Goal: Task Accomplishment & Management: Complete application form

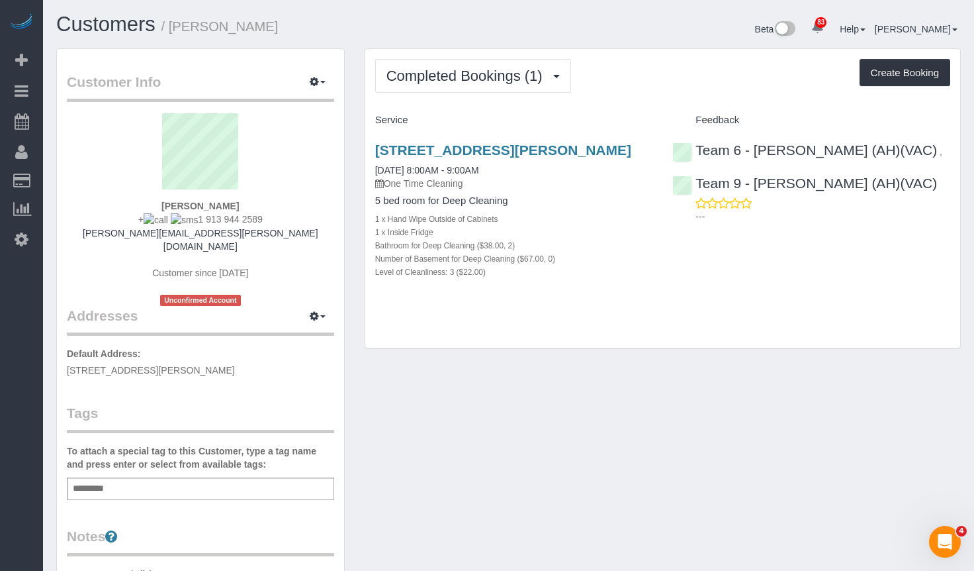
click at [900, 325] on div "Completed Bookings (1) Completed Bookings (1) Upcoming Bookings (0) Cancelled B…" at bounding box center [662, 198] width 595 height 299
click at [489, 88] on button "Completed Bookings (1)" at bounding box center [473, 76] width 196 height 34
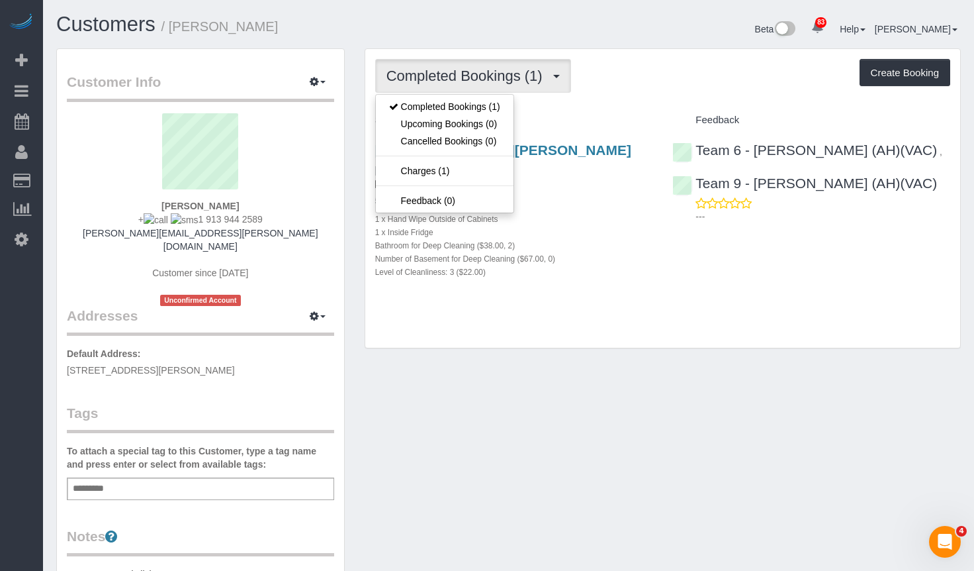
click at [624, 103] on div "Completed Bookings (1) Completed Bookings (1) Upcoming Bookings (0) Cancelled B…" at bounding box center [662, 198] width 595 height 299
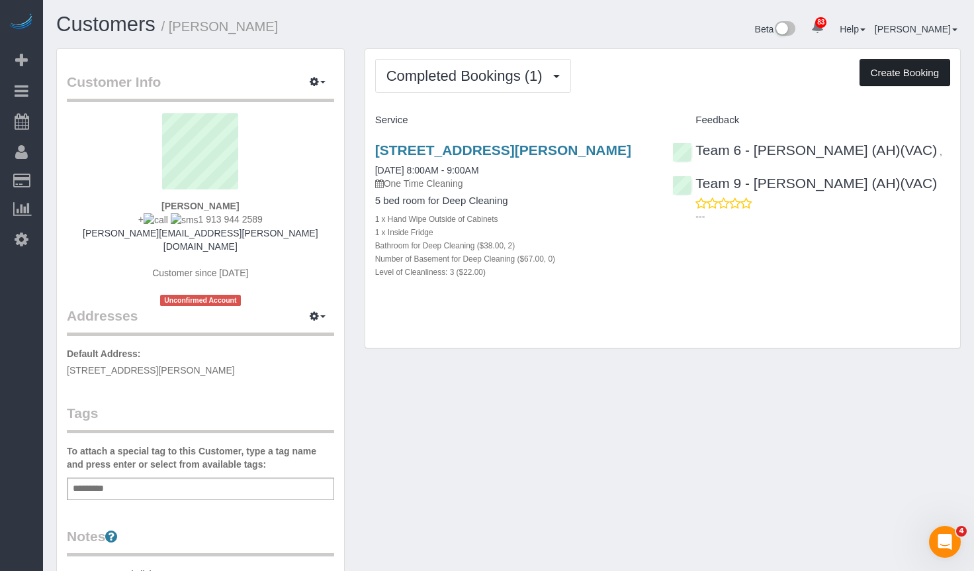
click at [903, 71] on button "Create Booking" at bounding box center [905, 73] width 91 height 28
select select "IL"
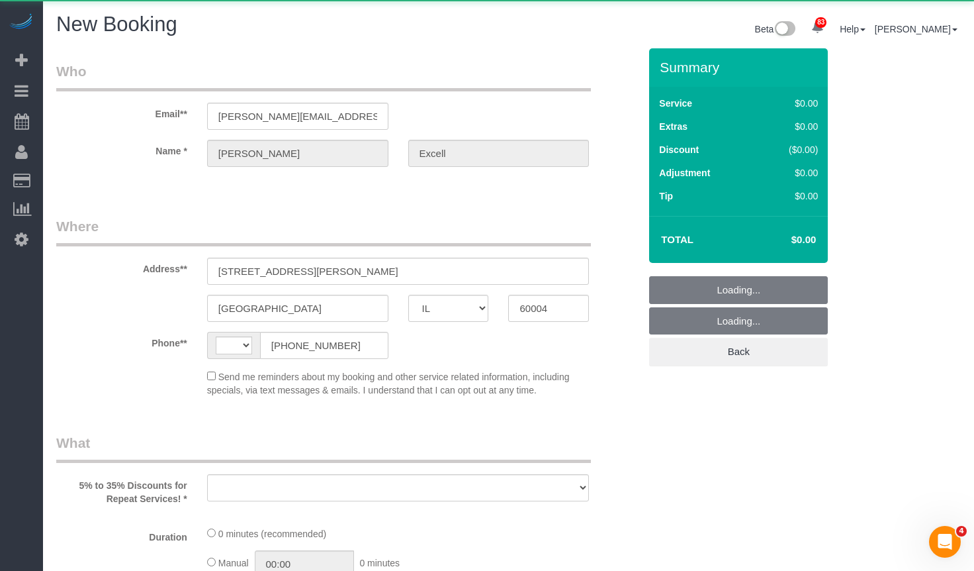
select select "512"
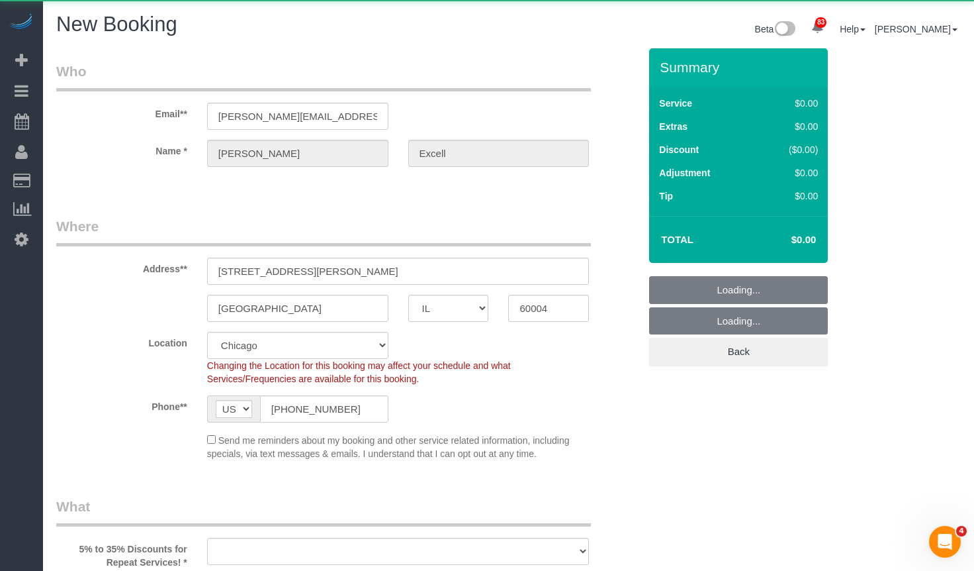
select select "string:US"
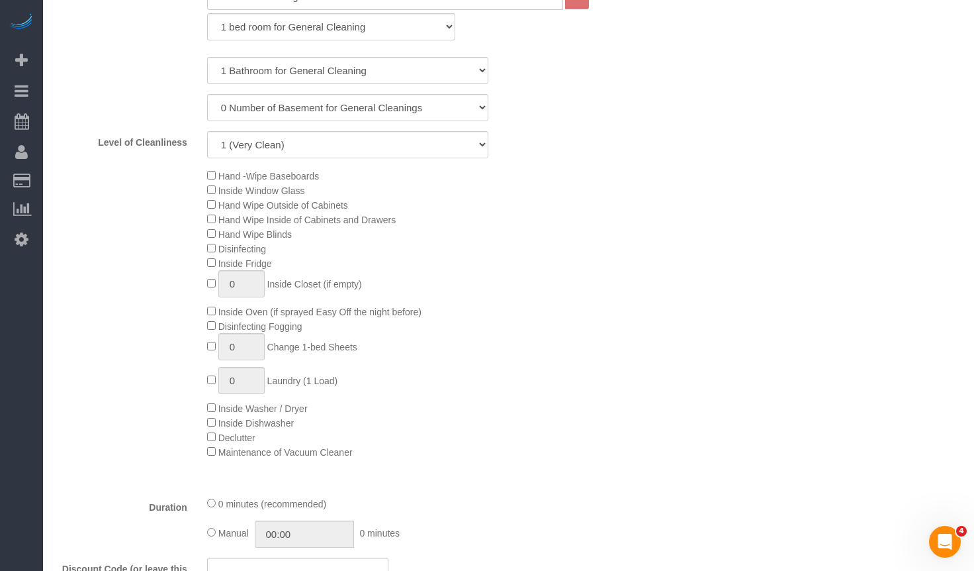
select select "object:1673"
select select "3"
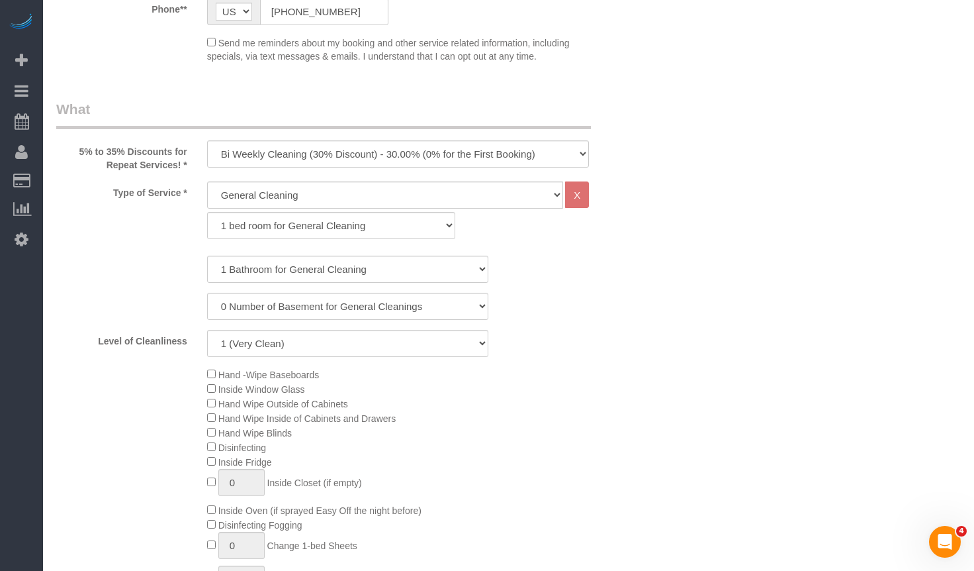
select select "object:1754"
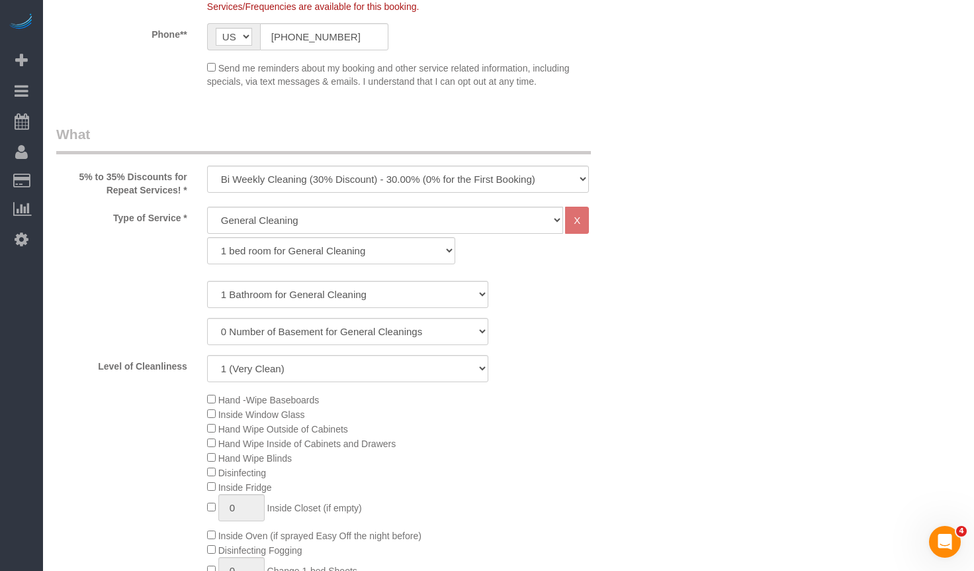
scroll to position [422, 0]
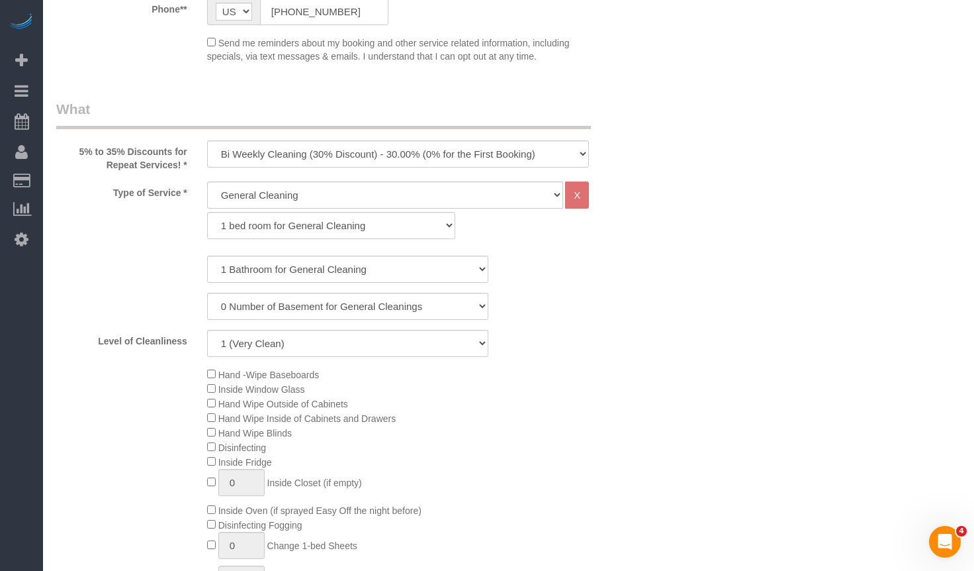
click at [309, 171] on fieldset "What 5% to 35% Discounts for Repeat Services! * One Time Cleaning Weekly Cleani…" at bounding box center [347, 562] width 583 height 927
click at [304, 224] on select "1 bed room for General Cleaning 2 bed room for General Cleaning 3 bed room for …" at bounding box center [331, 225] width 248 height 27
click at [207, 212] on select "1 bed room for General Cleaning 2 bed room for General Cleaning 3 bed room for …" at bounding box center [331, 225] width 248 height 27
click at [289, 236] on select "1 bed room for General Cleaning 2 bed room for General Cleaning 3 bed room for …" at bounding box center [331, 225] width 248 height 27
select select "290"
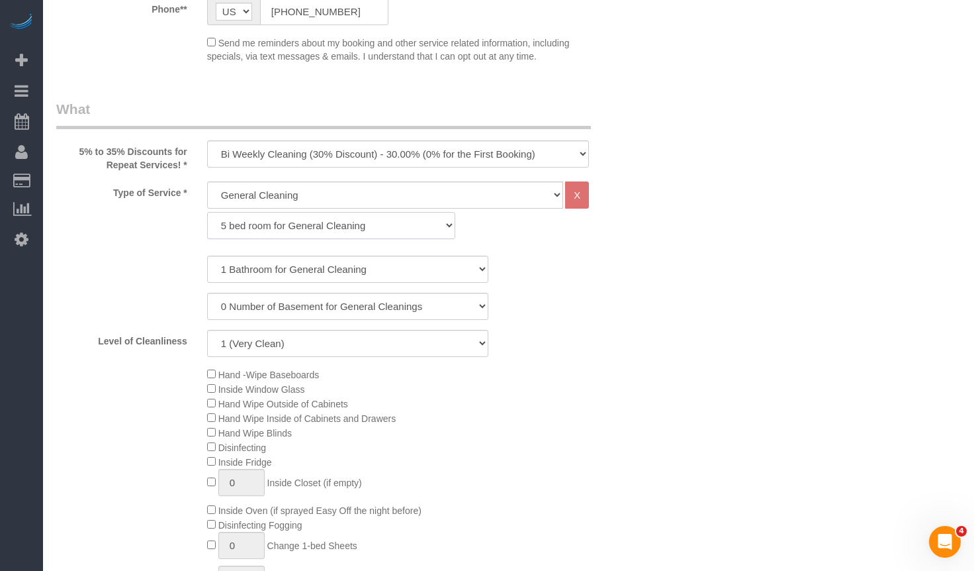
click at [207, 212] on select "1 bed room for General Cleaning 2 bed room for General Cleaning 3 bed room for …" at bounding box center [331, 225] width 248 height 27
click at [293, 259] on select "1 Bathroom for General Cleaning 2 Bathroom for General Cleanings 3 Bathroom for…" at bounding box center [348, 268] width 282 height 27
select select "2"
click at [207, 255] on select "1 Bathroom for General Cleaning 2 Bathroom for General Cleanings 3 Bathroom for…" at bounding box center [348, 268] width 282 height 27
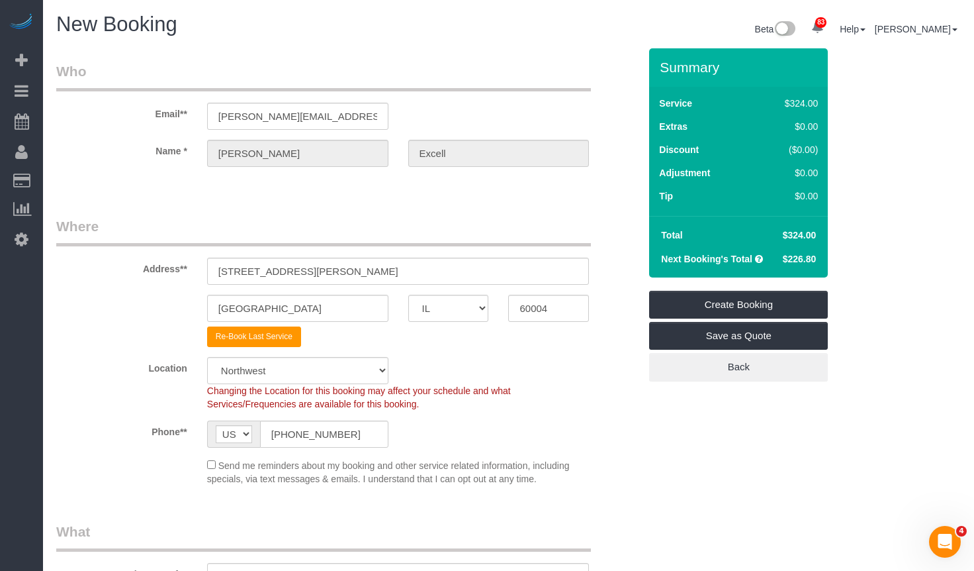
scroll to position [66, 0]
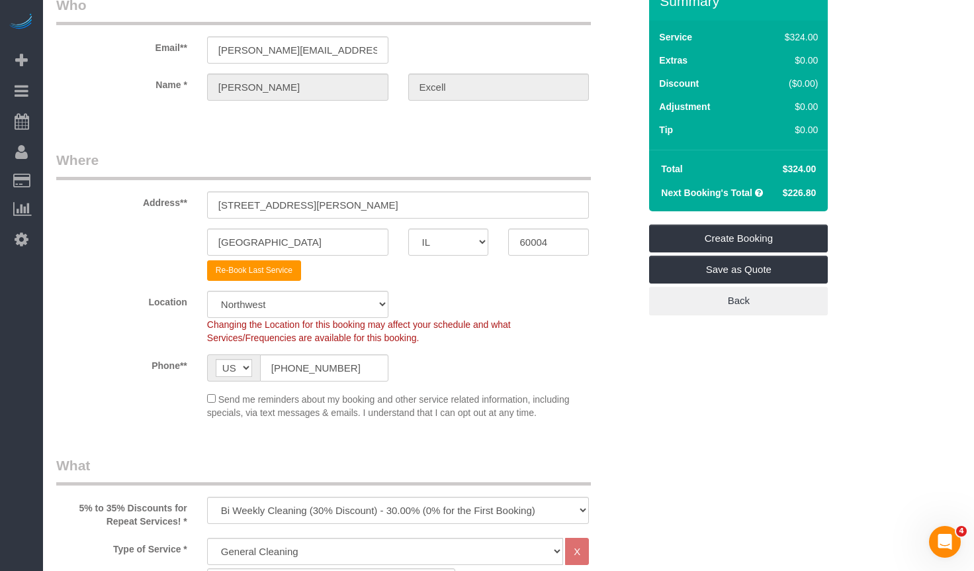
drag, startPoint x: 781, startPoint y: 166, endPoint x: 804, endPoint y: 171, distance: 23.8
click at [804, 171] on td "$324.00" at bounding box center [798, 169] width 47 height 24
copy span "$324"
drag, startPoint x: 795, startPoint y: 182, endPoint x: 790, endPoint y: 191, distance: 10.1
click at [795, 183] on td "$226.80" at bounding box center [798, 193] width 47 height 24
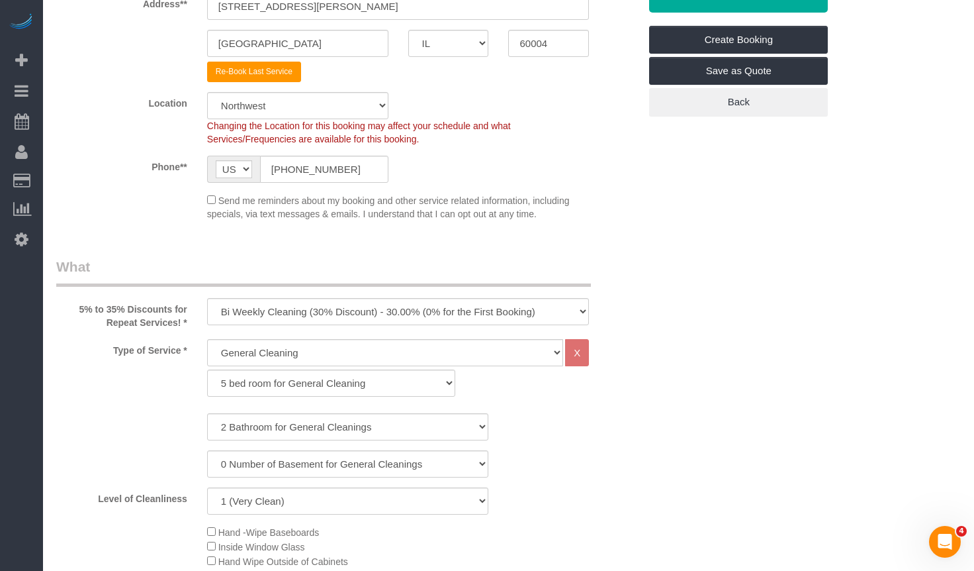
scroll to position [397, 0]
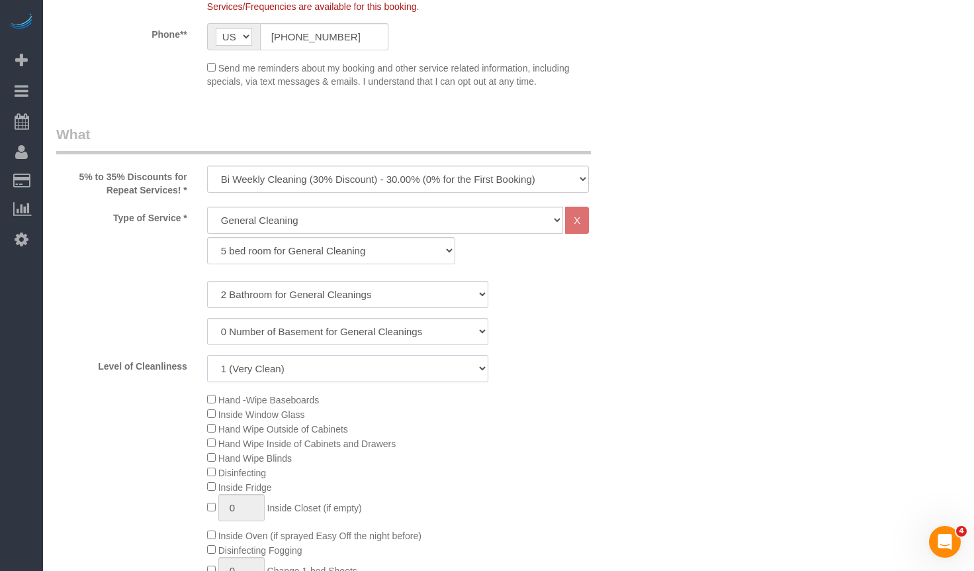
click at [468, 378] on select "1 (Very Clean) 2 3 4 5 (Average Condition) 6 7 8 9 10 (Extremely Dirty)" at bounding box center [348, 368] width 282 height 27
select select "5"
click at [207, 355] on select "1 (Very Clean) 2 3 4 5 (Average Condition) 6 7 8 9 10 (Extremely Dirty)" at bounding box center [348, 368] width 282 height 27
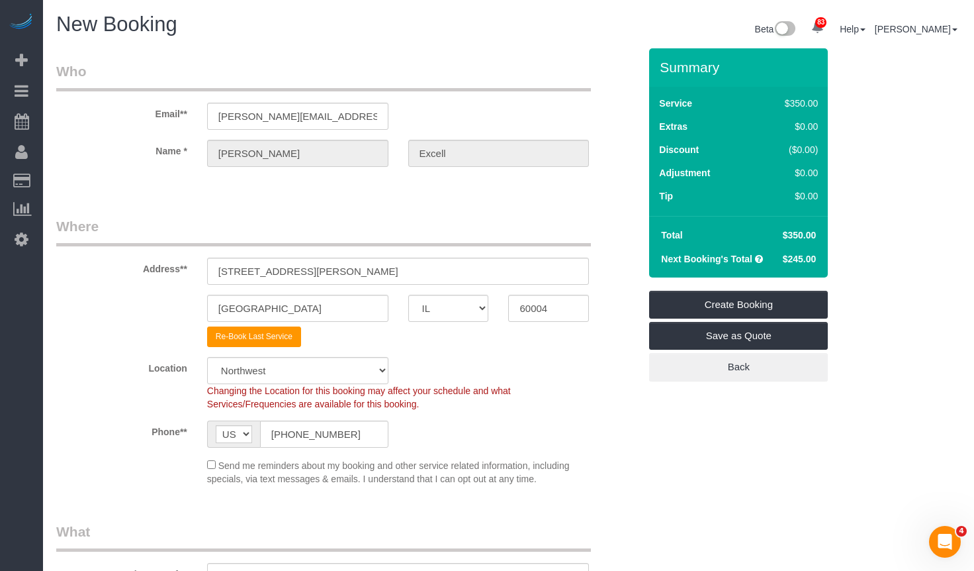
drag, startPoint x: 778, startPoint y: 234, endPoint x: 816, endPoint y: 234, distance: 37.7
click at [816, 234] on td "$350.00" at bounding box center [798, 235] width 47 height 24
click at [858, 227] on div "Summary Service $350.00 Extras $0.00 Discount ($0.00) Adjustment $0.00 Tip $0.00" at bounding box center [752, 227] width 226 height 359
drag, startPoint x: 777, startPoint y: 261, endPoint x: 803, endPoint y: 258, distance: 25.9
click at [803, 258] on td "$245.00" at bounding box center [798, 259] width 47 height 24
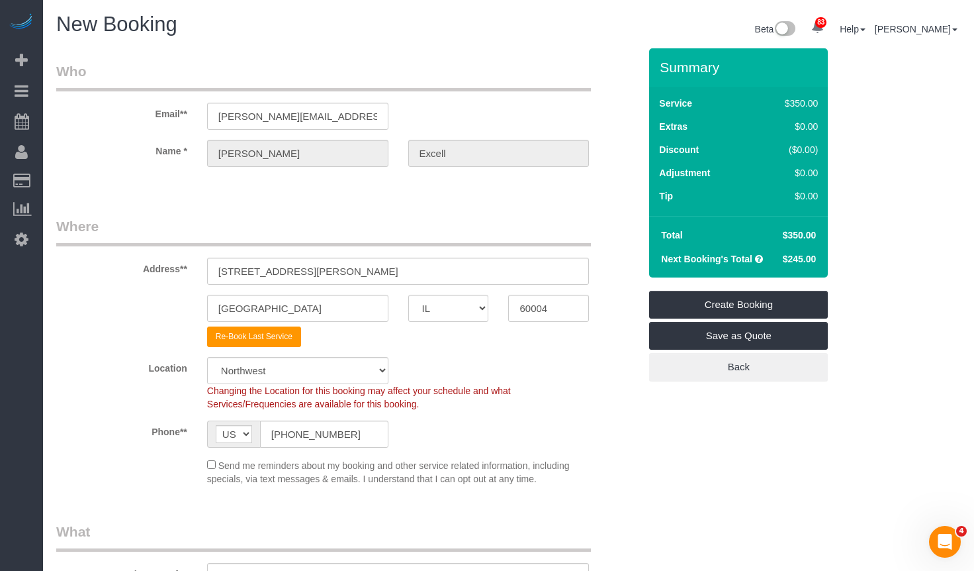
click at [788, 255] on span "$245.00" at bounding box center [800, 259] width 34 height 11
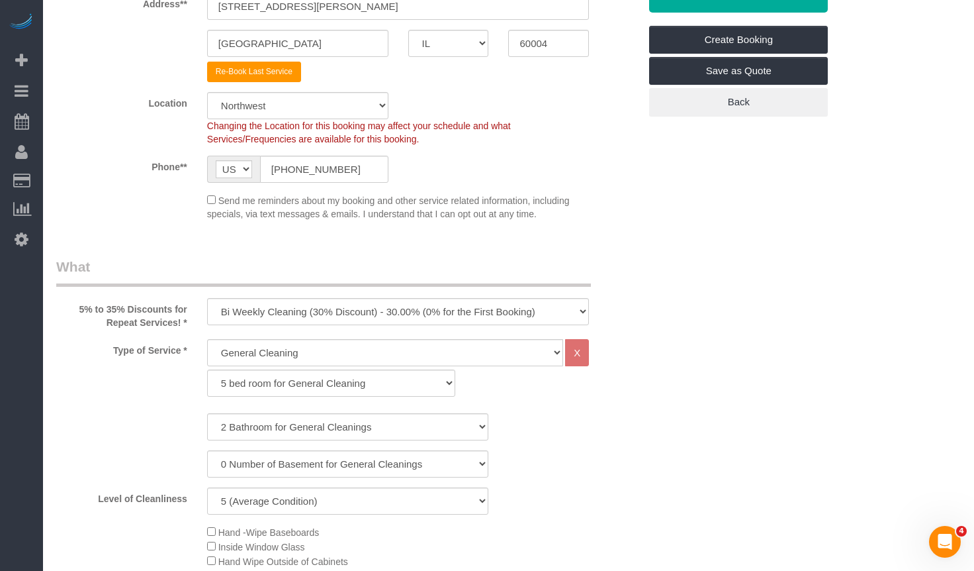
scroll to position [331, 0]
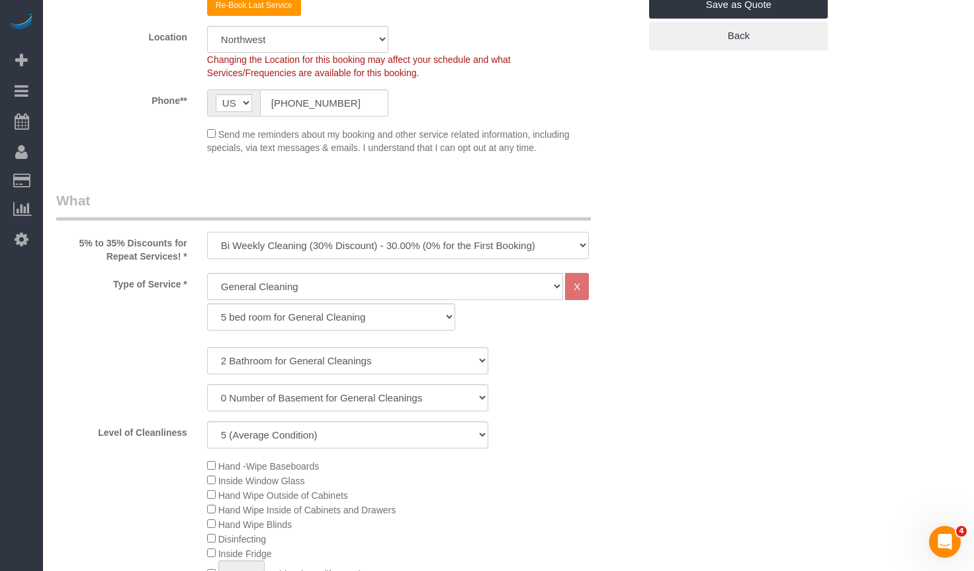
click at [383, 247] on select "One Time Cleaning Weekly Cleaning (35% Discount) - 35.00% (0% for the First Boo…" at bounding box center [398, 245] width 383 height 27
click at [375, 251] on select "One Time Cleaning Weekly Cleaning (35% Discount) - 35.00% (0% for the First Boo…" at bounding box center [398, 245] width 383 height 27
select select "object:1757"
click at [207, 232] on select "One Time Cleaning Weekly Cleaning (35% Discount) - 35.00% (0% for the First Boo…" at bounding box center [398, 245] width 383 height 27
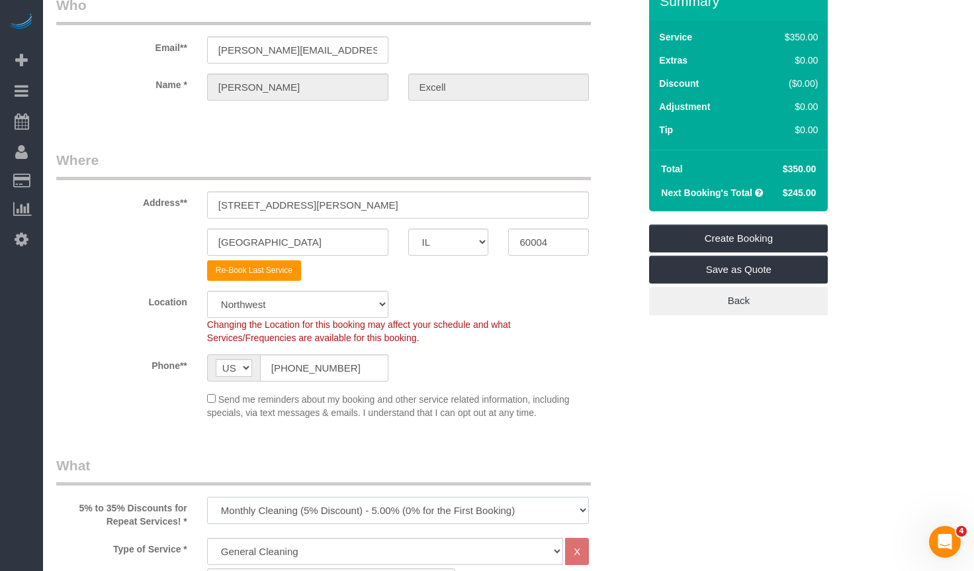
scroll to position [0, 0]
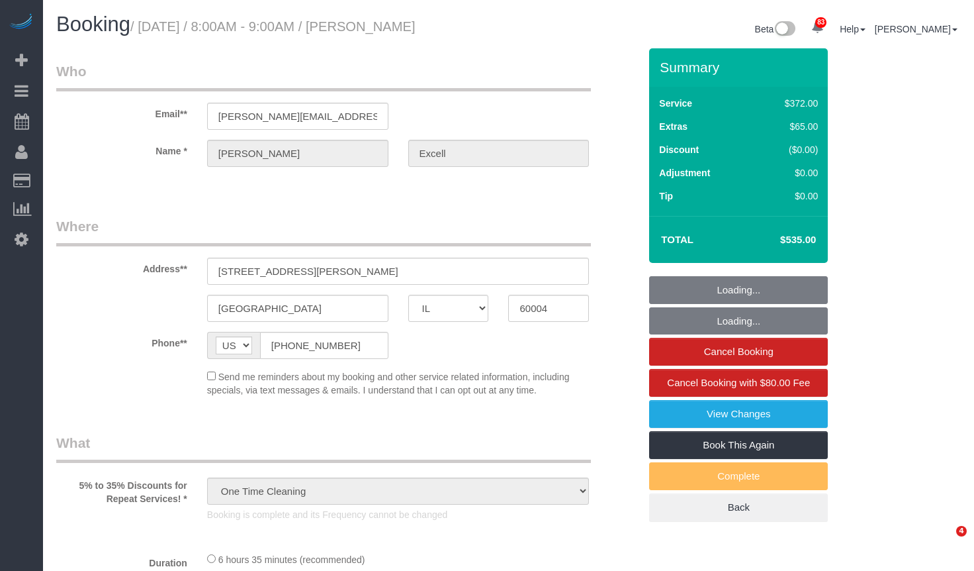
select select "IL"
select select "513"
select select "2"
select select "3"
select select "number:1"
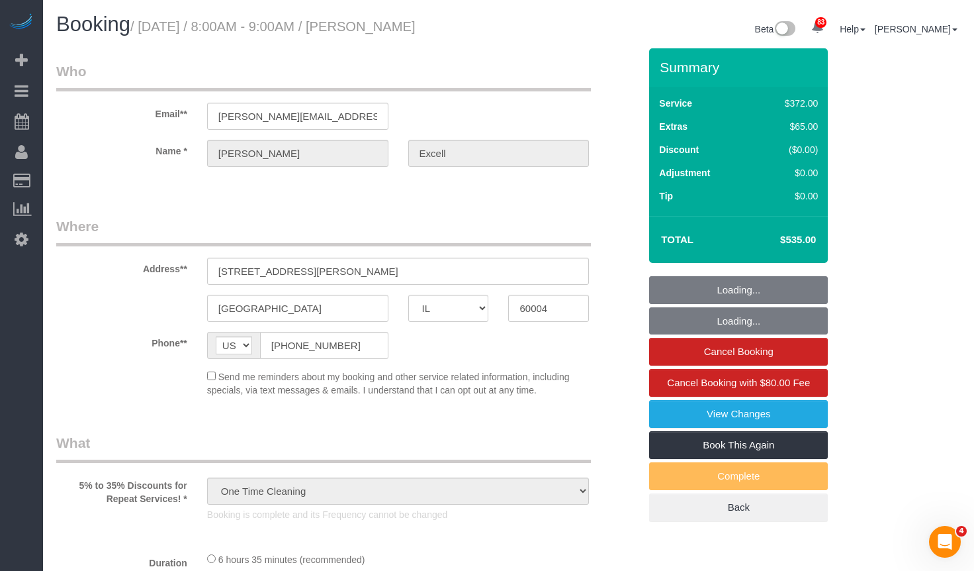
select select "number:58"
select select "number:139"
select select "number:106"
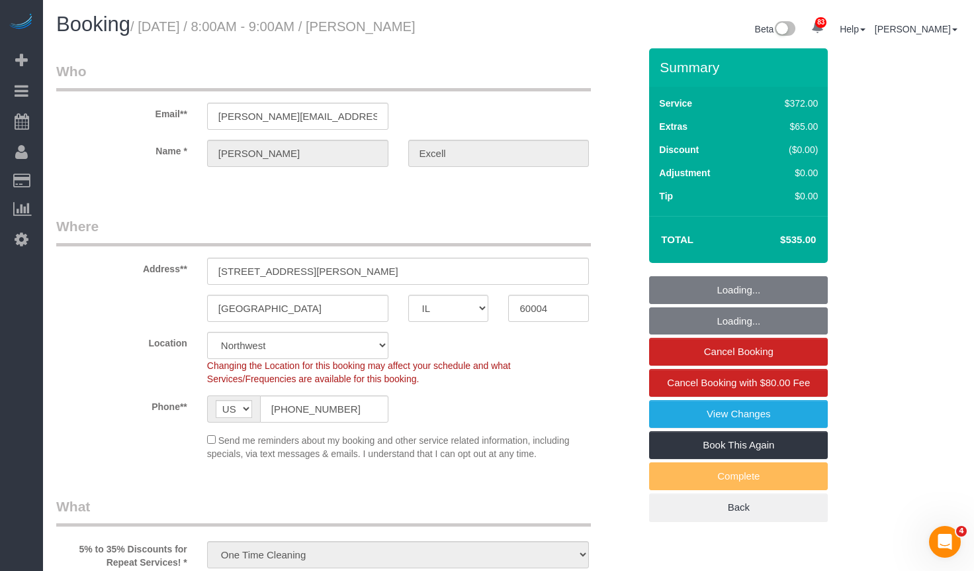
select select "object:1261"
select select "2"
select select "3"
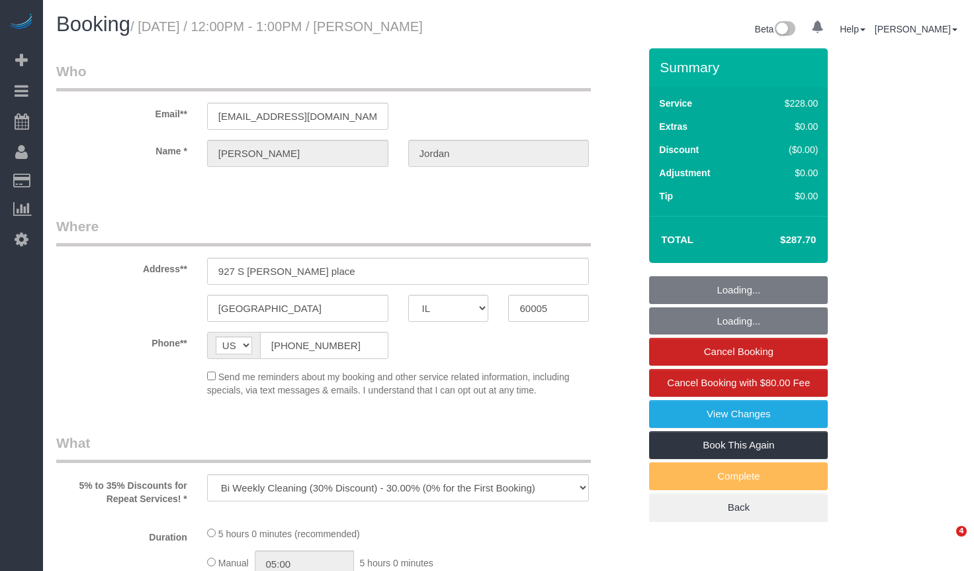
select select "IL"
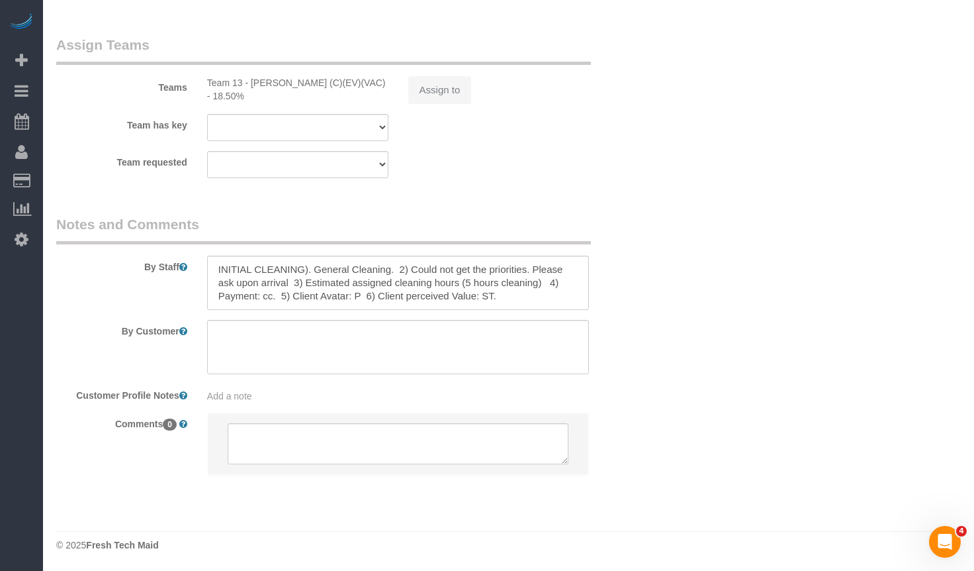
select select "512"
select select "4"
select select "1"
select select "4"
select select "number:1"
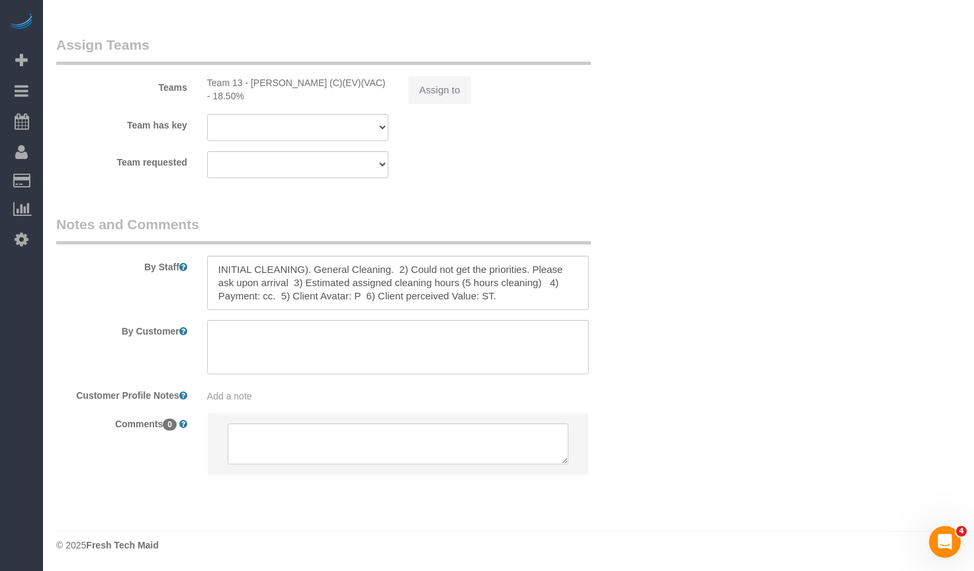
select select "number:58"
select select "number:139"
select select "number:105"
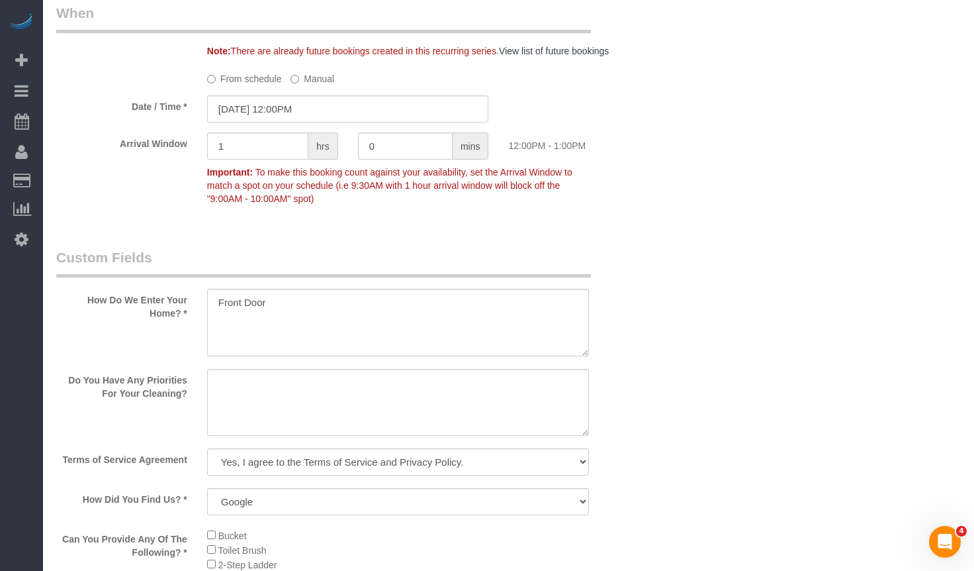
scroll to position [0, 0]
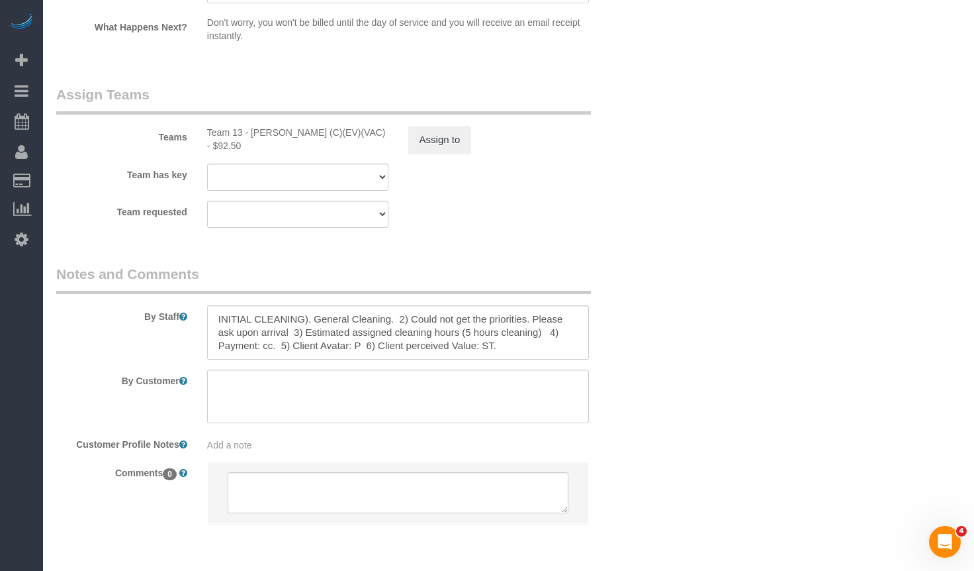
select select "object:1267"
select select "4"
select select "1"
select select "4"
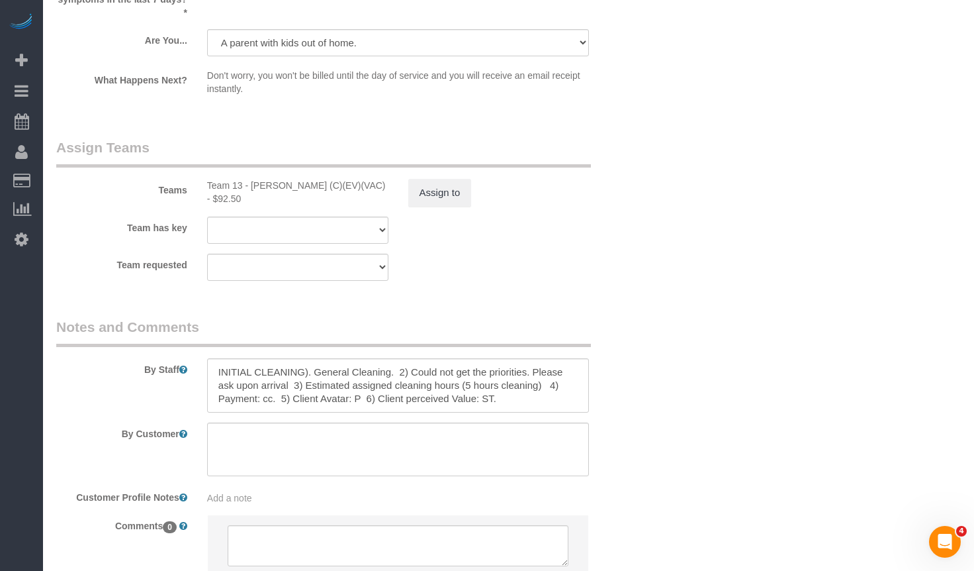
scroll to position [2383, 0]
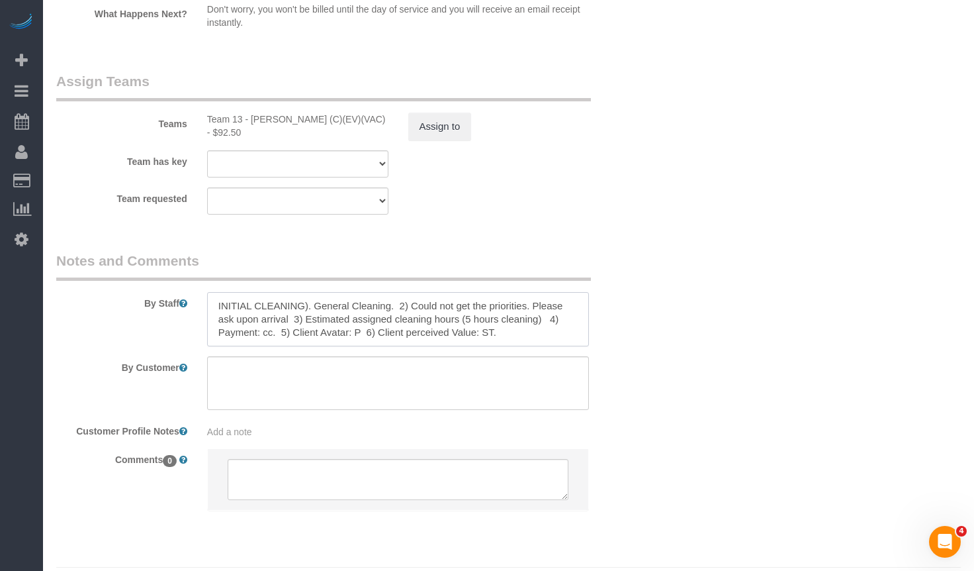
click at [462, 324] on textarea at bounding box center [398, 319] width 383 height 54
click at [316, 319] on textarea at bounding box center [398, 319] width 383 height 54
click at [263, 314] on textarea at bounding box center [398, 319] width 383 height 54
click at [314, 298] on textarea at bounding box center [398, 319] width 383 height 54
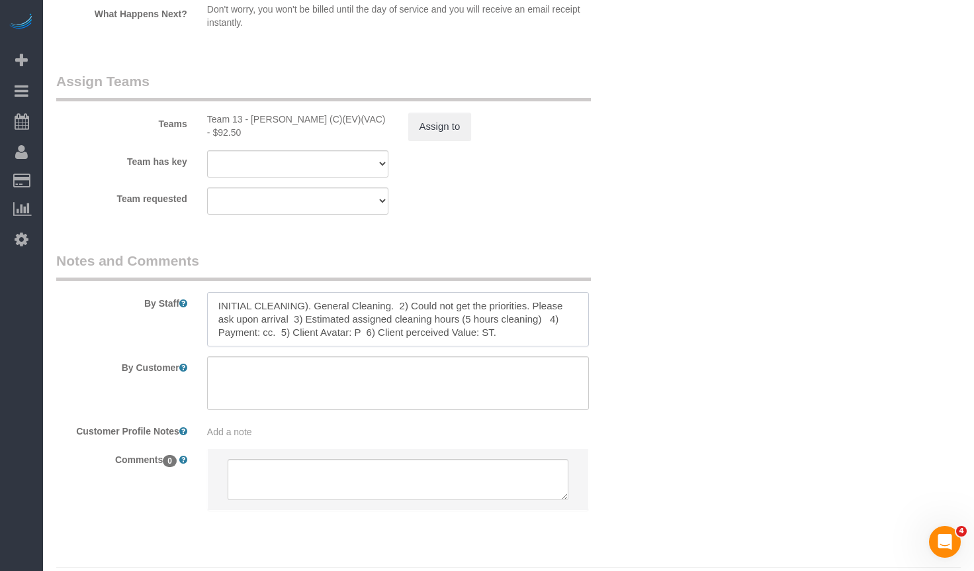
click at [306, 322] on textarea at bounding box center [398, 319] width 383 height 54
click at [330, 300] on textarea at bounding box center [398, 319] width 383 height 54
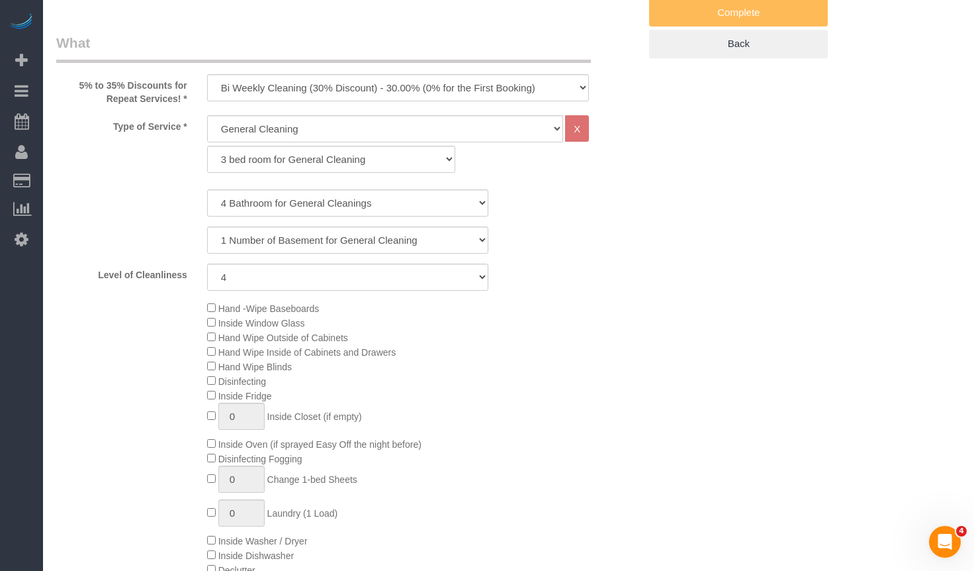
scroll to position [0, 0]
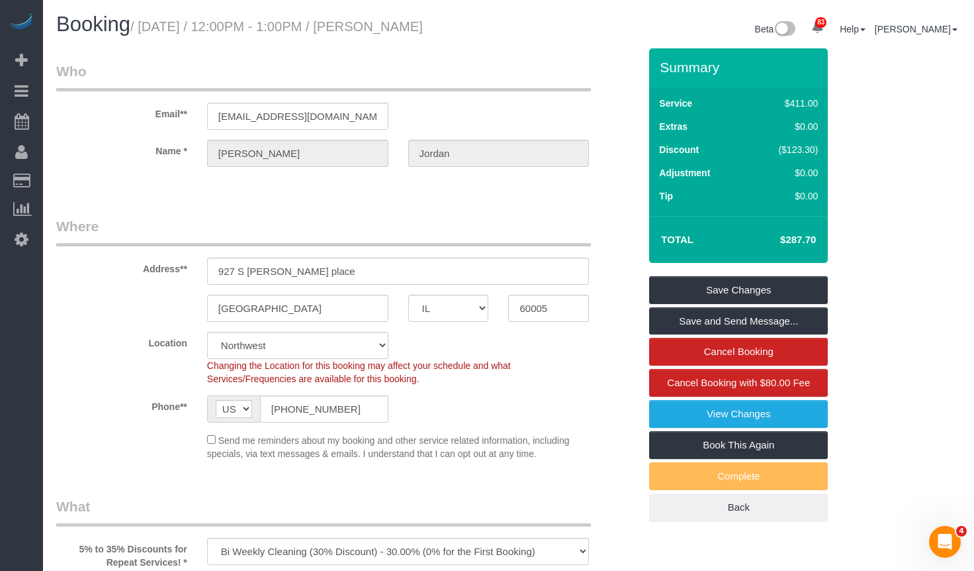
drag, startPoint x: 523, startPoint y: 46, endPoint x: 398, endPoint y: 35, distance: 125.5
click at [398, 35] on div "Booking / September 19, 2025 / 12:00PM - 1:00PM / Matthew Jordan Beta 83 Your N…" at bounding box center [508, 30] width 925 height 35
copy div "Matthew Jordan"
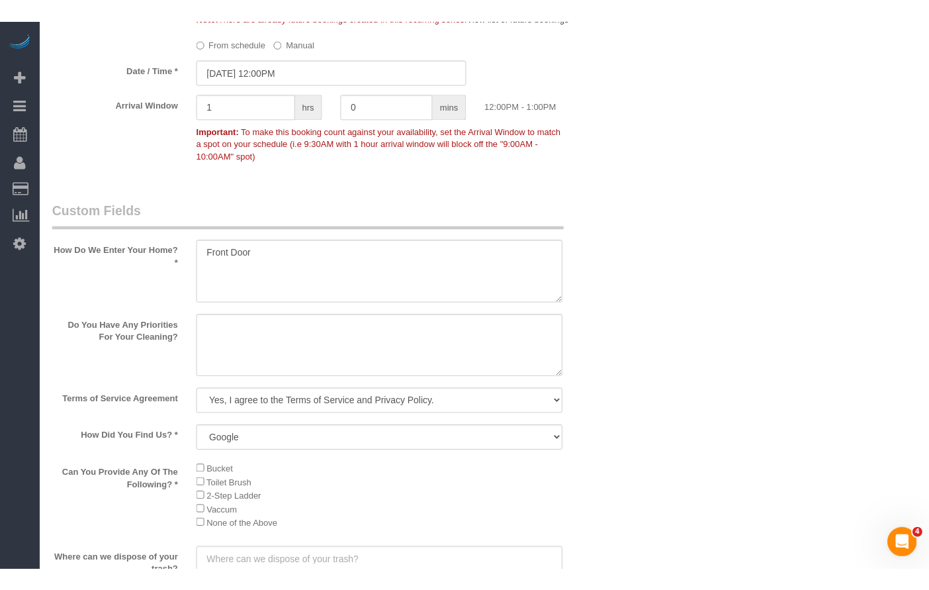
scroll to position [1529, 0]
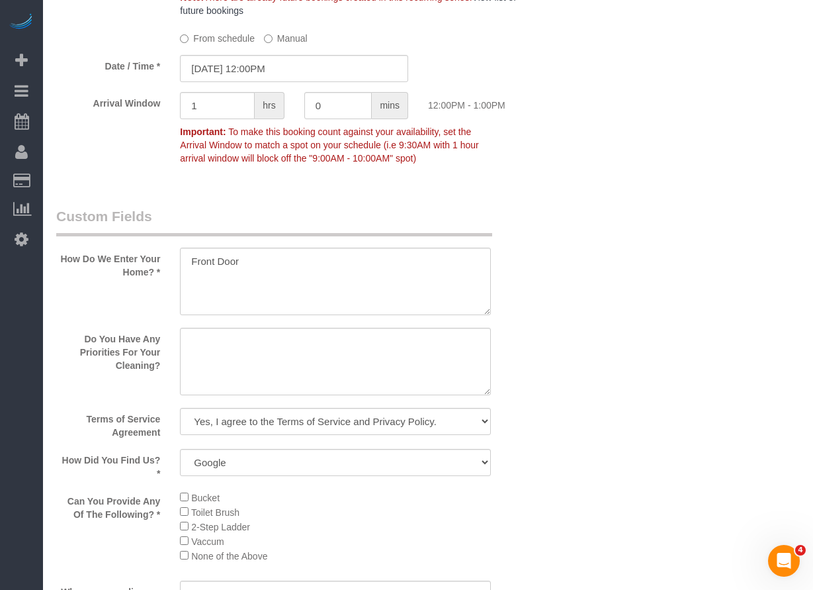
click at [116, 34] on div "From schedule Manual" at bounding box center [294, 36] width 496 height 18
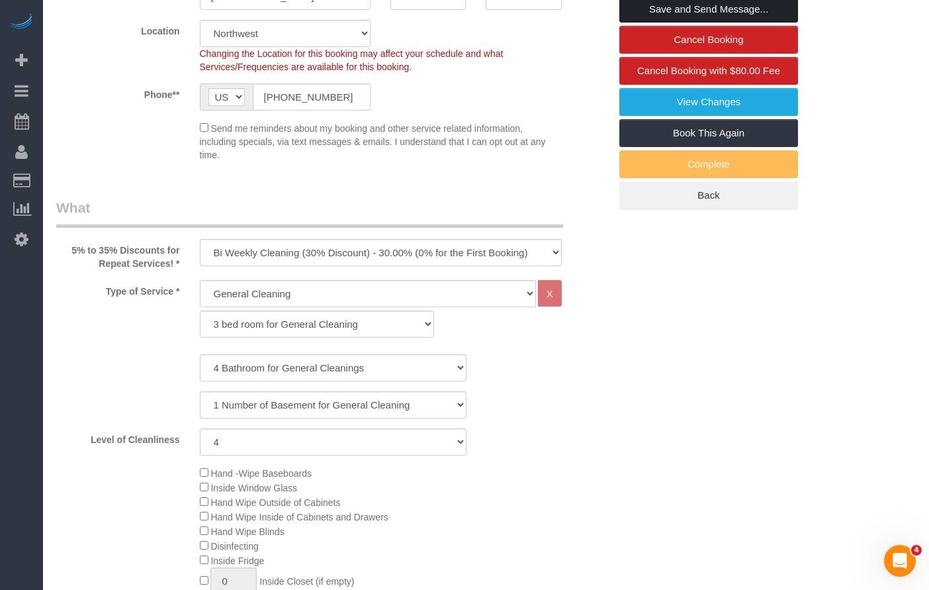
scroll to position [0, 0]
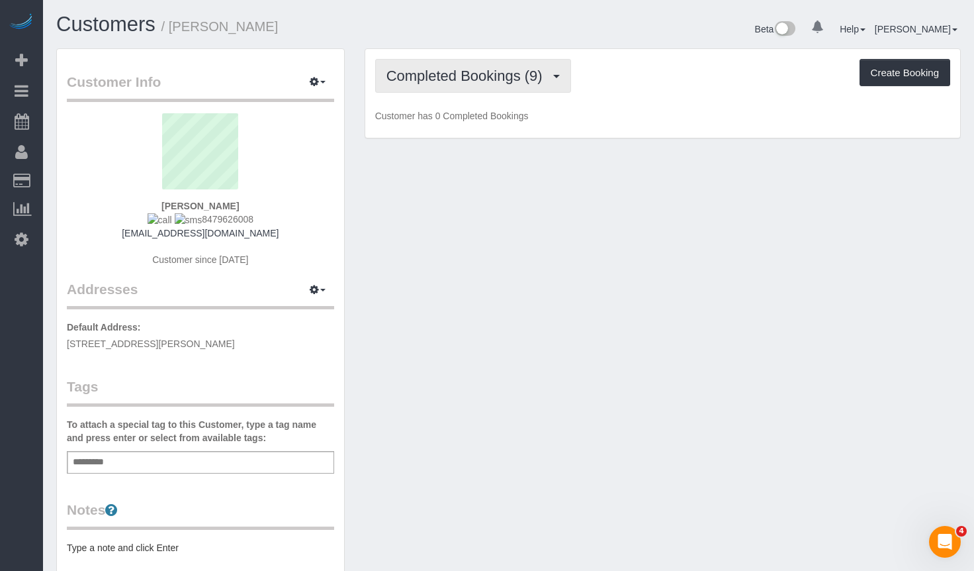
click at [471, 79] on span "Completed Bookings (9)" at bounding box center [468, 76] width 163 height 17
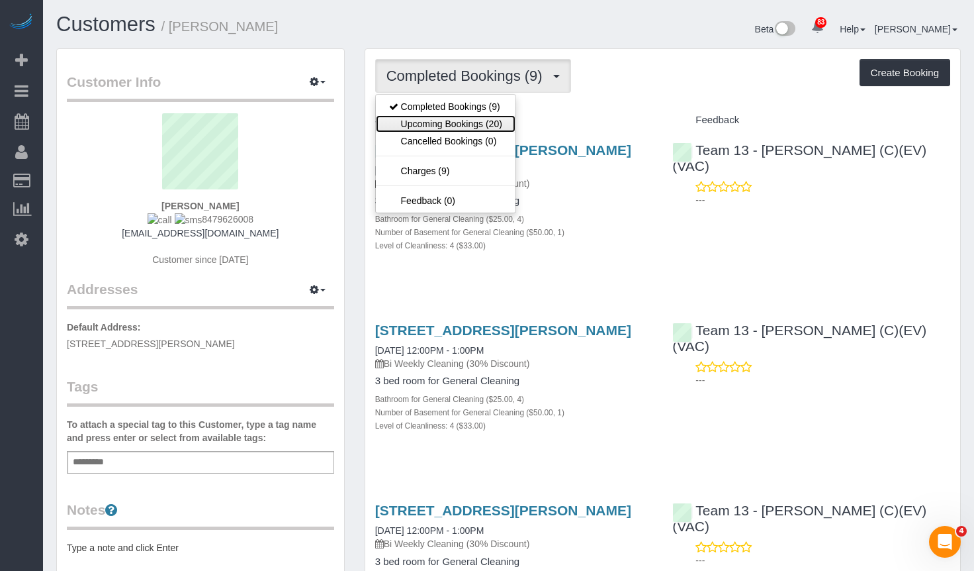
click at [479, 127] on link "Upcoming Bookings (20)" at bounding box center [446, 123] width 140 height 17
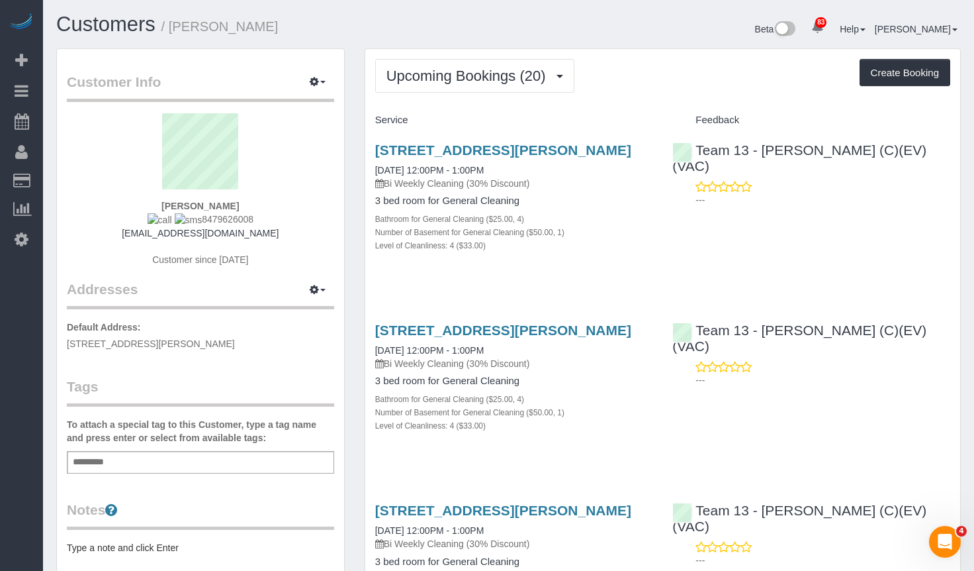
drag, startPoint x: 257, startPoint y: 216, endPoint x: 191, endPoint y: 219, distance: 66.9
click at [191, 219] on div "Matthew Jordan 8479626008 ggreyghost4@yahoo.com Customer since 2025" at bounding box center [200, 196] width 267 height 166
copy span "8479626008"
click at [542, 74] on span "Upcoming Bookings (20)" at bounding box center [470, 76] width 166 height 17
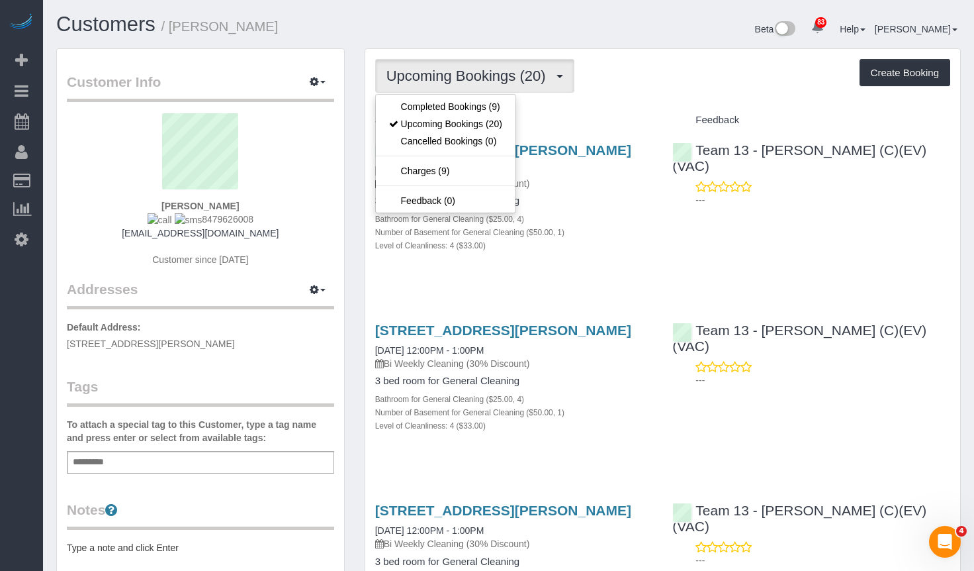
click at [614, 26] on div "Beta 83 Your Notifications You have 0 alerts × You have 1 to charge for 09/15/2…" at bounding box center [740, 30] width 463 height 35
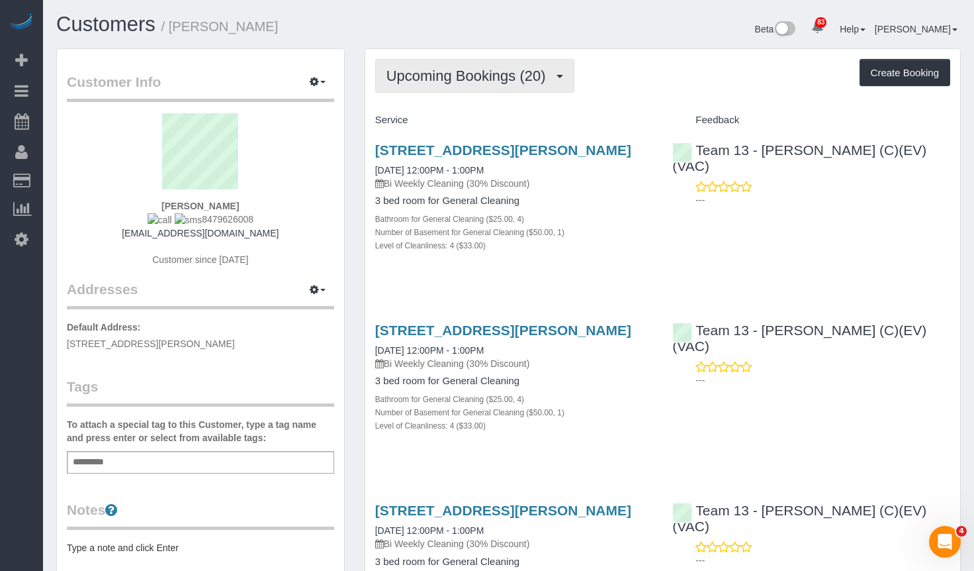
click at [489, 64] on button "Upcoming Bookings (20)" at bounding box center [474, 76] width 199 height 34
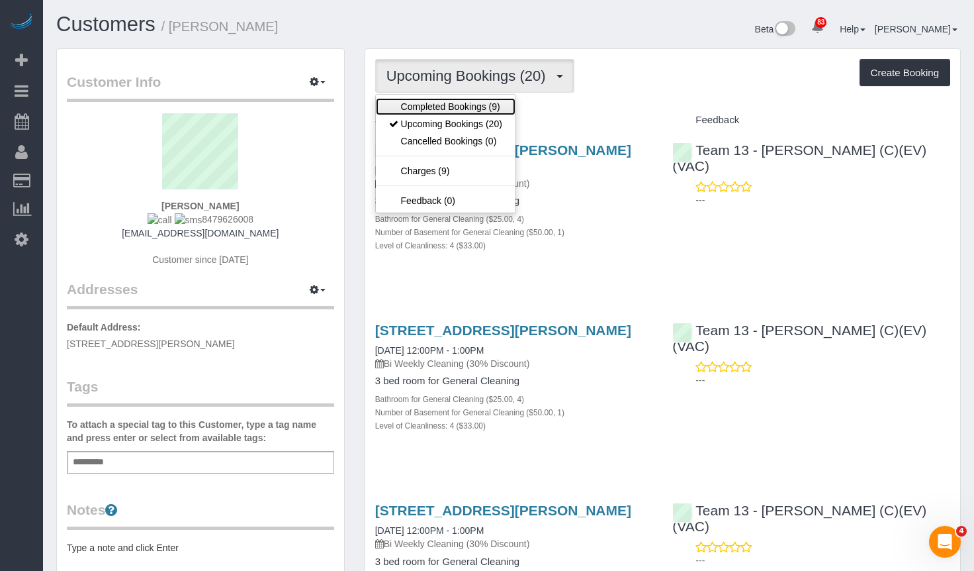
click at [485, 102] on link "Completed Bookings (9)" at bounding box center [446, 106] width 140 height 17
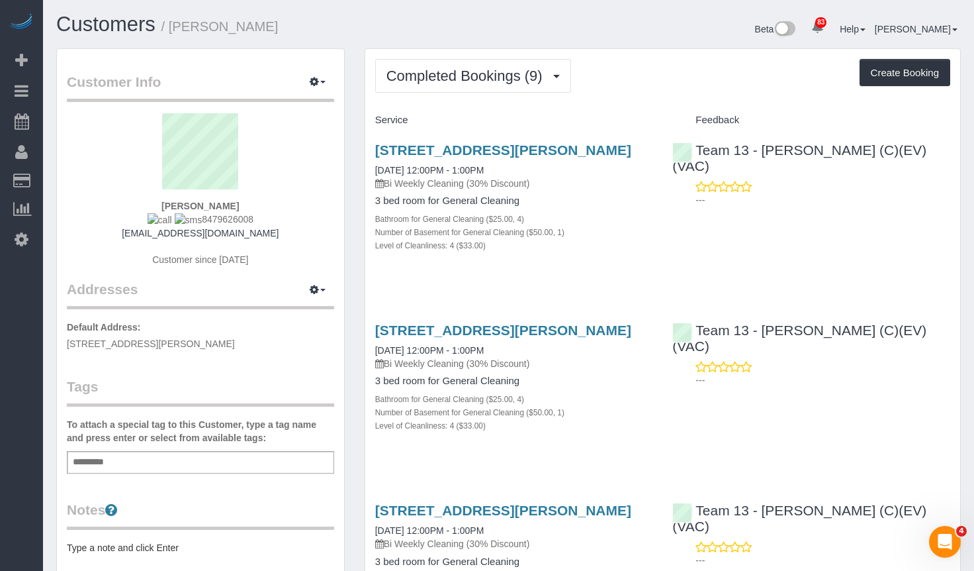
drag, startPoint x: 645, startPoint y: 7, endPoint x: 639, endPoint y: 17, distance: 11.6
click at [622, 37] on div "Beta 83 Your Notifications You have 0 alerts × You have 1 to charge for 09/15/2…" at bounding box center [740, 30] width 463 height 35
drag, startPoint x: 371, startPoint y: 154, endPoint x: 450, endPoint y: 183, distance: 84.8
click at [456, 183] on div "927 S Dryden Place, Arlington Heights, IL 60005 09/05/2025 12:00PM - 1:00PM Bi …" at bounding box center [514, 204] width 298 height 147
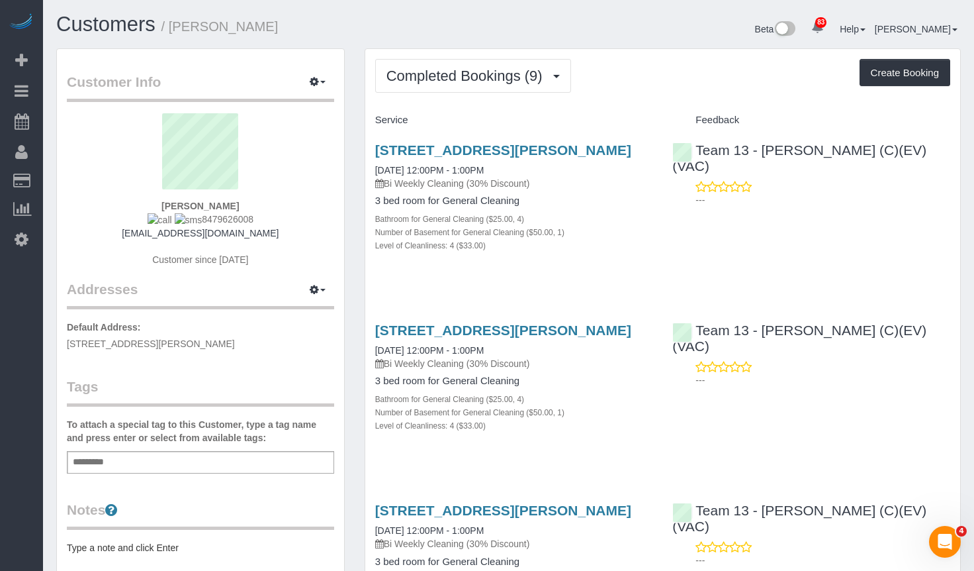
click at [598, 76] on div "Completed Bookings (9) Completed Bookings (9) Upcoming Bookings (20) Cancelled …" at bounding box center [662, 76] width 575 height 34
click at [511, 73] on span "Completed Bookings (9)" at bounding box center [468, 76] width 163 height 17
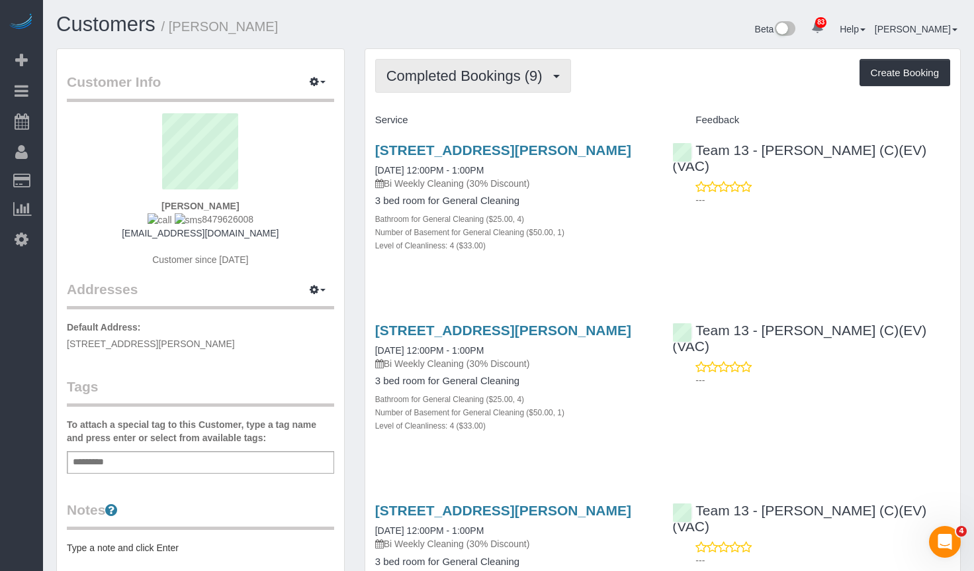
click at [449, 79] on span "Completed Bookings (9)" at bounding box center [468, 76] width 163 height 17
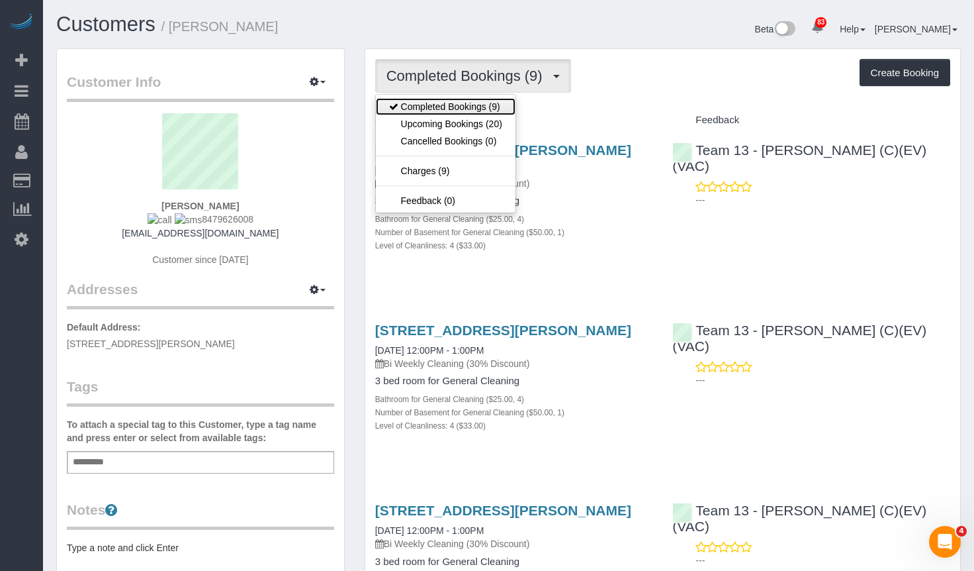
click at [475, 105] on link "Completed Bookings (9)" at bounding box center [446, 106] width 140 height 17
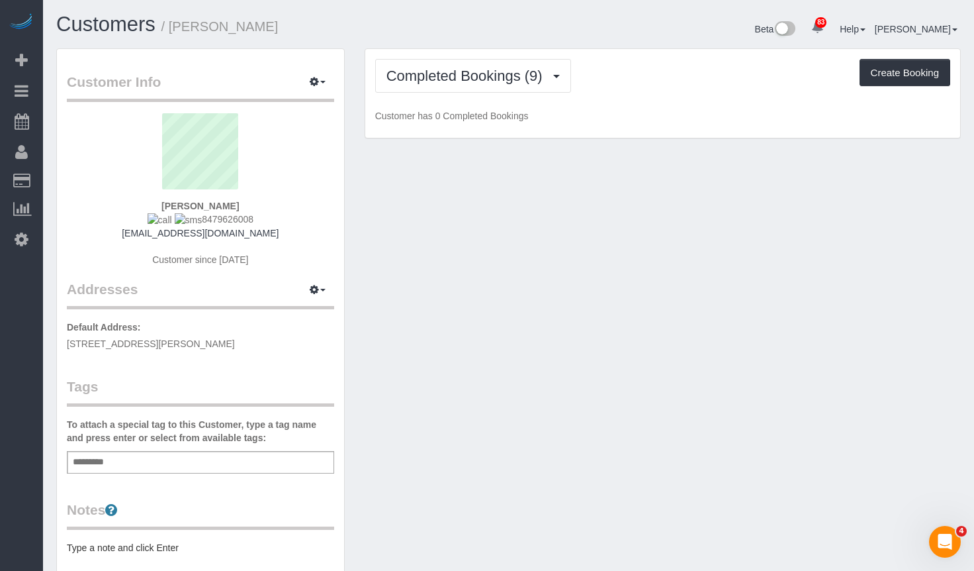
click at [659, 85] on div "Completed Bookings (9) Completed Bookings (9) Upcoming Bookings (20) Cancelled …" at bounding box center [662, 76] width 575 height 34
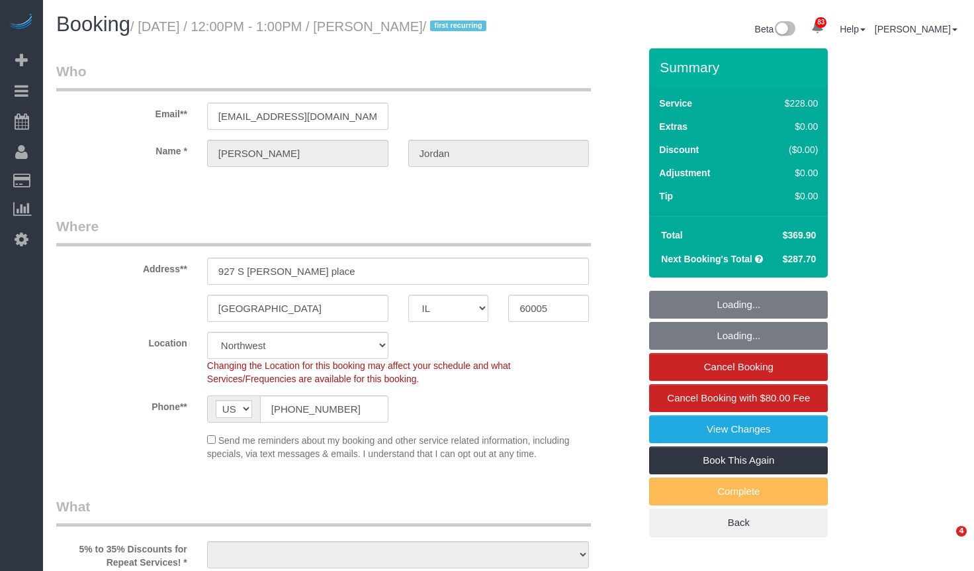
select select "IL"
select select "512"
select select "4"
select select "1"
select select "4"
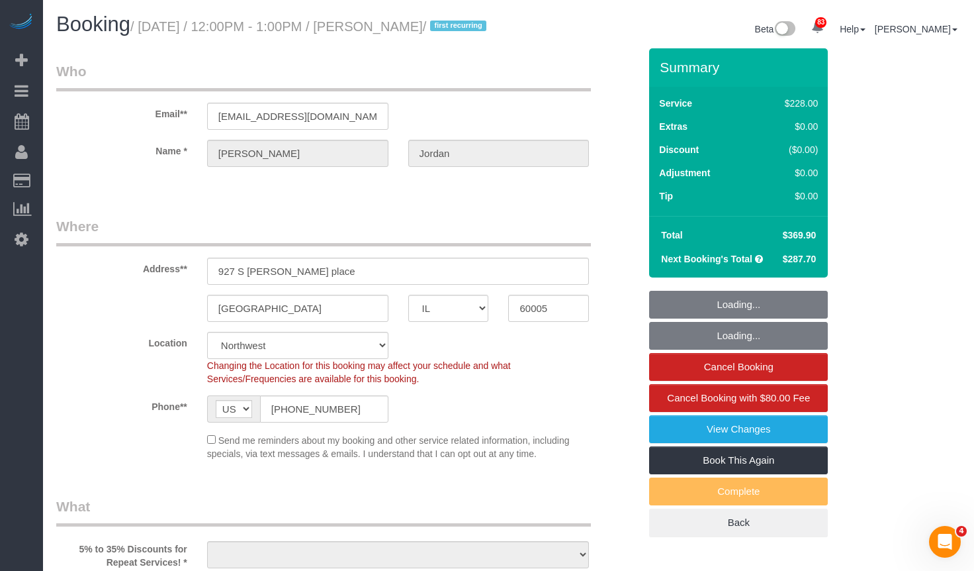
select select "number:1"
select select "number:58"
select select "number:139"
select select "number:105"
select select "object:1283"
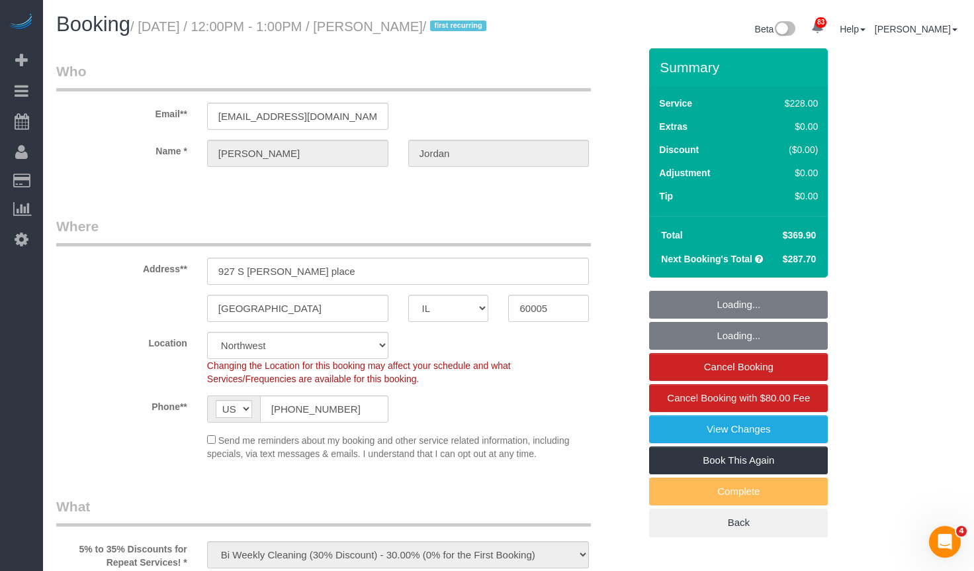
select select "4"
select select "1"
select select "4"
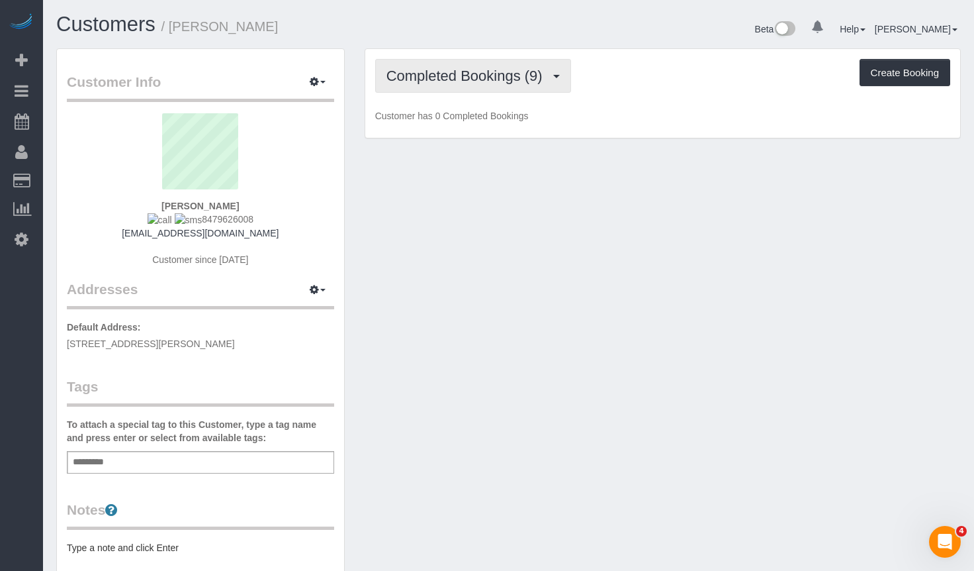
click at [492, 77] on span "Completed Bookings (9)" at bounding box center [468, 76] width 163 height 17
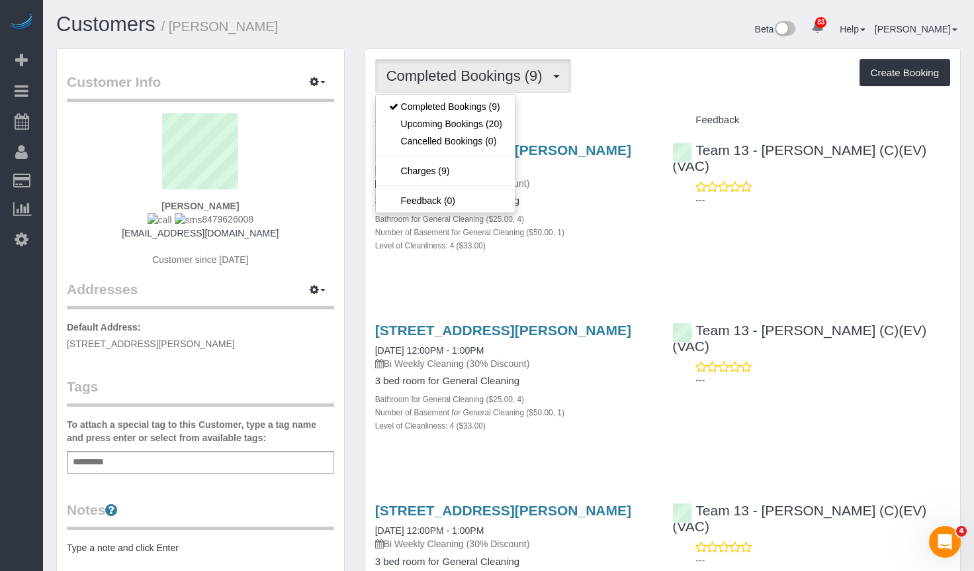
click at [659, 61] on div "Completed Bookings (9) Completed Bookings (9) Upcoming Bookings (20) Cancelled …" at bounding box center [662, 76] width 575 height 34
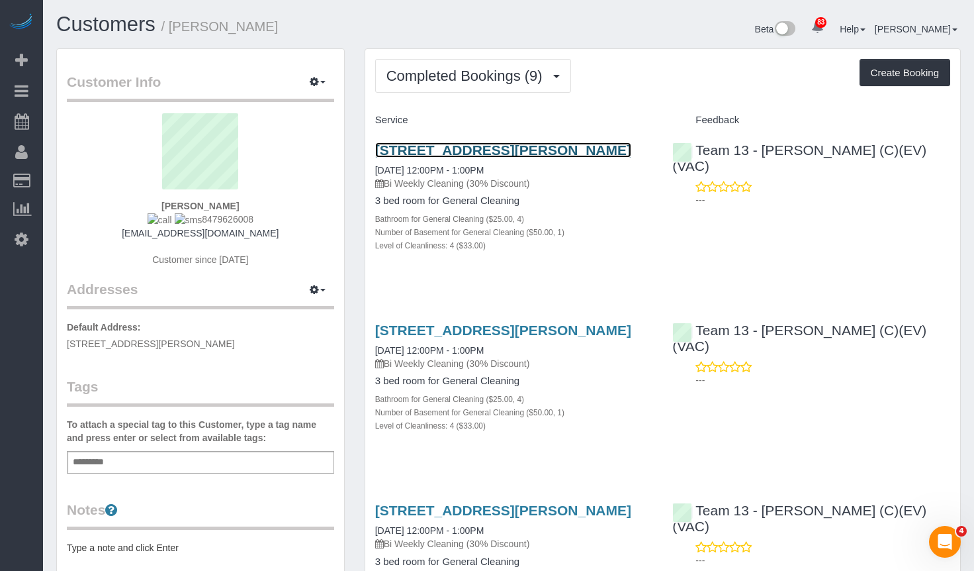
drag, startPoint x: 450, startPoint y: 146, endPoint x: 507, endPoint y: 148, distance: 57.0
click at [507, 148] on link "927 S Dryden Place, Arlington Heights, IL 60005" at bounding box center [503, 149] width 256 height 15
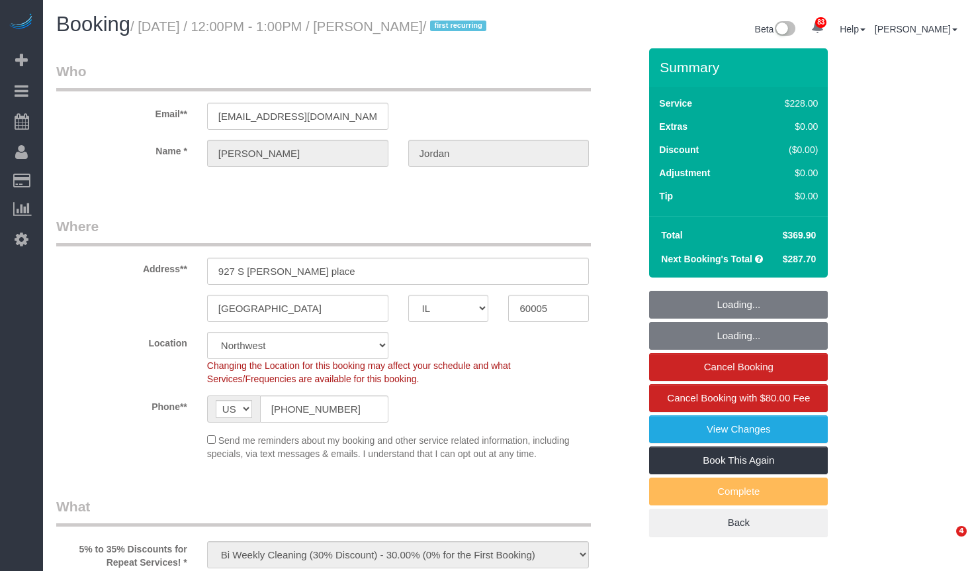
select select "IL"
select select "512"
select select "number:1"
select select "number:58"
select select "number:139"
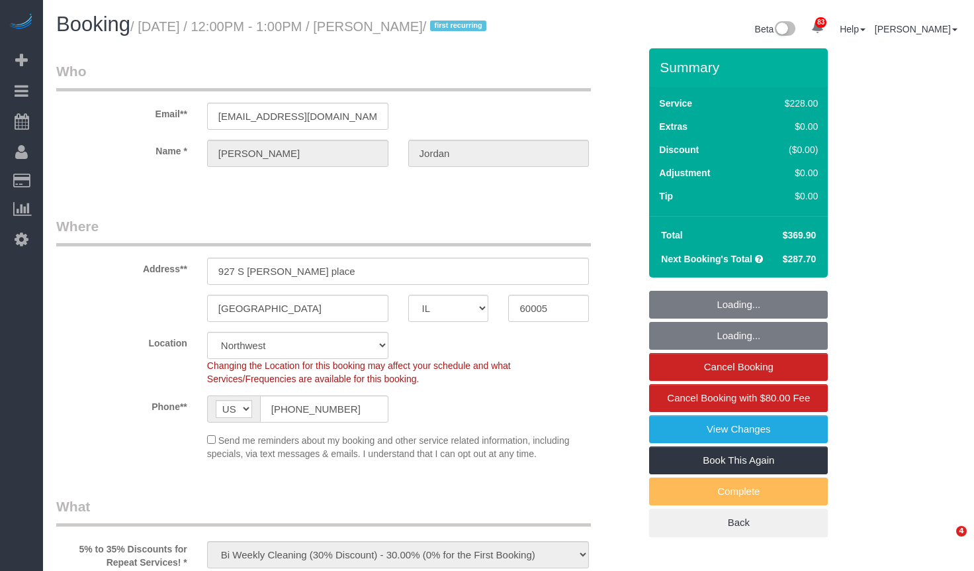
select select "number:105"
select select "4"
select select "1"
select select "4"
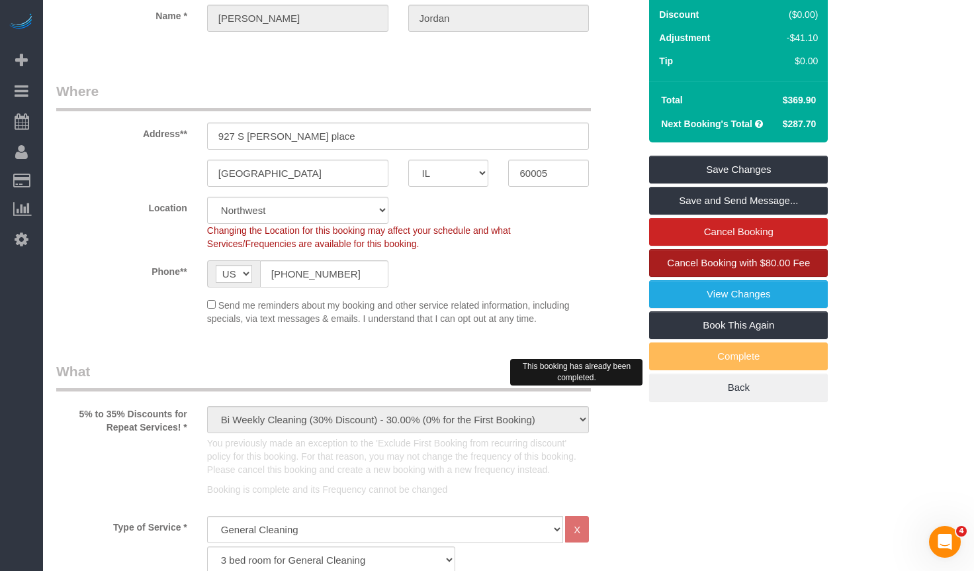
scroll to position [69, 0]
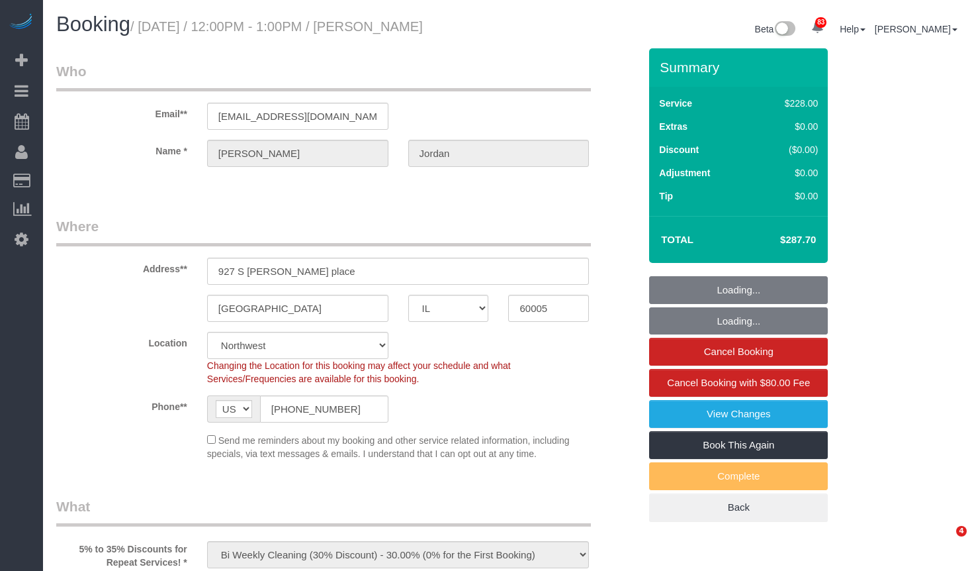
select select "IL"
select select "512"
select select "number:1"
select select "number:58"
select select "number:139"
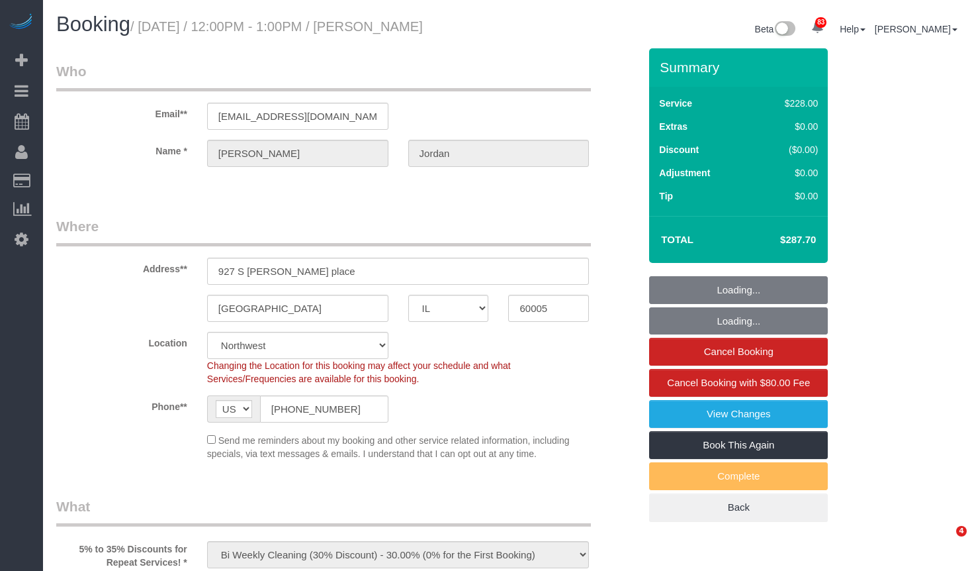
select select "number:105"
select select "object:1271"
select select "4"
select select "1"
select select "4"
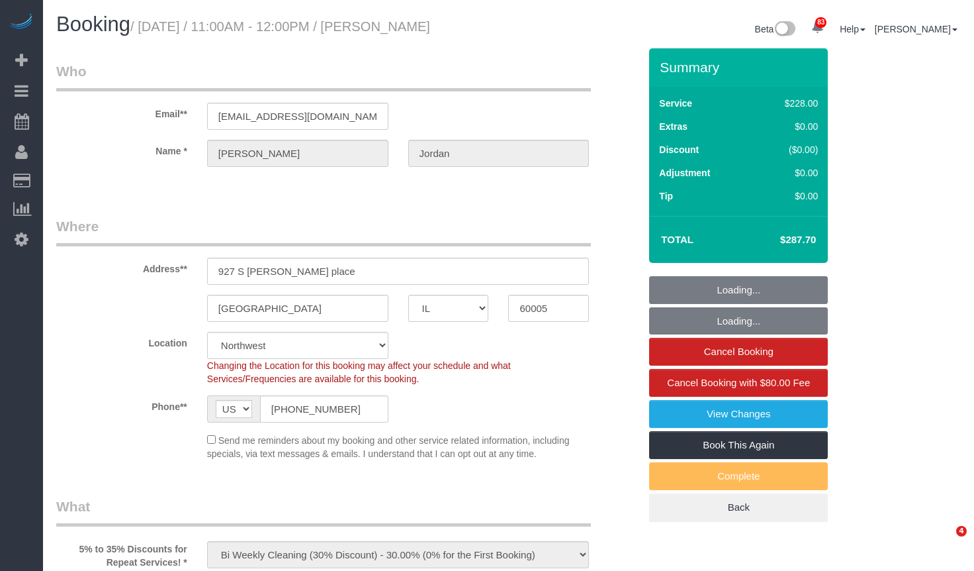
select select "IL"
select select "512"
select select "4"
select select "1"
select select "4"
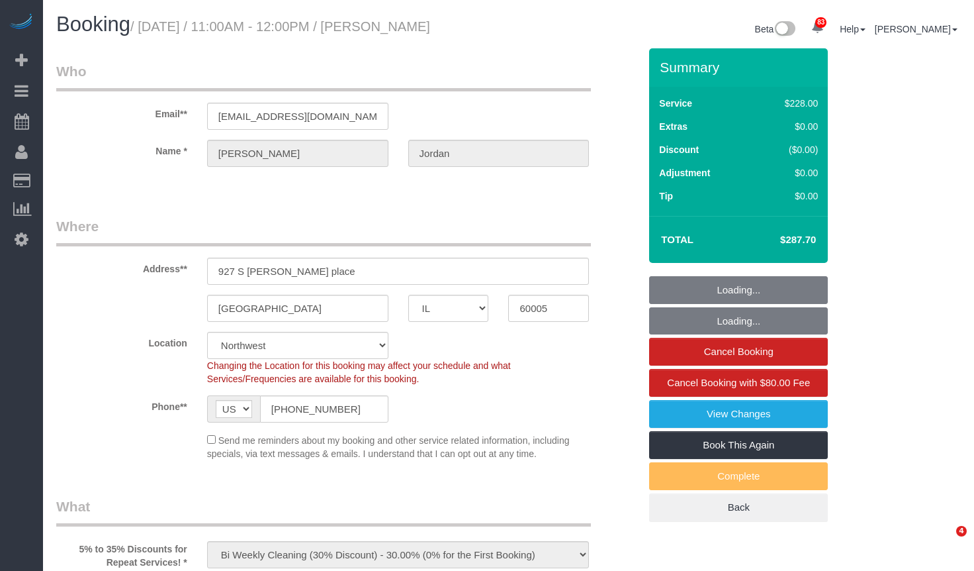
select select "number:1"
select select "number:58"
select select "number:139"
select select "number:105"
select select "IL"
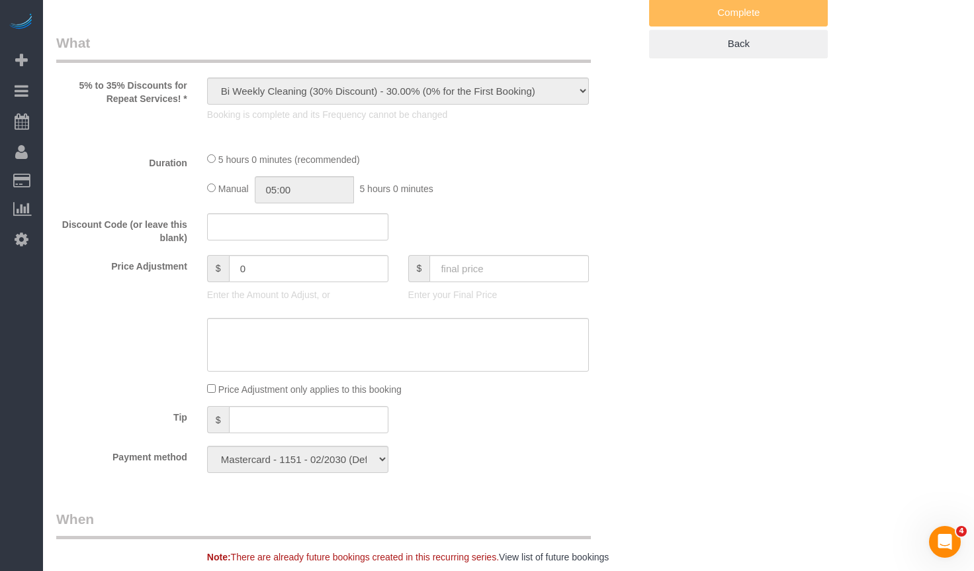
select select "object:822"
select select "512"
select select "number:1"
select select "number:58"
select select "number:139"
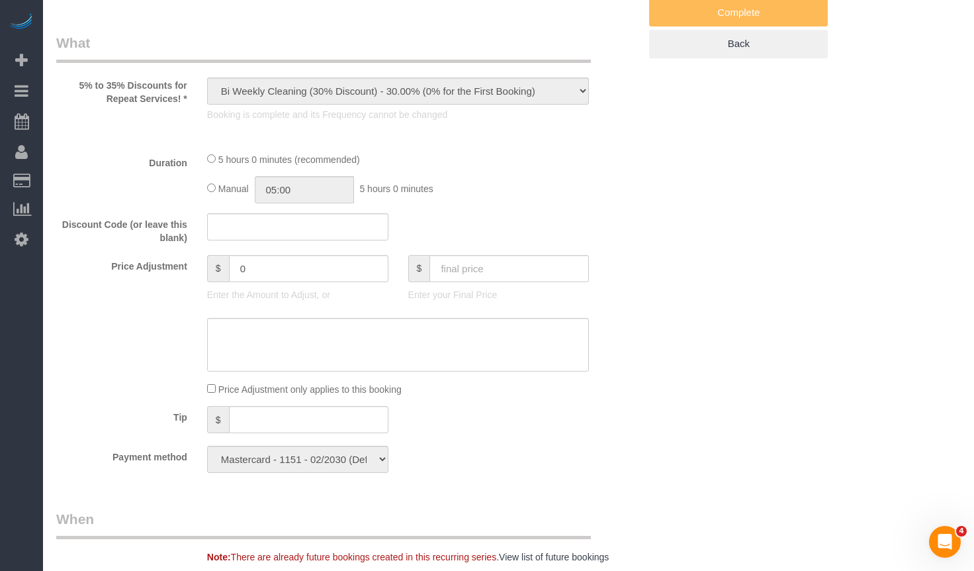
select select "number:105"
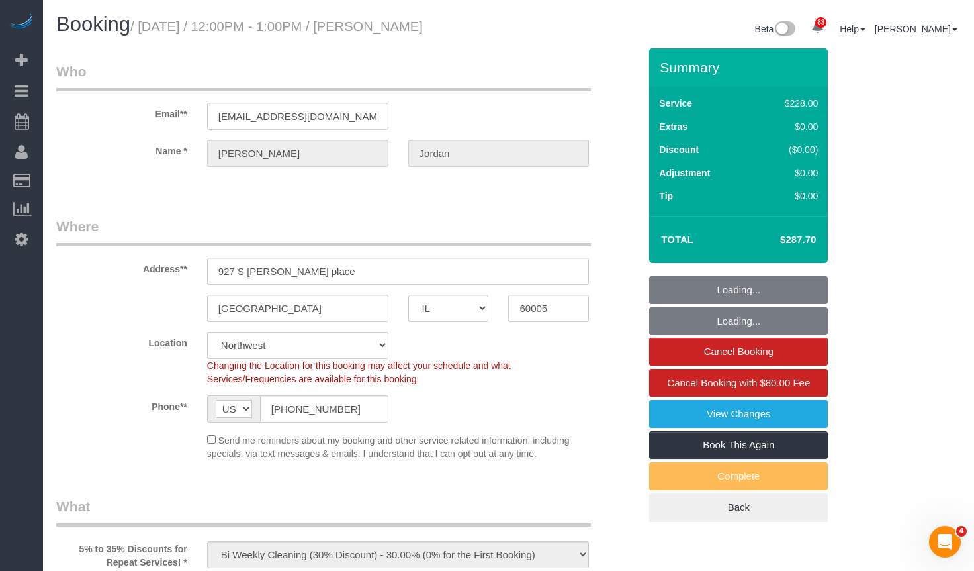
select select "4"
select select "1"
select select "4"
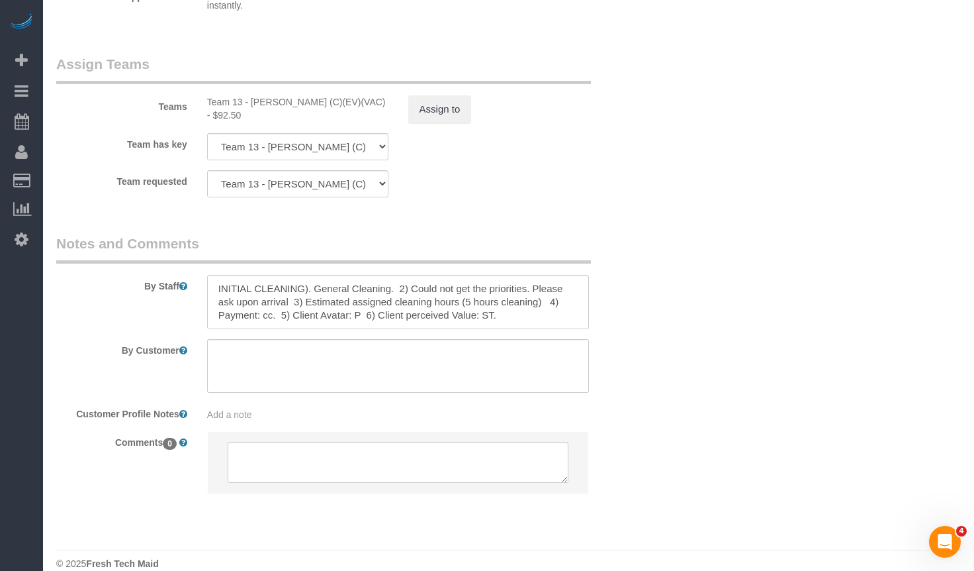
scroll to position [2456, 0]
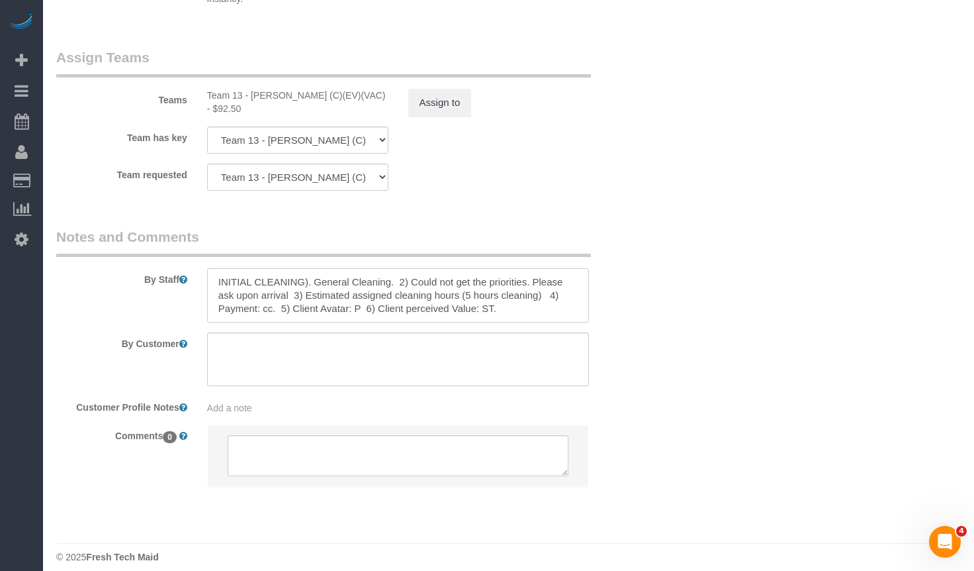
click at [518, 287] on textarea at bounding box center [398, 295] width 383 height 54
click at [451, 291] on textarea at bounding box center [398, 295] width 383 height 54
click at [450, 283] on textarea at bounding box center [398, 295] width 383 height 54
drag, startPoint x: 297, startPoint y: 269, endPoint x: 165, endPoint y: 269, distance: 131.7
click at [165, 269] on div "By Staff" at bounding box center [347, 274] width 603 height 95
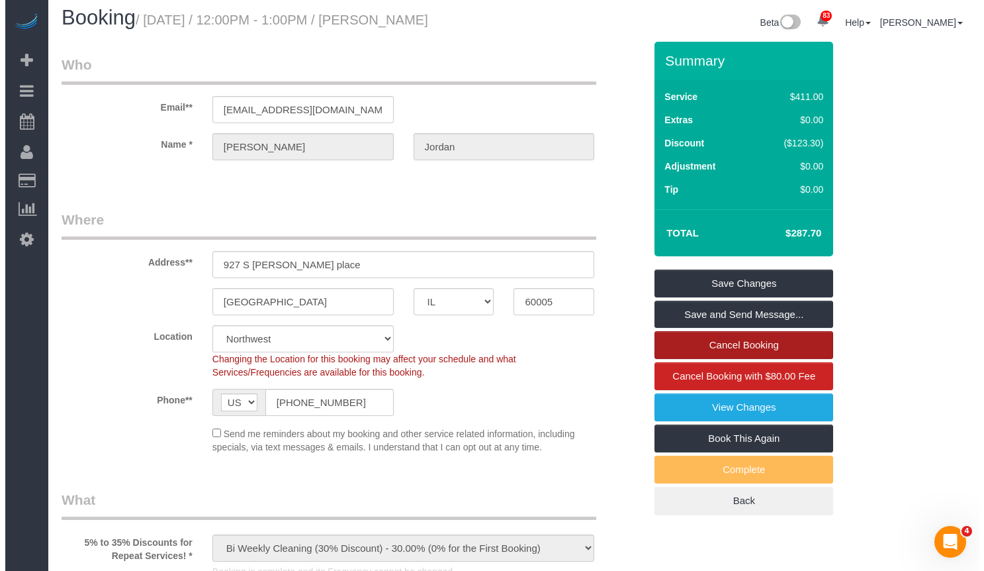
scroll to position [0, 0]
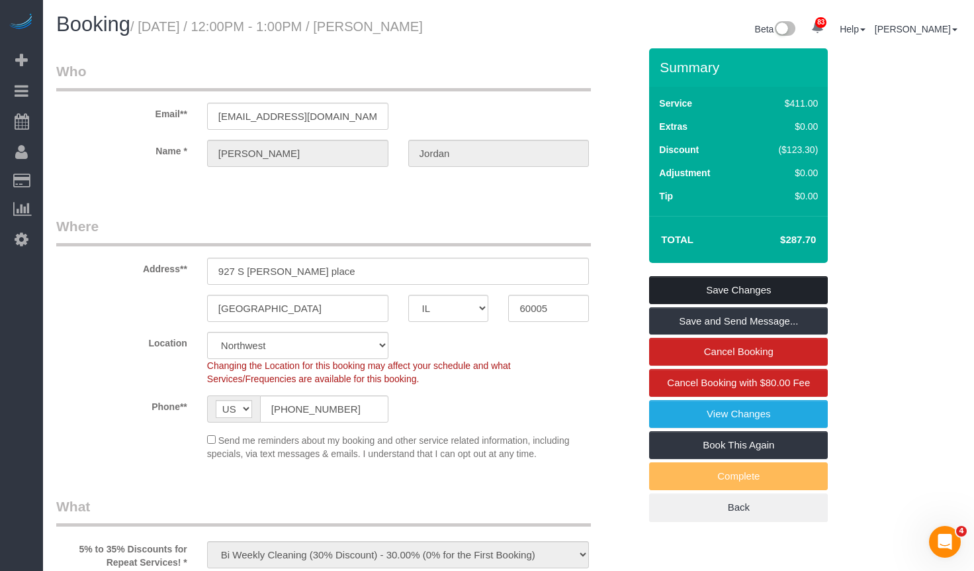
type textarea "BI-Weekly ). General Cleaning. 2) Could not get the priorities. Please ask upon…"
click at [731, 298] on link "Save Changes" at bounding box center [738, 290] width 179 height 28
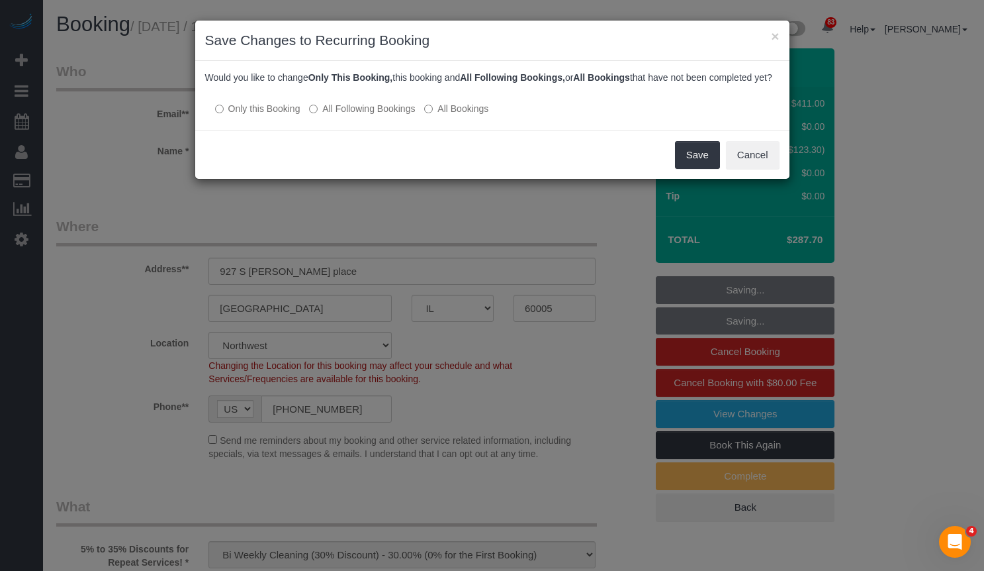
click at [365, 115] on label "All Following Bookings" at bounding box center [362, 108] width 106 height 13
click at [694, 169] on button "Save" at bounding box center [697, 155] width 45 height 28
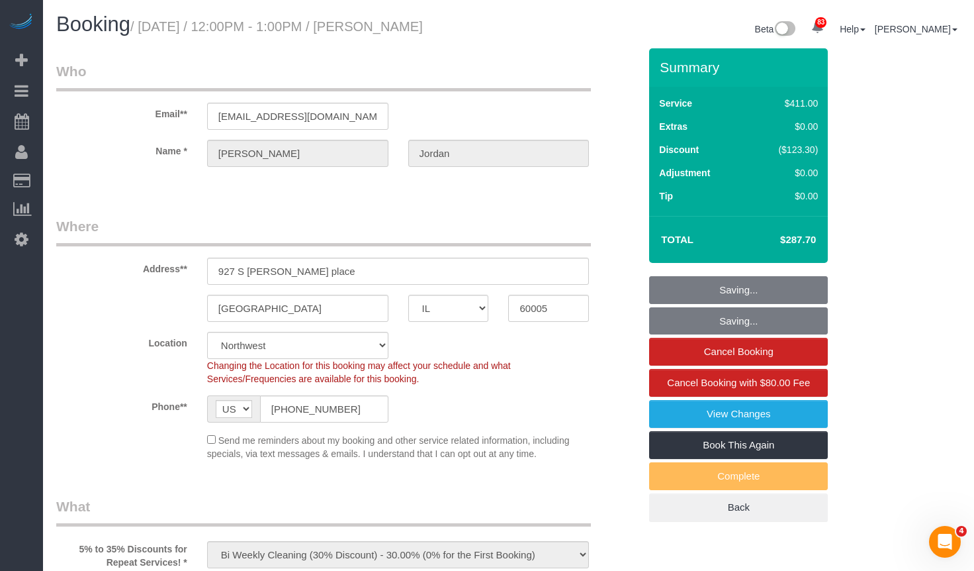
drag, startPoint x: 514, startPoint y: 28, endPoint x: 396, endPoint y: 27, distance: 117.8
click at [396, 27] on div "Booking / September 05, 2025 / 12:00PM - 1:00PM / Matthew Jordan Beta 83 Your N…" at bounding box center [508, 30] width 925 height 35
copy div "Matthew Jordan"
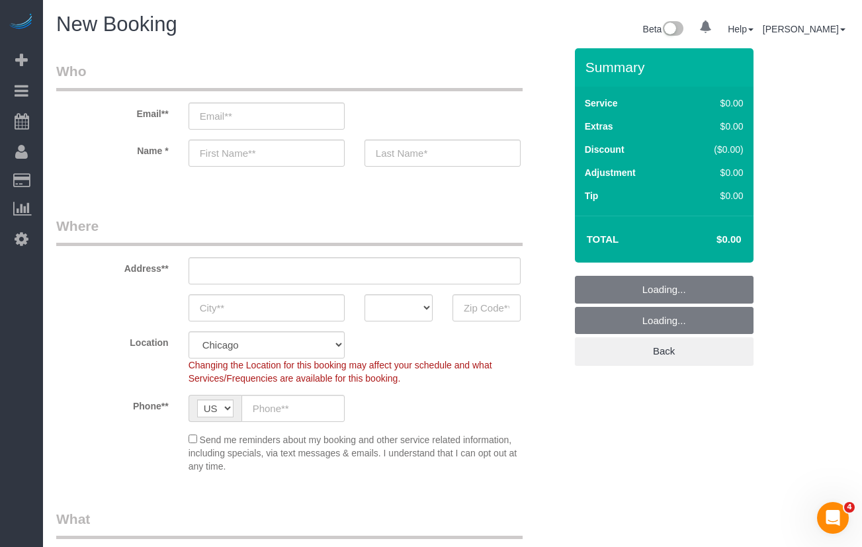
select select "512"
select select "object:1237"
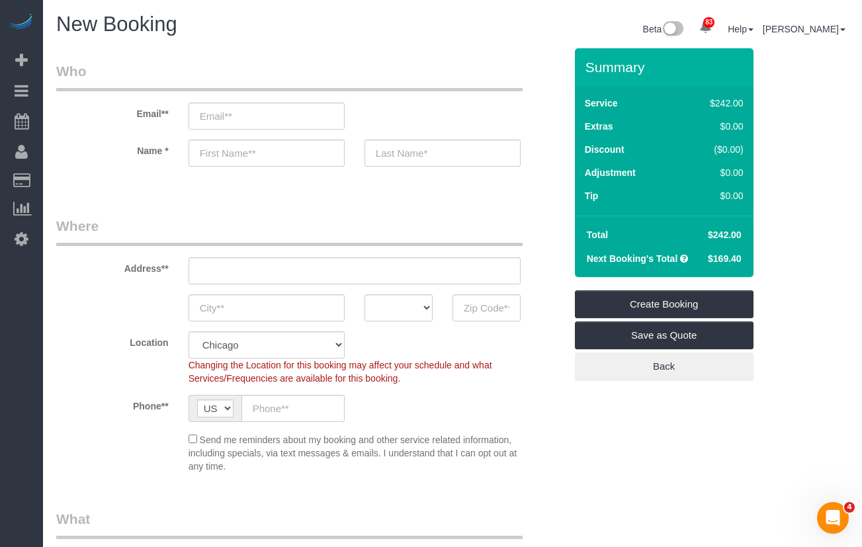
drag, startPoint x: 540, startPoint y: 408, endPoint x: 508, endPoint y: 381, distance: 41.8
click at [540, 408] on div "Phone** AF AL DZ AD AO AI AQ AG AR AM AW AU AT AZ BS BH BD BB BY BE BZ BJ BM BT…" at bounding box center [310, 408] width 529 height 27
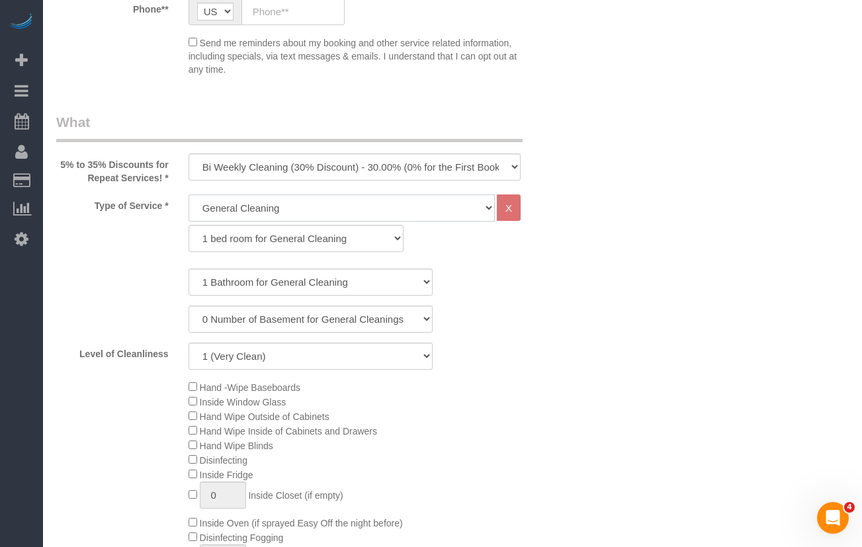
click at [261, 199] on select "General Cleaning Deep Cleaning Move-in / Move-out Cleaning COUNTS Cleaning" at bounding box center [342, 208] width 306 height 27
click at [122, 274] on div "1 Bathroom for General Cleaning 2 Bathroom for General Cleanings 3 Bathroom for…" at bounding box center [310, 282] width 529 height 27
click at [249, 236] on select "1 bed room for General Cleaning 2 bed room for General Cleaning 3 bed room for …" at bounding box center [296, 238] width 215 height 27
select select "289"
click at [189, 225] on select "1 bed room for General Cleaning 2 bed room for General Cleaning 3 bed room for …" at bounding box center [296, 238] width 215 height 27
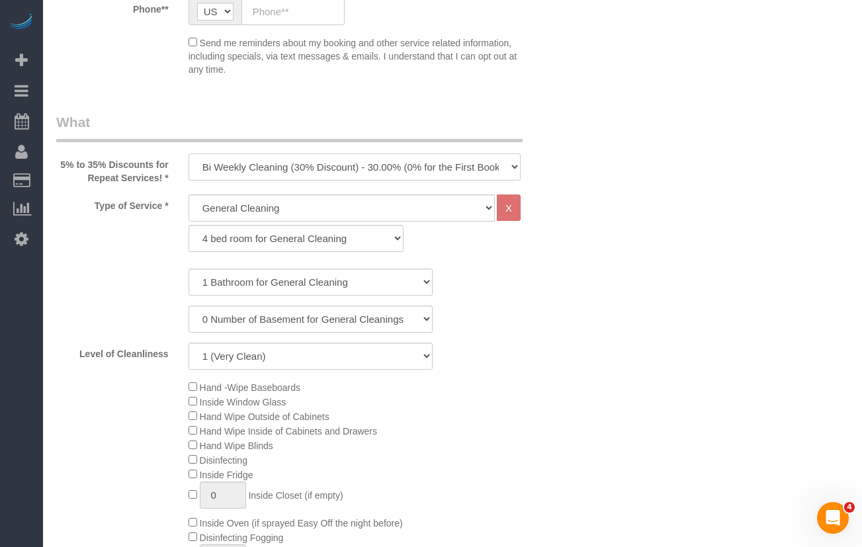
click at [225, 168] on select "One Time Cleaning Weekly Cleaning (35% Discount) - 35.00% (0% for the First Boo…" at bounding box center [355, 167] width 332 height 27
click at [346, 195] on select "General Cleaning Deep Cleaning Move-in / Move-out Cleaning COUNTS Cleaning" at bounding box center [342, 208] width 306 height 27
select select "514"
click at [189, 195] on select "General Cleaning Deep Cleaning Move-in / Move-out Cleaning COUNTS Cleaning" at bounding box center [342, 208] width 306 height 27
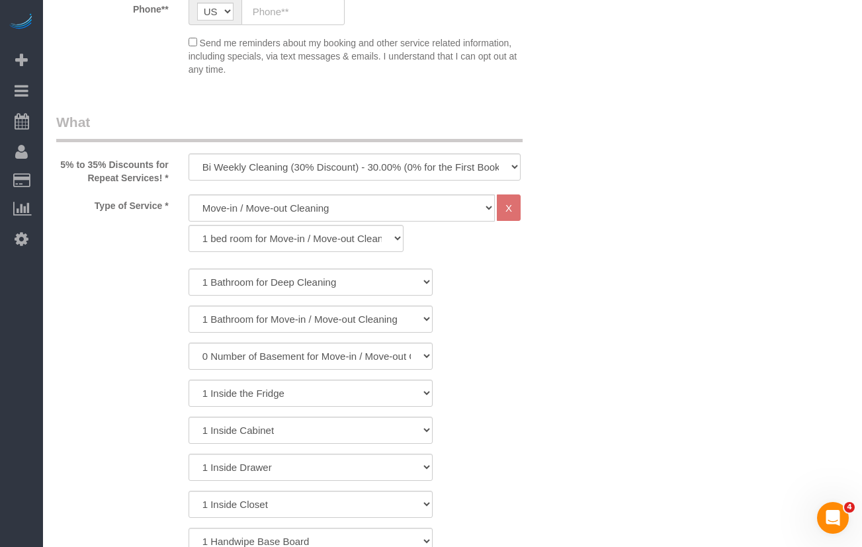
drag, startPoint x: 130, startPoint y: 81, endPoint x: 208, endPoint y: 144, distance: 99.8
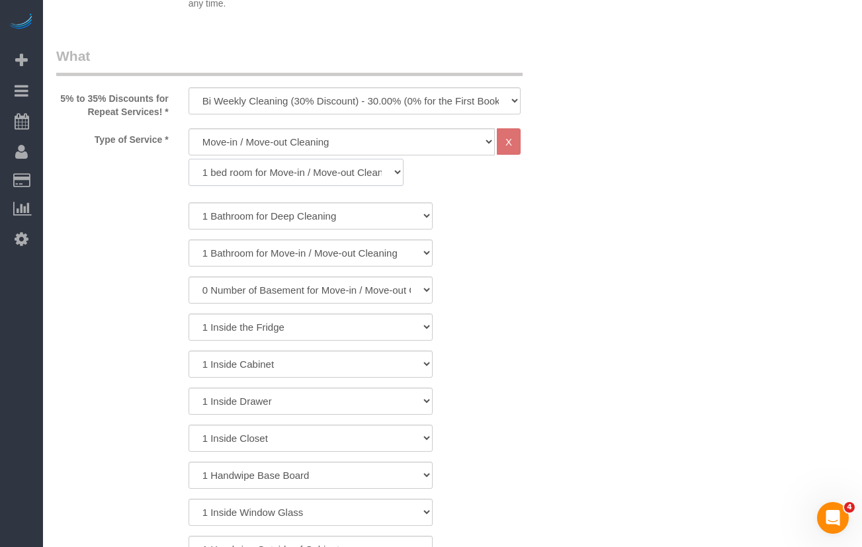
click at [280, 173] on select "1 bed room for Move-in / Move-out Cleaning (full scale) 2 bed room for Move-in …" at bounding box center [296, 172] width 215 height 27
select select "298"
click at [189, 159] on select "1 bed room for Move-in / Move-out Cleaning (full scale) 2 bed room for Move-in …" at bounding box center [296, 172] width 215 height 27
click at [272, 214] on select "1 Bathroom for Move-in / Move-out Cleaning 2 Bathroom for Move-in / Move-out Cl…" at bounding box center [311, 216] width 244 height 27
click at [516, 305] on div "1 Bathroom for Move-in / Move-out Cleaning 2 Bathroom for Move-in / Move-out Cl…" at bounding box center [310, 402] width 509 height 398
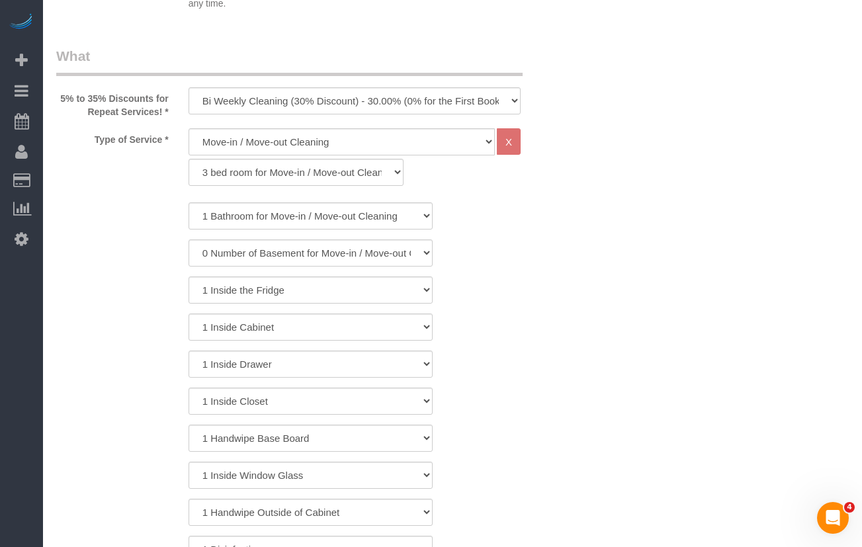
click at [539, 323] on div "1 Inside Cabinet" at bounding box center [310, 327] width 529 height 27
click at [245, 222] on select "1 Bathroom for Move-in / Move-out Cleaning 2 Bathroom for Move-in / Move-out Cl…" at bounding box center [311, 216] width 244 height 27
select select "3"
click at [189, 203] on select "1 Bathroom for Move-in / Move-out Cleaning 2 Bathroom for Move-in / Move-out Cl…" at bounding box center [311, 216] width 244 height 27
click at [519, 264] on div "0 Number of Basement for Move-in / Move-out Cleanings 1 Number of Basement for …" at bounding box center [310, 253] width 529 height 27
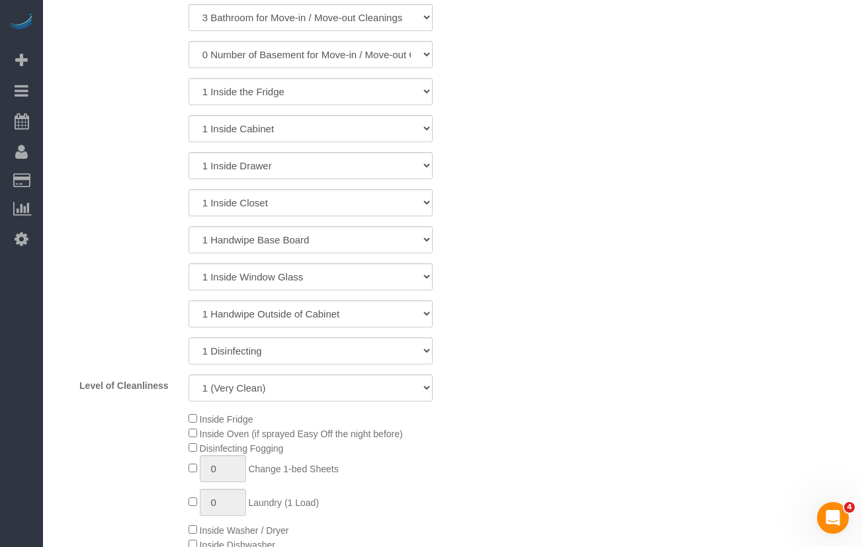
scroll to position [728, 0]
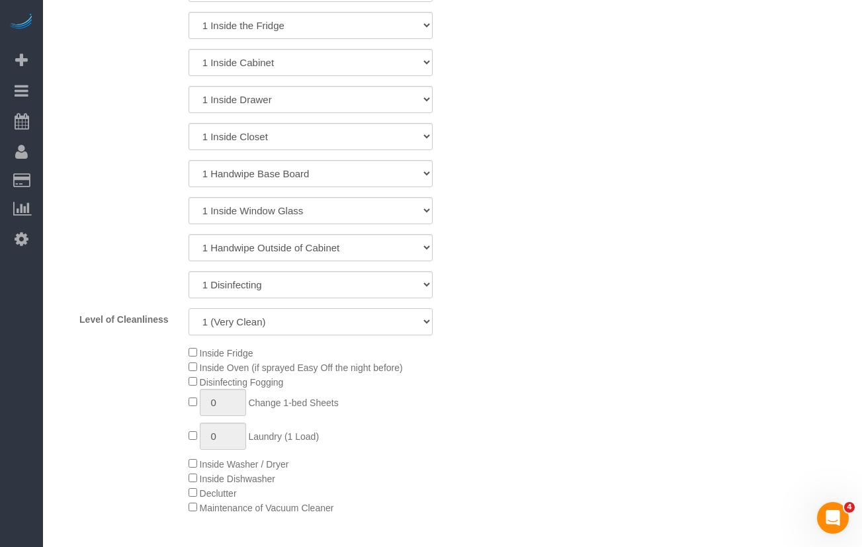
click at [300, 331] on select "1 (Very Clean) 2 3 4 5 (Average Condition) 6 7 8 9 10 (Extremely Dirty)" at bounding box center [311, 321] width 244 height 27
select select "5"
click at [189, 308] on select "1 (Very Clean) 2 3 4 5 (Average Condition) 6 7 8 9 10 (Extremely Dirty)" at bounding box center [311, 321] width 244 height 27
click at [465, 379] on div "Inside Fridge Inside Oven (if sprayed Easy Off the night before) Disinfecting F…" at bounding box center [377, 430] width 396 height 169
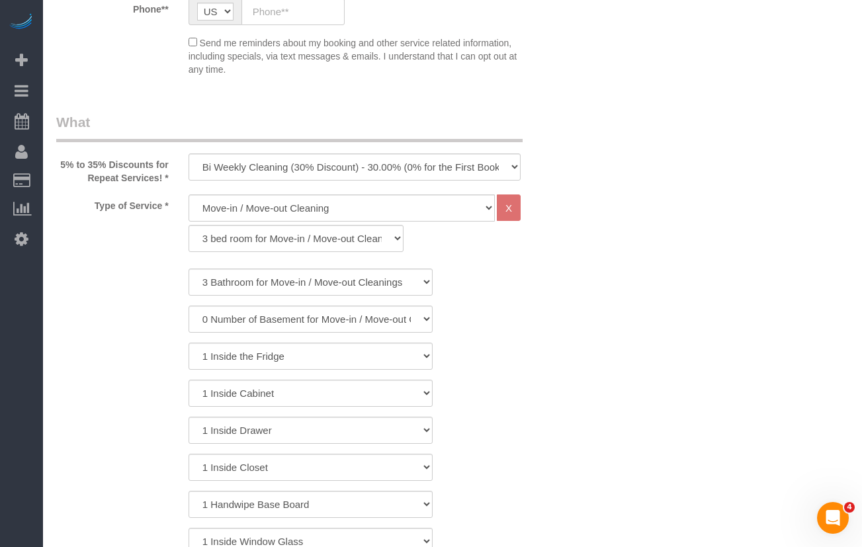
scroll to position [265, 0]
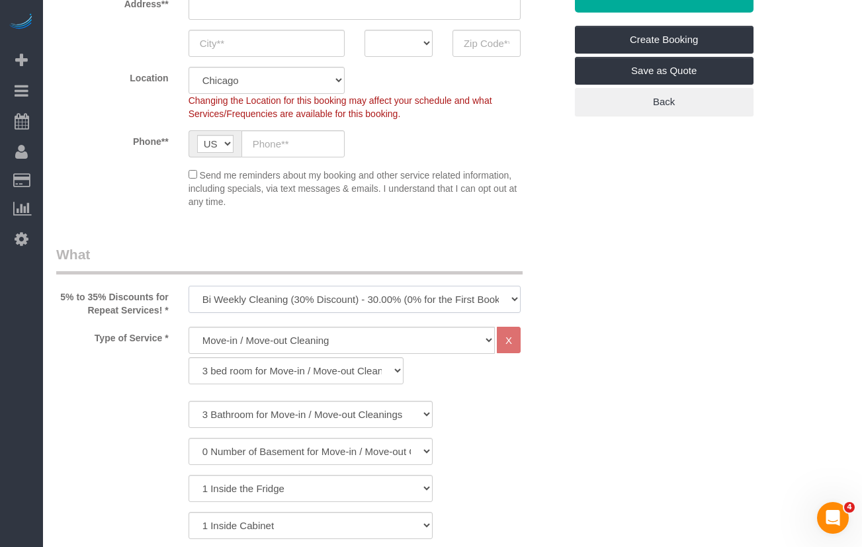
click at [347, 300] on select "One Time Cleaning Weekly Cleaning (35% Discount) - 35.00% (0% for the First Boo…" at bounding box center [355, 299] width 332 height 27
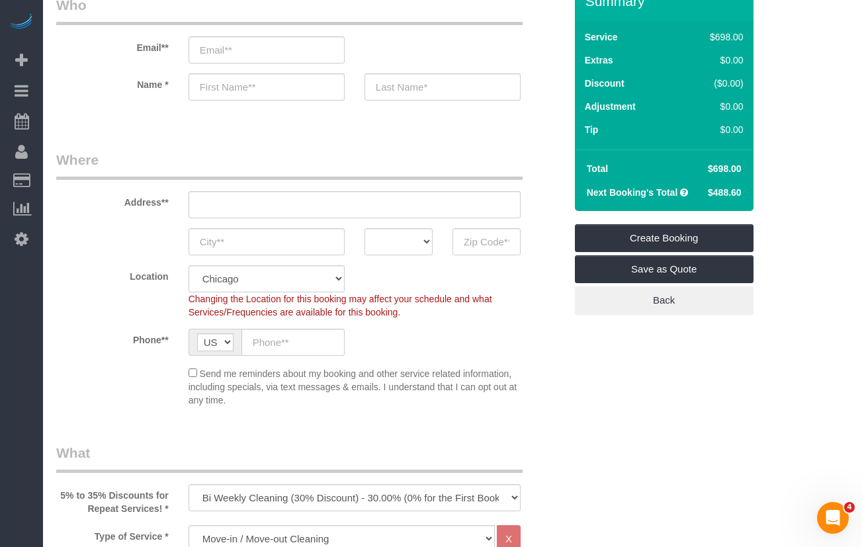
scroll to position [0, 0]
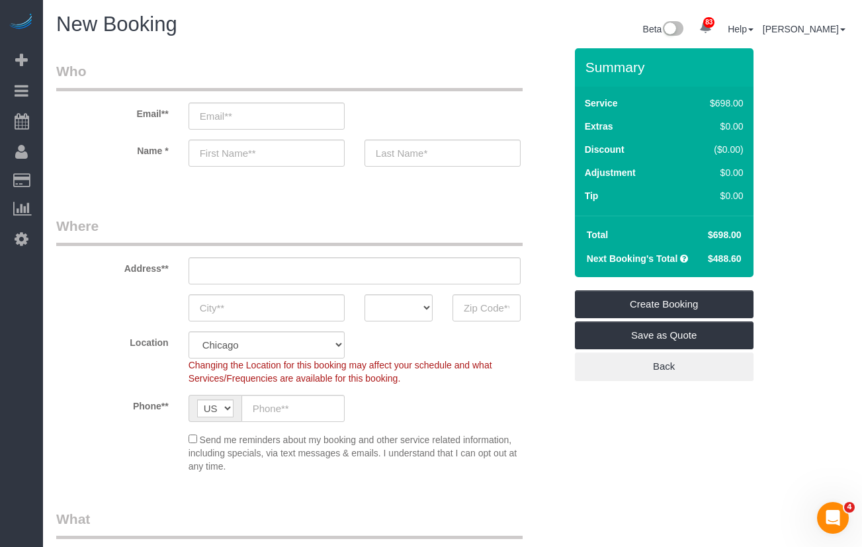
drag, startPoint x: 702, startPoint y: 228, endPoint x: 728, endPoint y: 231, distance: 25.9
click at [728, 231] on td "$698.00" at bounding box center [723, 235] width 47 height 24
copy span "$698"
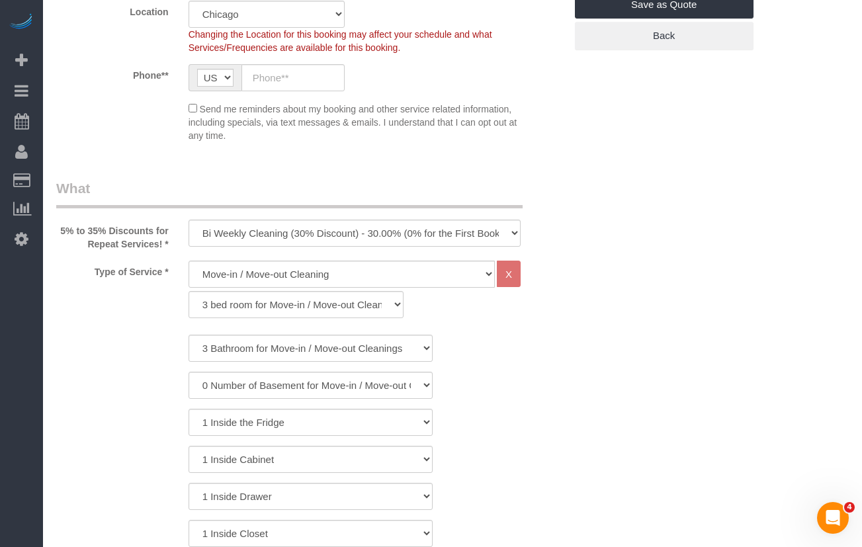
scroll to position [463, 0]
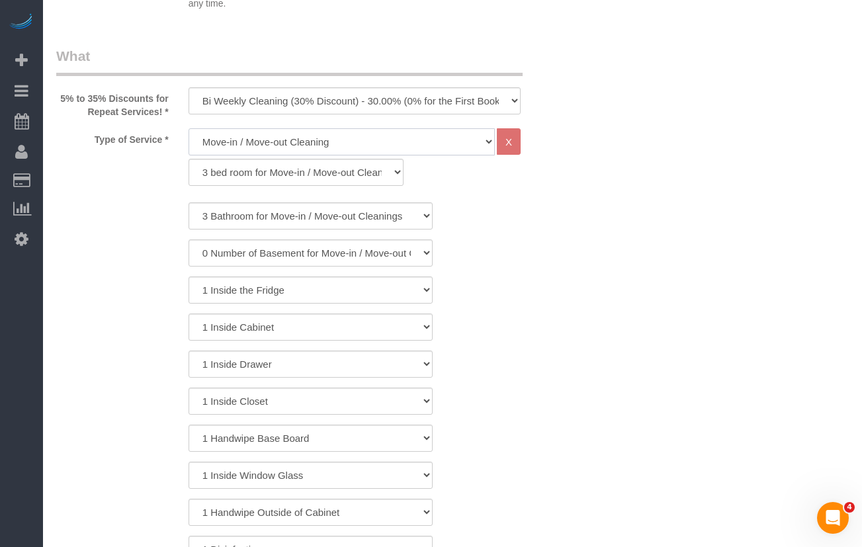
click at [244, 136] on select "General Cleaning Deep Cleaning Move-in / Move-out Cleaning COUNTS Cleaning" at bounding box center [342, 141] width 306 height 27
select select "512"
click at [189, 128] on select "General Cleaning Deep Cleaning Move-in / Move-out Cleaning COUNTS Cleaning" at bounding box center [342, 141] width 306 height 27
select select "286"
select select "5"
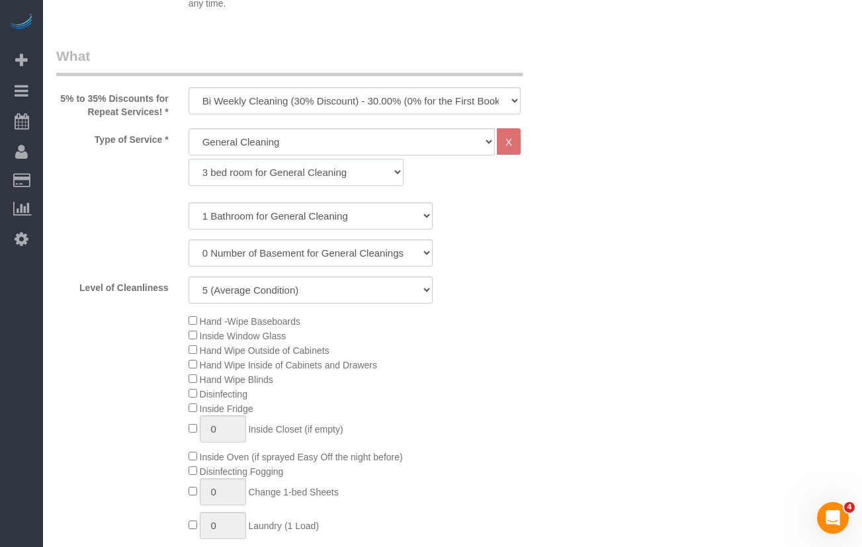
click at [250, 169] on select "1 bed room for General Cleaning 2 bed room for General Cleaning 3 bed room for …" at bounding box center [296, 172] width 215 height 27
select select "289"
click at [189, 159] on select "1 bed room for General Cleaning 2 bed room for General Cleaning 3 bed room for …" at bounding box center [296, 172] width 215 height 27
select select "5"
click at [255, 220] on select "1 Bathroom for General Cleaning 2 Bathroom for General Cleanings 3 Bathroom for…" at bounding box center [311, 216] width 244 height 27
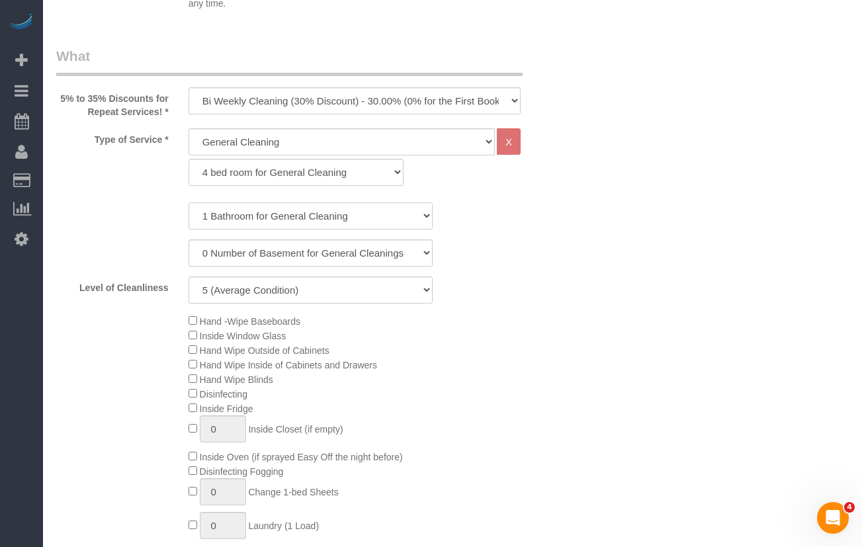
select select "3"
click at [189, 203] on select "1 Bathroom for General Cleaning 2 Bathroom for General Cleanings 3 Bathroom for…" at bounding box center [311, 216] width 244 height 27
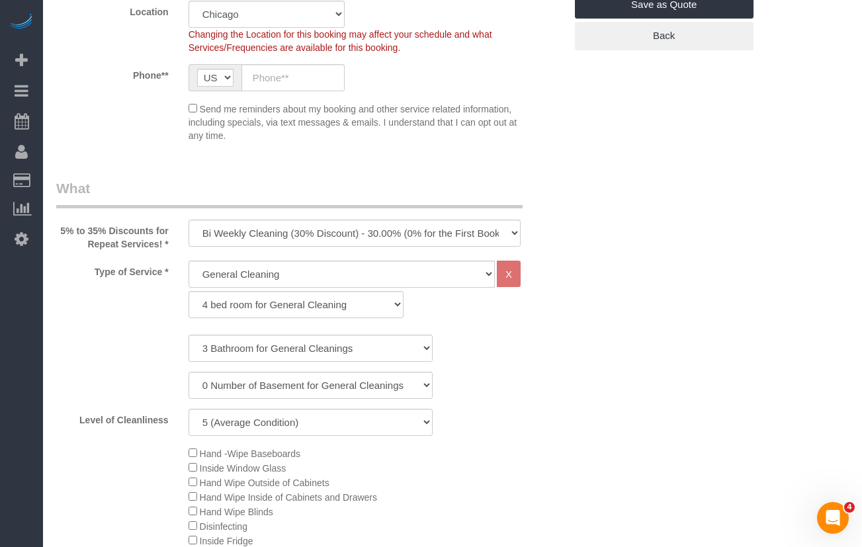
scroll to position [397, 0]
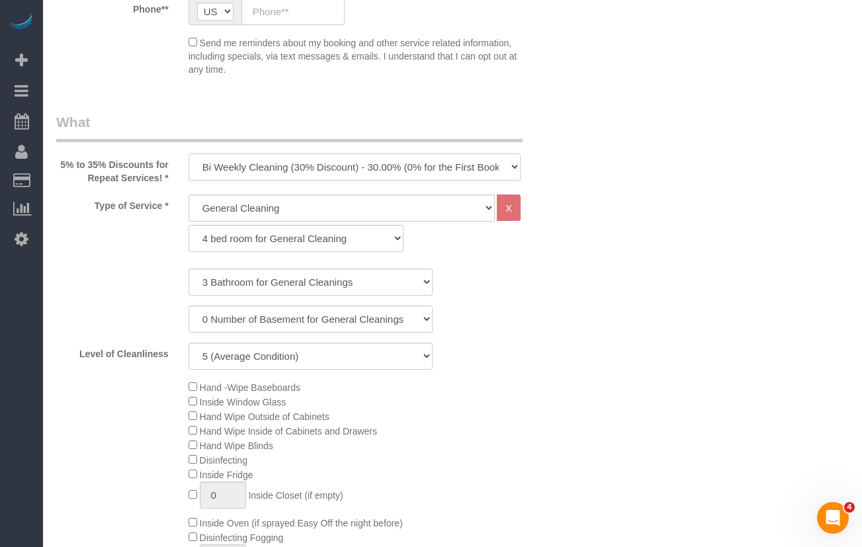
click at [355, 171] on select "One Time Cleaning Weekly Cleaning (35% Discount) - 35.00% (0% for the First Boo…" at bounding box center [355, 167] width 332 height 27
select select "object:1239"
click at [189, 154] on select "One Time Cleaning Weekly Cleaning (35% Discount) - 35.00% (0% for the First Boo…" at bounding box center [355, 167] width 332 height 27
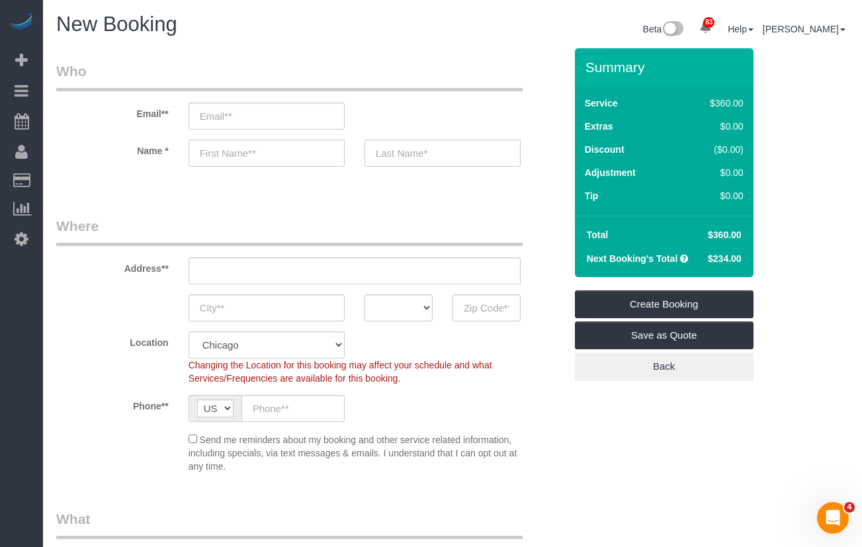
drag, startPoint x: 712, startPoint y: 261, endPoint x: 730, endPoint y: 261, distance: 18.5
click at [730, 261] on span "$234.00" at bounding box center [725, 259] width 34 height 11
copy span "234."
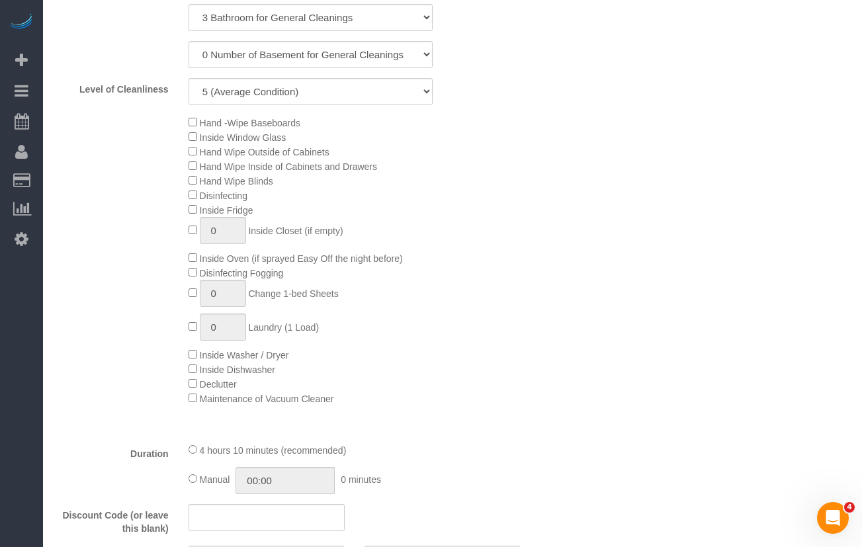
scroll to position [794, 0]
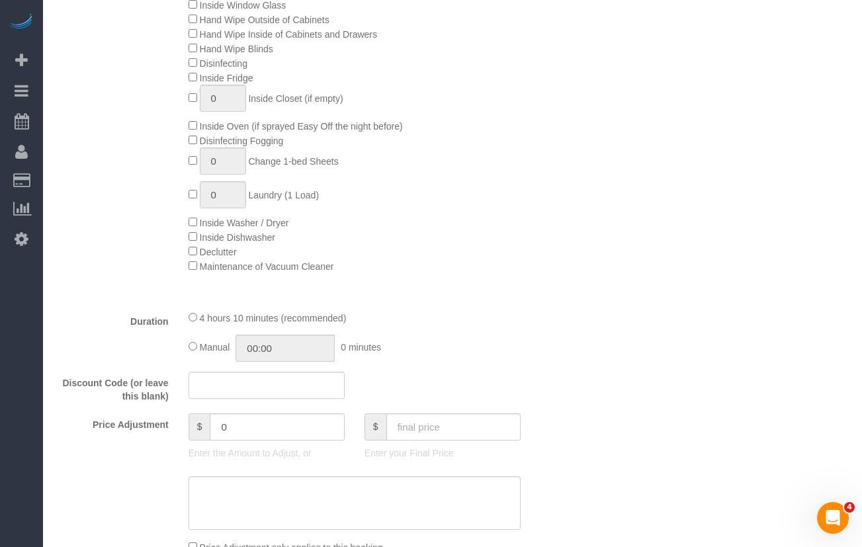
click at [545, 175] on div "Hand -Wipe Baseboards Inside Window Glass Hand Wipe Outside of Cabinets Hand Wi…" at bounding box center [377, 128] width 396 height 291
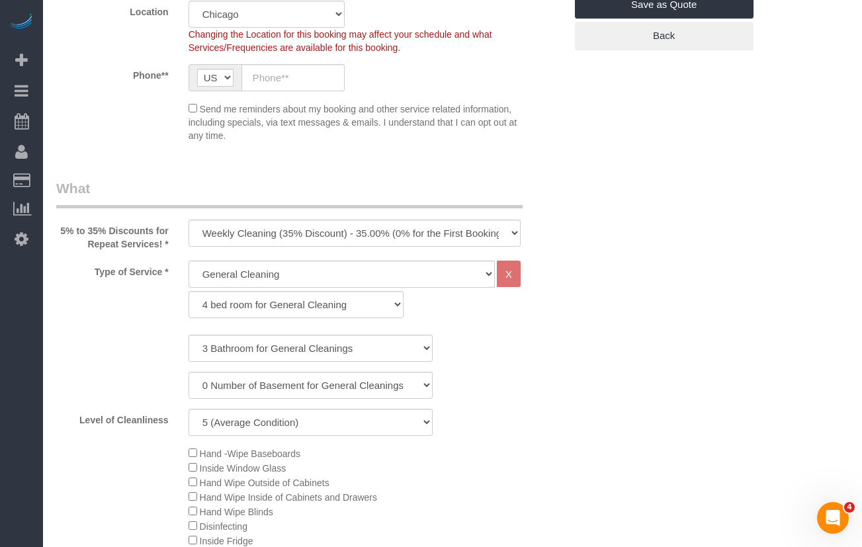
scroll to position [463, 0]
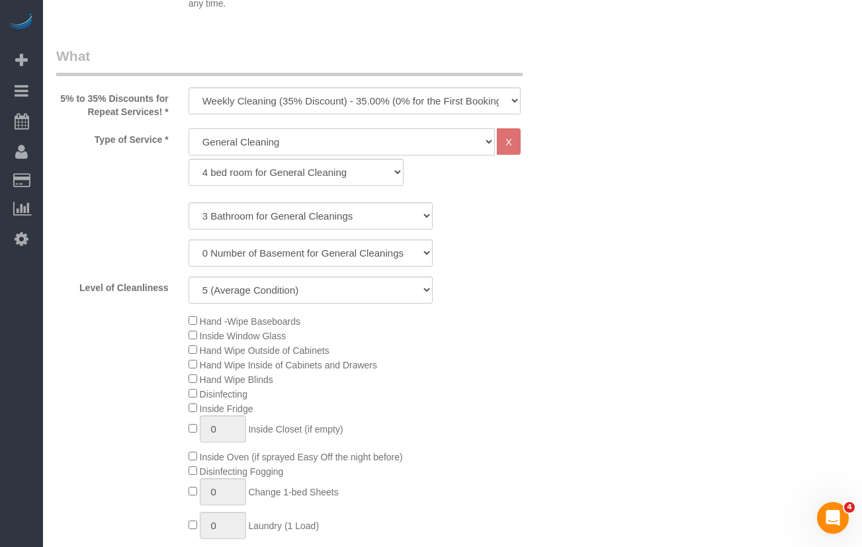
click at [267, 136] on select "General Cleaning Deep Cleaning Move-in / Move-out Cleaning COUNTS Cleaning" at bounding box center [342, 141] width 306 height 27
click at [274, 146] on select "General Cleaning Deep Cleaning Move-in / Move-out Cleaning COUNTS Cleaning" at bounding box center [342, 141] width 306 height 27
select select "514"
click at [189, 128] on select "General Cleaning Deep Cleaning Move-in / Move-out Cleaning COUNTS Cleaning" at bounding box center [342, 141] width 306 height 27
select select "296"
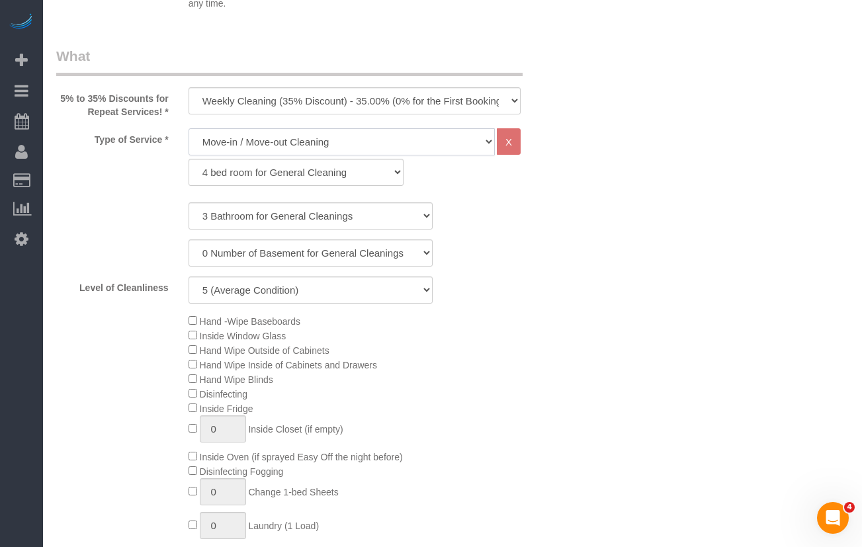
select select "5"
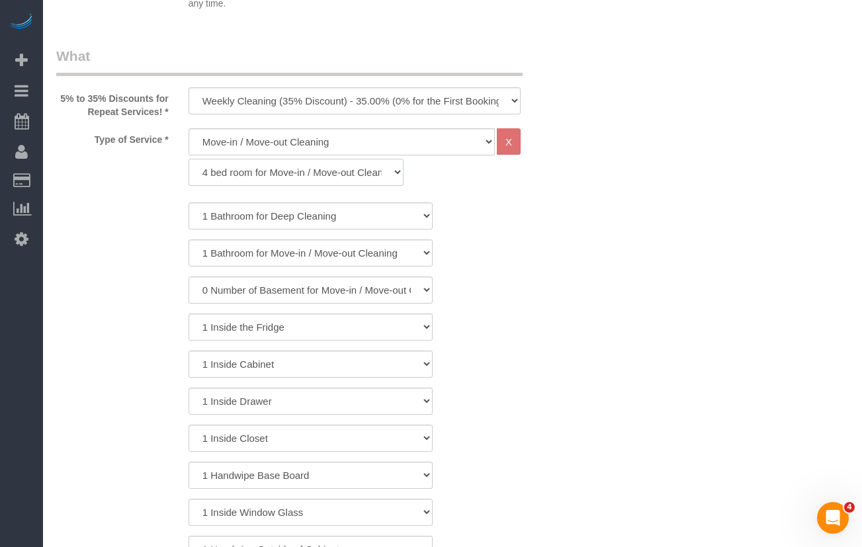
click at [312, 177] on select "1 bed room for Move-in / Move-out Cleaning (full scale) 2 bed room for Move-in …" at bounding box center [296, 172] width 215 height 27
select select "299"
click at [189, 159] on select "1 bed room for Move-in / Move-out Cleaning (full scale) 2 bed room for Move-in …" at bounding box center [296, 172] width 215 height 27
select select "5"
click at [280, 220] on select "1 Bathroom for Move-in / Move-out Cleaning 2 Bathroom for Move-in / Move-out Cl…" at bounding box center [311, 216] width 244 height 27
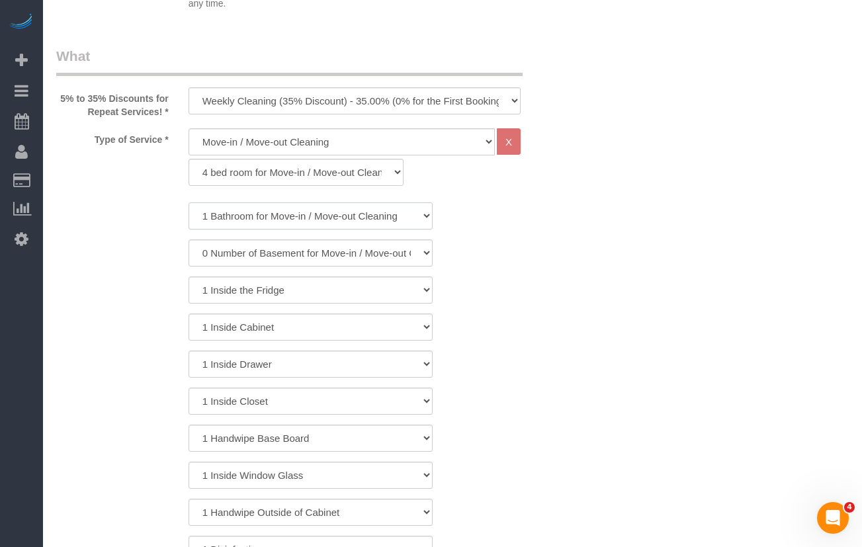
select select "3"
click at [189, 203] on select "1 Bathroom for Move-in / Move-out Cleaning 2 Bathroom for Move-in / Move-out Cl…" at bounding box center [311, 216] width 244 height 27
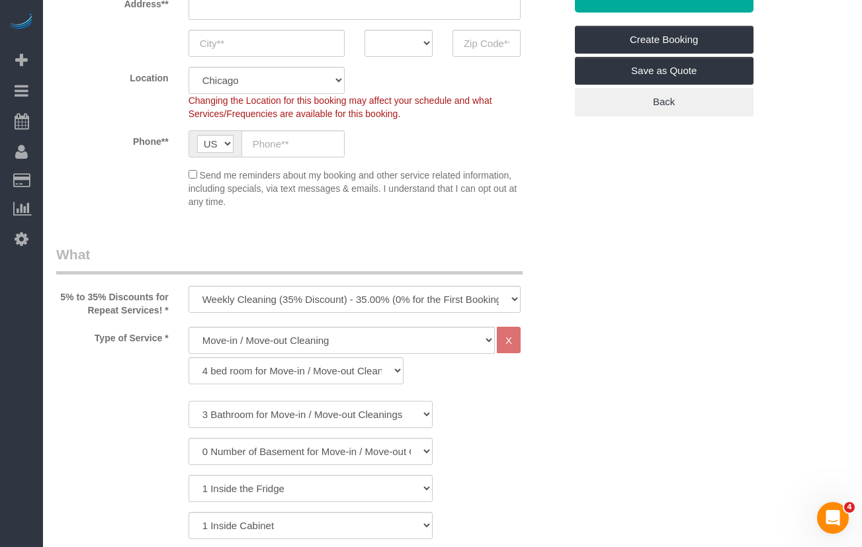
scroll to position [331, 0]
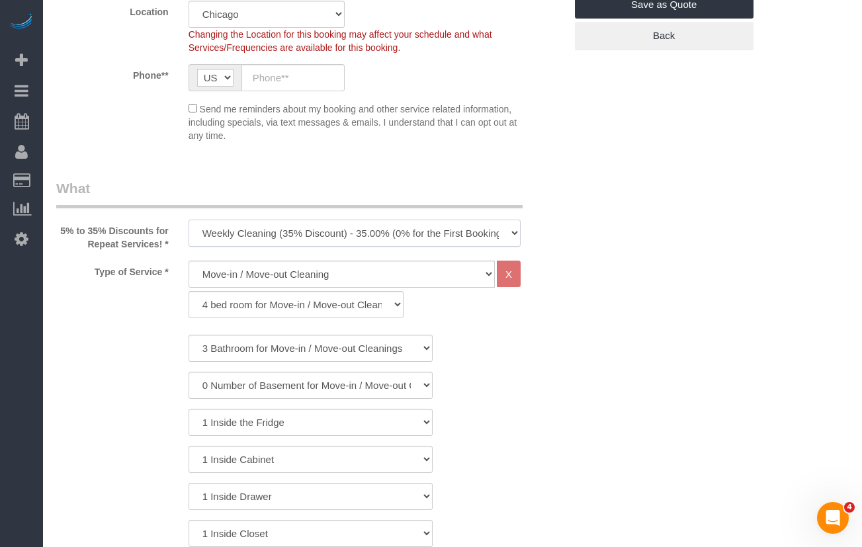
click at [276, 232] on select "One Time Cleaning Weekly Cleaning (35% Discount) - 35.00% (0% for the First Boo…" at bounding box center [355, 233] width 332 height 27
click at [267, 238] on select "One Time Cleaning Weekly Cleaning (35% Discount) - 35.00% (0% for the First Boo…" at bounding box center [355, 233] width 332 height 27
select select "object:1238"
click at [189, 220] on select "One Time Cleaning Weekly Cleaning (35% Discount) - 35.00% (0% for the First Boo…" at bounding box center [355, 233] width 332 height 27
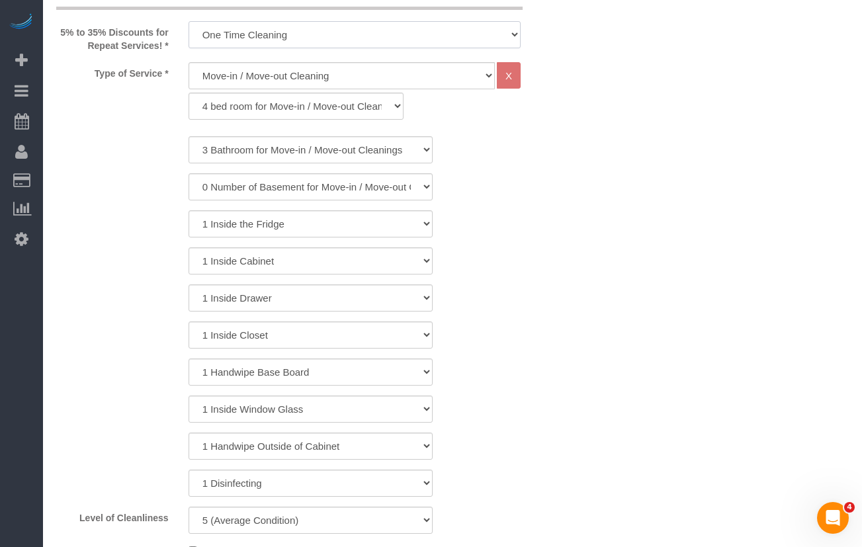
scroll to position [596, 0]
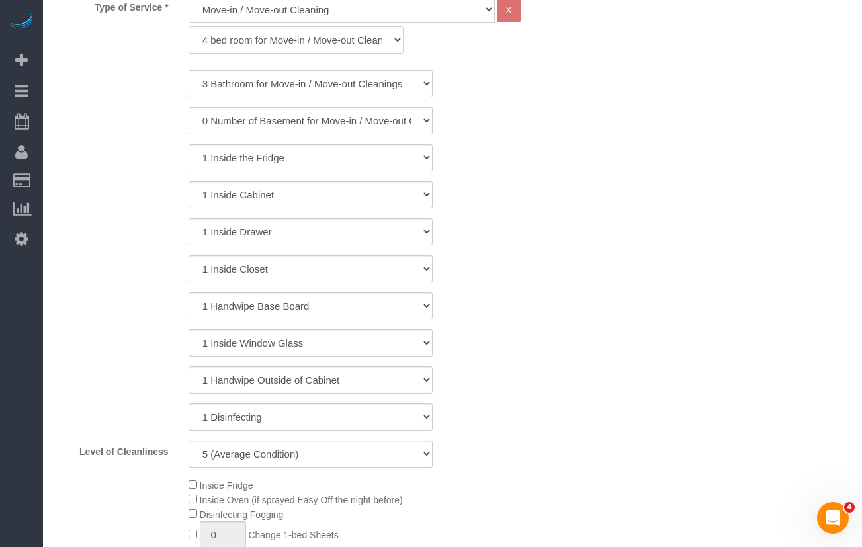
click at [268, 39] on select "1 bed room for Move-in / Move-out Cleaning (full scale) 2 bed room for Move-in …" at bounding box center [296, 39] width 215 height 27
click at [189, 26] on select "1 bed room for Move-in / Move-out Cleaning (full scale) 2 bed room for Move-in …" at bounding box center [296, 39] width 215 height 27
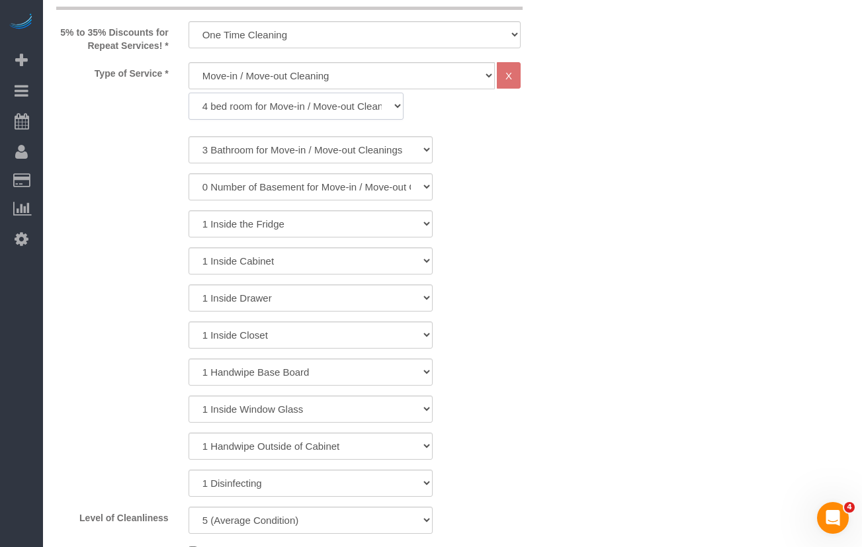
scroll to position [728, 0]
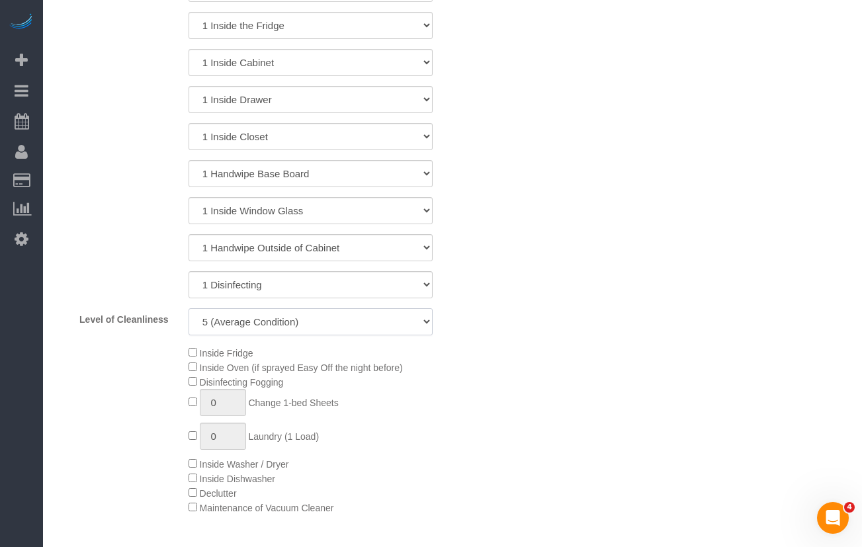
drag, startPoint x: 252, startPoint y: 332, endPoint x: 250, endPoint y: 339, distance: 6.8
click at [252, 332] on select "1 (Very Clean) 2 3 4 5 (Average Condition) 6 7 8 9 10 (Extremely Dirty)" at bounding box center [311, 321] width 244 height 27
click at [241, 328] on select "1 (Very Clean) 2 3 4 5 (Average Condition) 6 7 8 9 10 (Extremely Dirty)" at bounding box center [311, 321] width 244 height 27
click at [189, 308] on select "1 (Very Clean) 2 3 4 5 (Average Condition) 6 7 8 9 10 (Extremely Dirty)" at bounding box center [311, 321] width 244 height 27
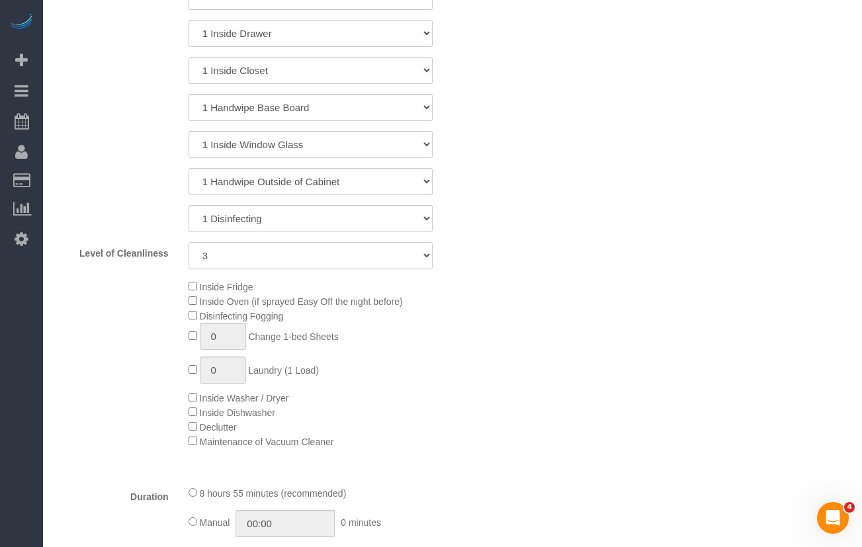
scroll to position [463, 0]
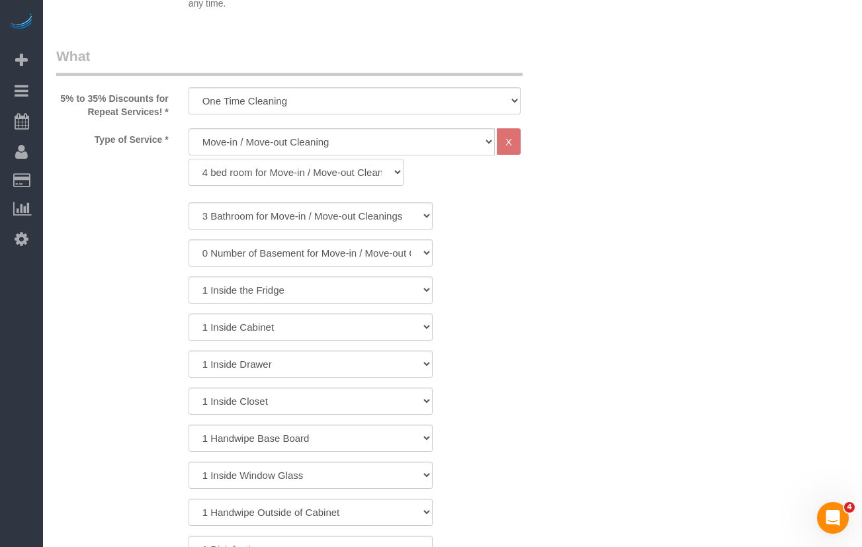
click at [241, 171] on select "1 bed room for Move-in / Move-out Cleaning (full scale) 2 bed room for Move-in …" at bounding box center [296, 172] width 215 height 27
click at [189, 159] on select "1 bed room for Move-in / Move-out Cleaning (full scale) 2 bed room for Move-in …" at bounding box center [296, 172] width 215 height 27
click at [289, 220] on select "1 Bathroom for Move-in / Move-out Cleaning 2 Bathroom for Move-in / Move-out Cl…" at bounding box center [311, 216] width 244 height 27
click at [189, 203] on select "1 Bathroom for Move-in / Move-out Cleaning 2 Bathroom for Move-in / Move-out Cl…" at bounding box center [311, 216] width 244 height 27
click at [126, 269] on div "1 Bathroom for Move-in / Move-out Cleaning 2 Bathroom for Move-in / Move-out Cl…" at bounding box center [310, 402] width 509 height 398
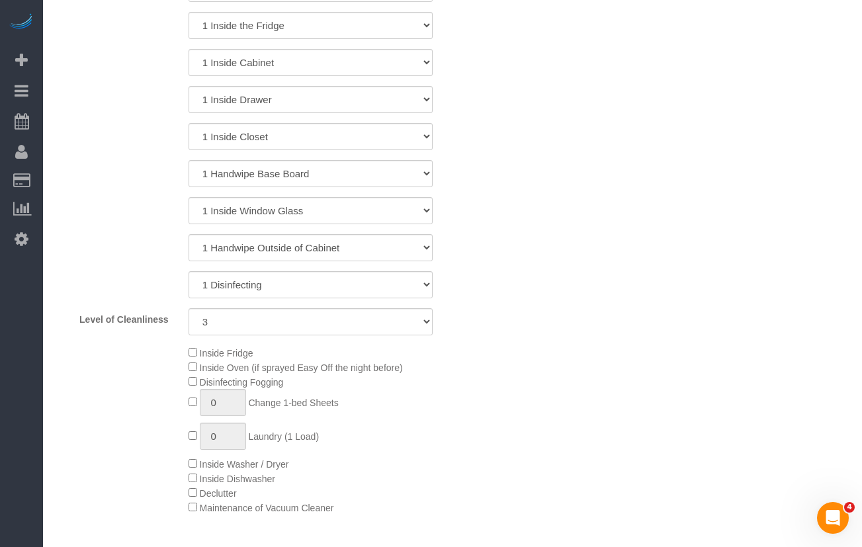
scroll to position [794, 0]
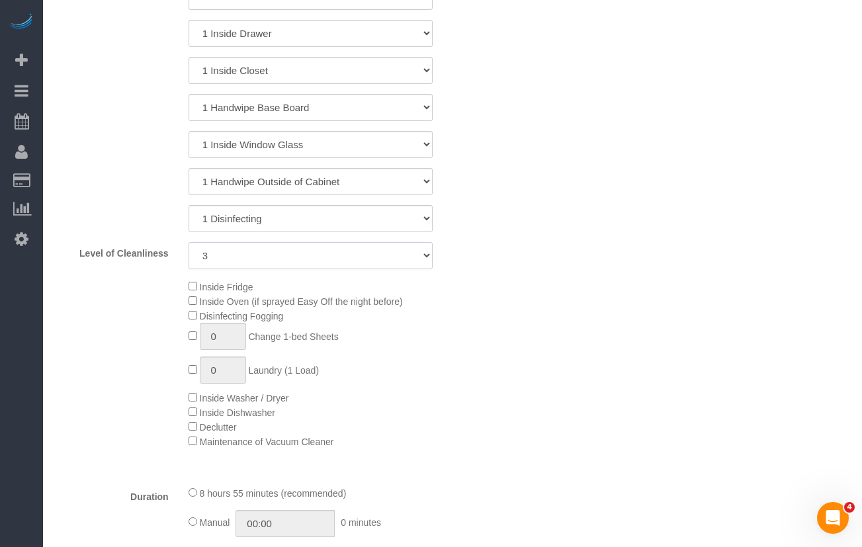
click at [321, 252] on select "1 (Very Clean) 2 3 4 5 (Average Condition) 6 7 8 9 10 (Extremely Dirty)" at bounding box center [311, 255] width 244 height 27
select select "5"
click at [189, 242] on select "1 (Very Clean) 2 3 4 5 (Average Condition) 6 7 8 9 10 (Extremely Dirty)" at bounding box center [311, 255] width 244 height 27
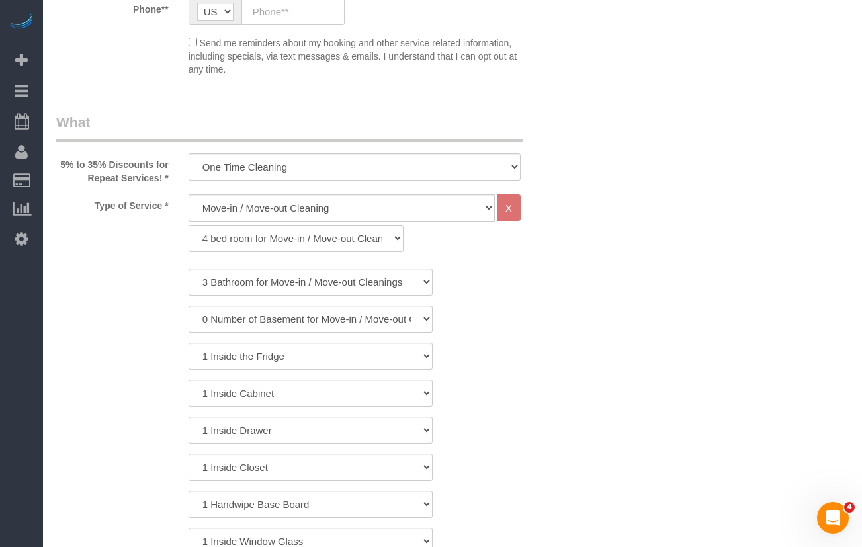
scroll to position [0, 0]
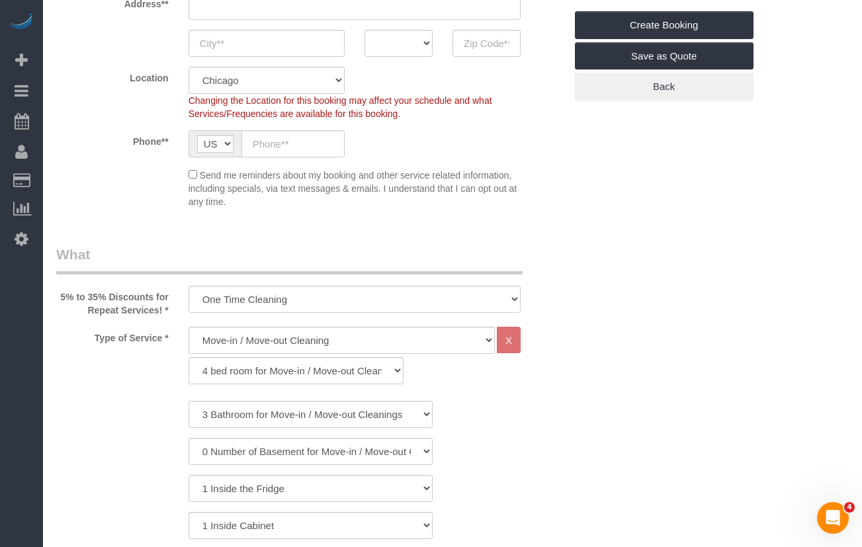
scroll to position [397, 0]
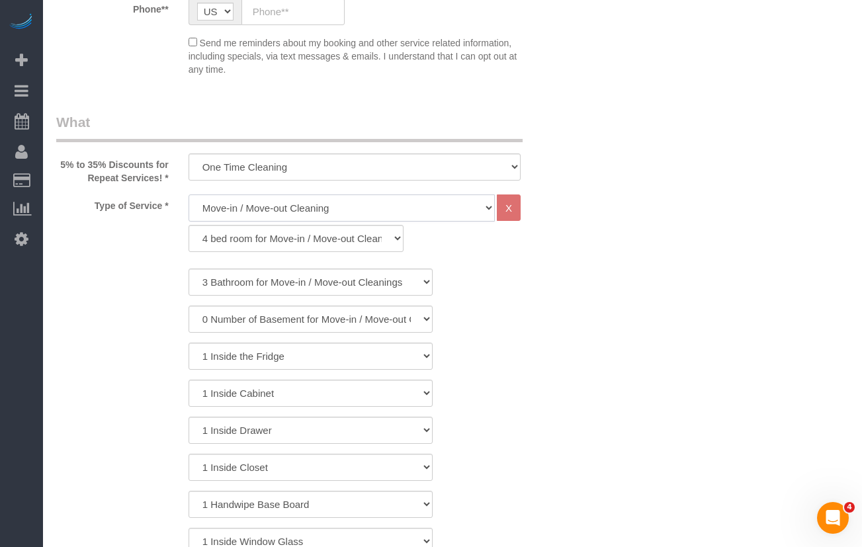
click at [269, 214] on select "General Cleaning Deep Cleaning Move-in / Move-out Cleaning COUNTS Cleaning" at bounding box center [342, 208] width 306 height 27
select select "513"
click at [189, 195] on select "General Cleaning Deep Cleaning Move-in / Move-out Cleaning COUNTS Cleaning" at bounding box center [342, 208] width 306 height 27
select select "291"
select select "5"
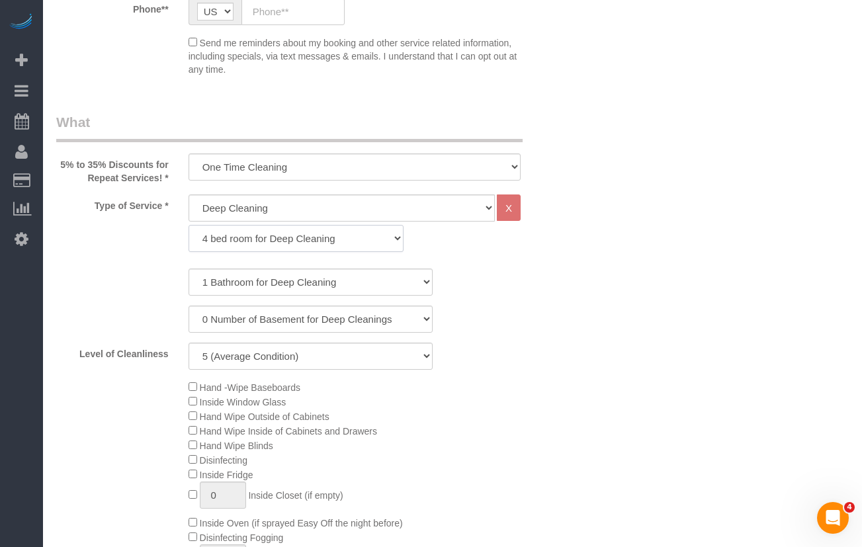
click at [271, 251] on select "1 bed room for Deep Cleaning 2 bed room for Deep Cleaning 3 bed room for Deep C…" at bounding box center [296, 238] width 215 height 27
select select "293"
click at [189, 225] on select "1 bed room for Deep Cleaning 2 bed room for Deep Cleaning 3 bed room for Deep C…" at bounding box center [296, 238] width 215 height 27
select select "5"
click at [240, 247] on select "1 bed room for Deep Cleaning 2 bed room for Deep Cleaning 3 bed room for Deep C…" at bounding box center [296, 238] width 215 height 27
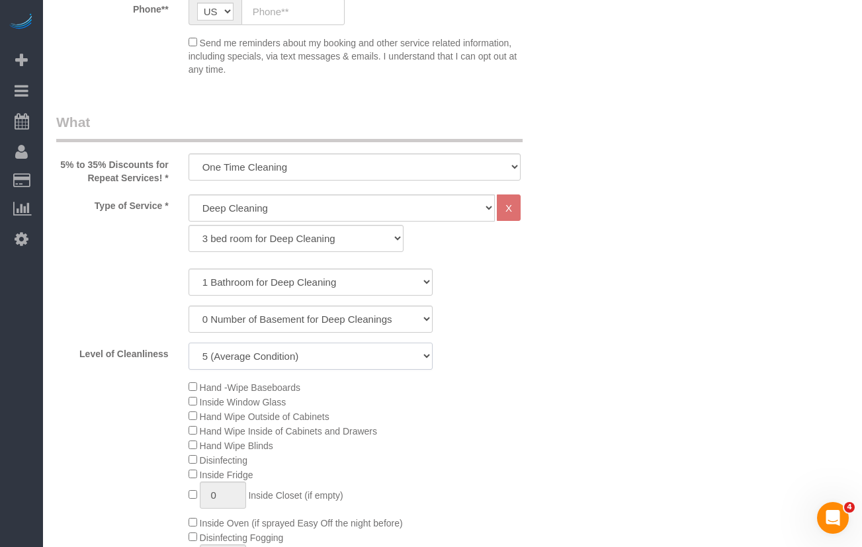
click at [277, 359] on select "1 (Very Clean) 2 3 4 5 (Average Condition) 6 7 8 9 10 (Extremely Dirty)" at bounding box center [311, 356] width 244 height 27
drag, startPoint x: 259, startPoint y: 281, endPoint x: 254, endPoint y: 295, distance: 15.5
click at [259, 281] on select "1 Bathroom for Deep Cleaning 2 Bathroom for Deep Cleanings 3 Bathroom for Deep …" at bounding box center [311, 282] width 244 height 27
select select "4"
click at [189, 269] on select "1 Bathroom for Deep Cleaning 2 Bathroom for Deep Cleanings 3 Bathroom for Deep …" at bounding box center [311, 282] width 244 height 27
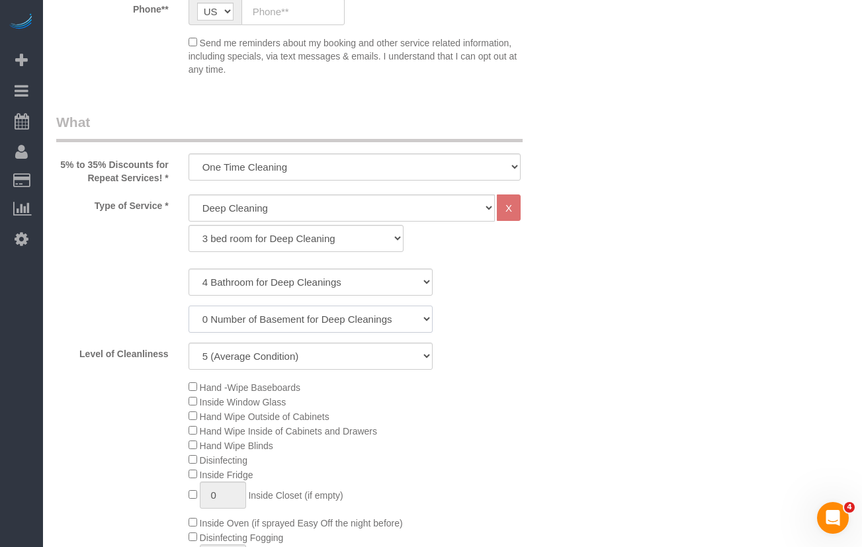
click at [293, 314] on select "0 Number of Basement for Deep Cleanings 1 Number of Basement for Deep Cleaning …" at bounding box center [311, 319] width 244 height 27
drag, startPoint x: 508, startPoint y: 315, endPoint x: 492, endPoint y: 312, distance: 16.1
click at [508, 316] on div "0 Number of Basement for Deep Cleanings 1 Number of Basement for Deep Cleaning …" at bounding box center [310, 319] width 529 height 27
click at [288, 229] on select "1 bed room for Deep Cleaning 2 bed room for Deep Cleaning 3 bed room for Deep C…" at bounding box center [296, 238] width 215 height 27
select select "294"
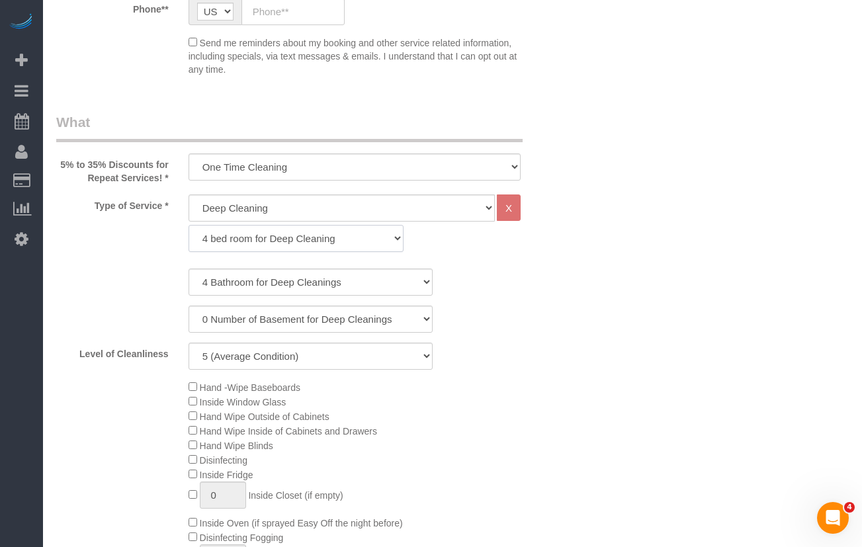
click at [189, 225] on select "1 bed room for Deep Cleaning 2 bed room for Deep Cleaning 3 bed room for Deep C…" at bounding box center [296, 238] width 215 height 27
select select "4"
select select "5"
click at [242, 279] on select "1 Bathroom for Deep Cleaning 2 Bathroom for Deep Cleanings 3 Bathroom for Deep …" at bounding box center [311, 282] width 244 height 27
select select "3"
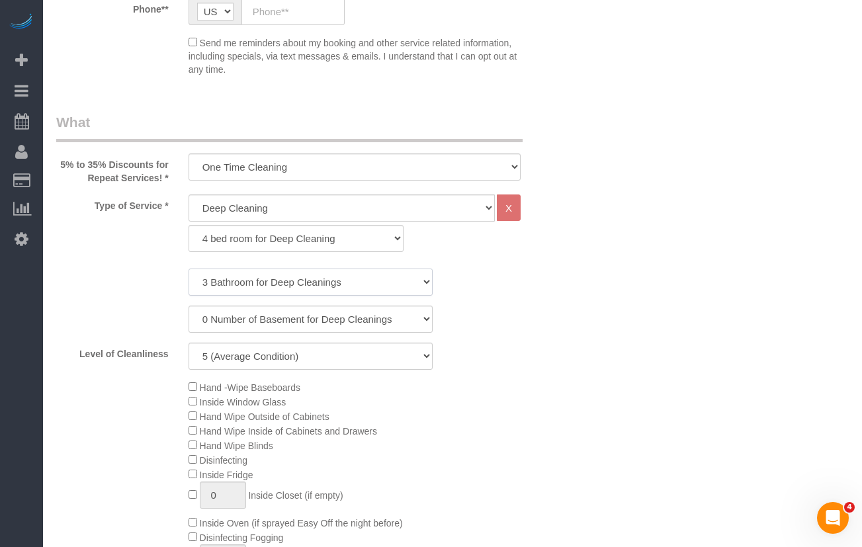
click at [189, 269] on select "1 Bathroom for Deep Cleaning 2 Bathroom for Deep Cleanings 3 Bathroom for Deep …" at bounding box center [311, 282] width 244 height 27
click at [497, 346] on div "Level of Cleanliness 1 (Very Clean) 2 3 4 5 (Average Condition) 6 7 8 9 10 (Ext…" at bounding box center [310, 356] width 529 height 27
click at [565, 344] on div "Level of Cleanliness 1 (Very Clean) 2 3 4 5 (Average Condition) 6 7 8 9 10 (Ext…" at bounding box center [310, 356] width 529 height 27
click at [261, 167] on select "One Time Cleaning Weekly Cleaning (35% Discount) - 35.00% (0% for the First Boo…" at bounding box center [355, 167] width 332 height 27
select select "object:1237"
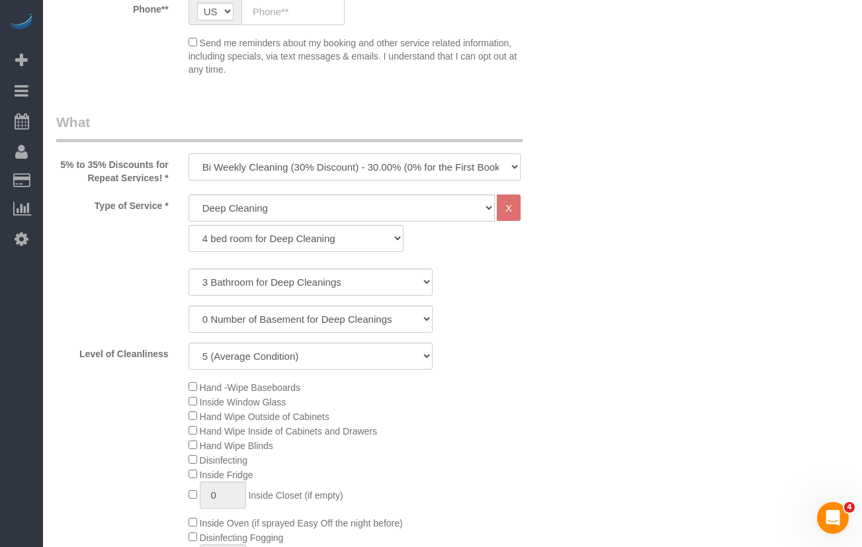
click at [189, 154] on select "One Time Cleaning Weekly Cleaning (35% Discount) - 35.00% (0% for the First Boo…" at bounding box center [355, 167] width 332 height 27
click at [243, 203] on select "General Cleaning Deep Cleaning Move-in / Move-out Cleaning COUNTS Cleaning" at bounding box center [342, 208] width 306 height 27
select select "514"
click at [189, 195] on select "General Cleaning Deep Cleaning Move-in / Move-out Cleaning COUNTS Cleaning" at bounding box center [342, 208] width 306 height 27
select select "296"
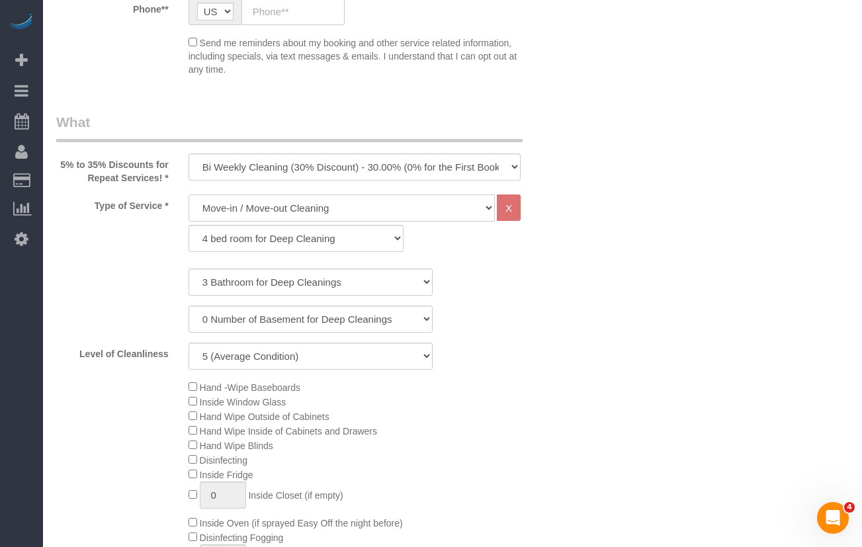
select select "3"
select select "5"
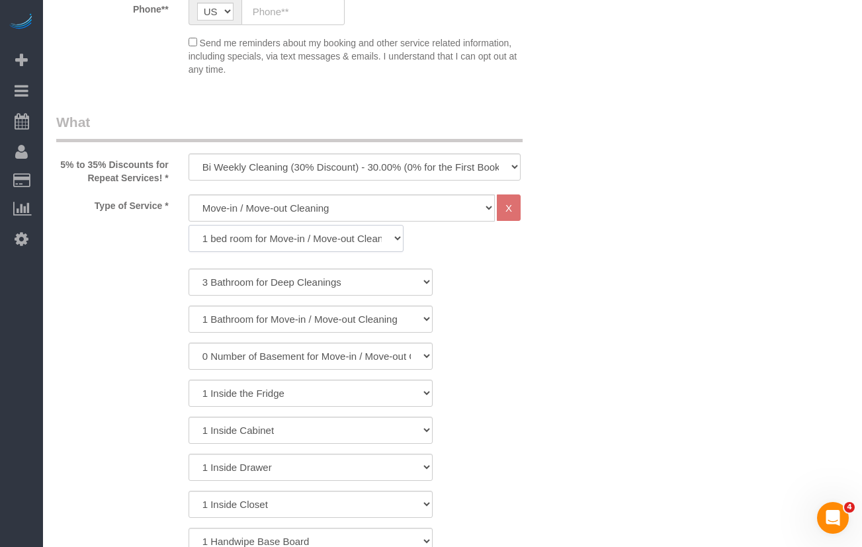
click at [261, 242] on select "1 bed room for Move-in / Move-out Cleaning (full scale) 2 bed room for Move-in …" at bounding box center [296, 238] width 215 height 27
select select "299"
click at [189, 225] on select "1 bed room for Move-in / Move-out Cleaning (full scale) 2 bed room for Move-in …" at bounding box center [296, 238] width 215 height 27
select select "5"
click at [259, 278] on select "1 Bathroom for Move-in / Move-out Cleaning 2 Bathroom for Move-in / Move-out Cl…" at bounding box center [311, 282] width 244 height 27
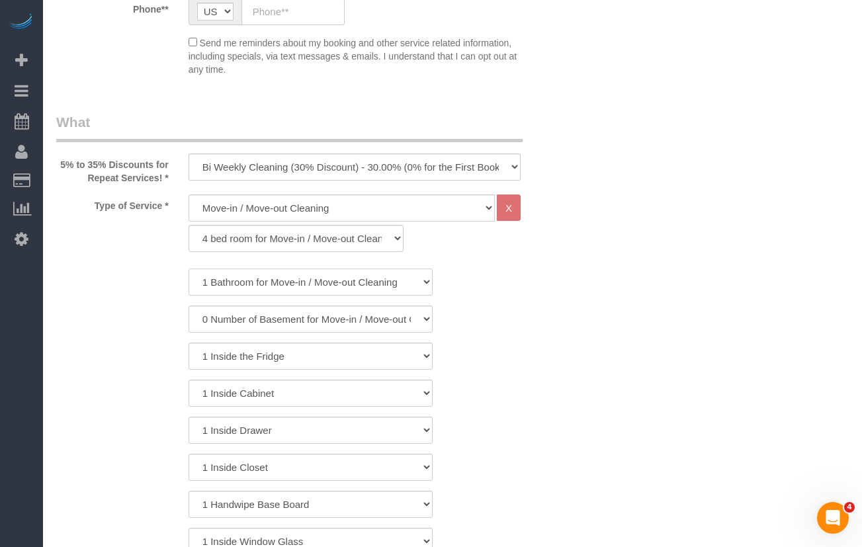
select select "3"
click at [189, 269] on select "1 Bathroom for Move-in / Move-out Cleaning 2 Bathroom for Move-in / Move-out Cl…" at bounding box center [311, 282] width 244 height 27
click at [353, 243] on select "1 bed room for Move-in / Move-out Cleaning (full scale) 2 bed room for Move-in …" at bounding box center [296, 238] width 215 height 27
click at [189, 225] on select "1 bed room for Move-in / Move-out Cleaning (full scale) 2 bed room for Move-in …" at bounding box center [296, 238] width 215 height 27
click at [307, 286] on select "1 Bathroom for Move-in / Move-out Cleaning 2 Bathroom for Move-in / Move-out Cl…" at bounding box center [311, 282] width 244 height 27
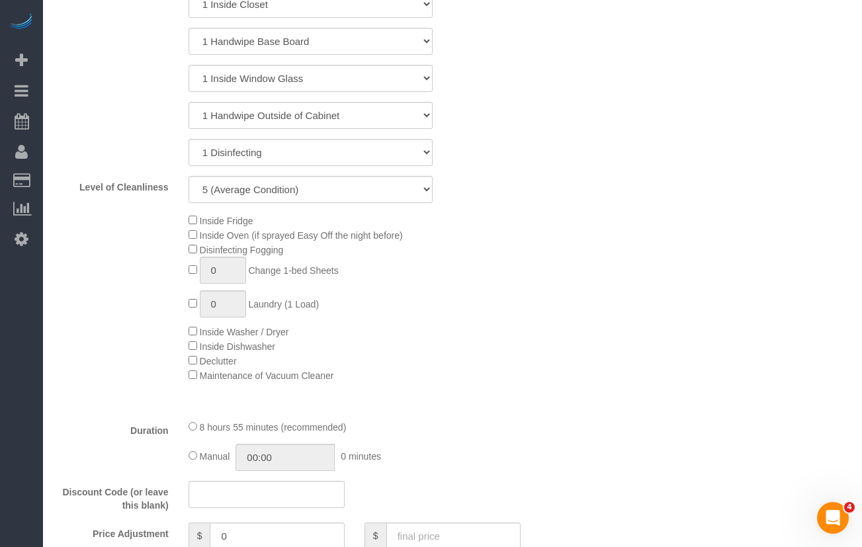
scroll to position [927, 0]
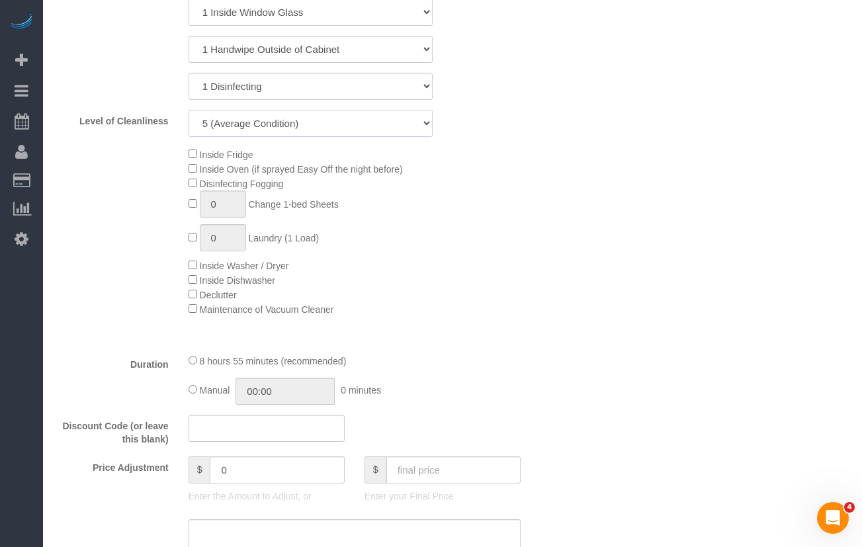
click at [290, 112] on select "1 (Very Clean) 2 3 4 5 (Average Condition) 6 7 8 9 10 (Extremely Dirty)" at bounding box center [311, 123] width 244 height 27
click at [189, 110] on select "1 (Very Clean) 2 3 4 5 (Average Condition) 6 7 8 9 10 (Extremely Dirty)" at bounding box center [311, 123] width 244 height 27
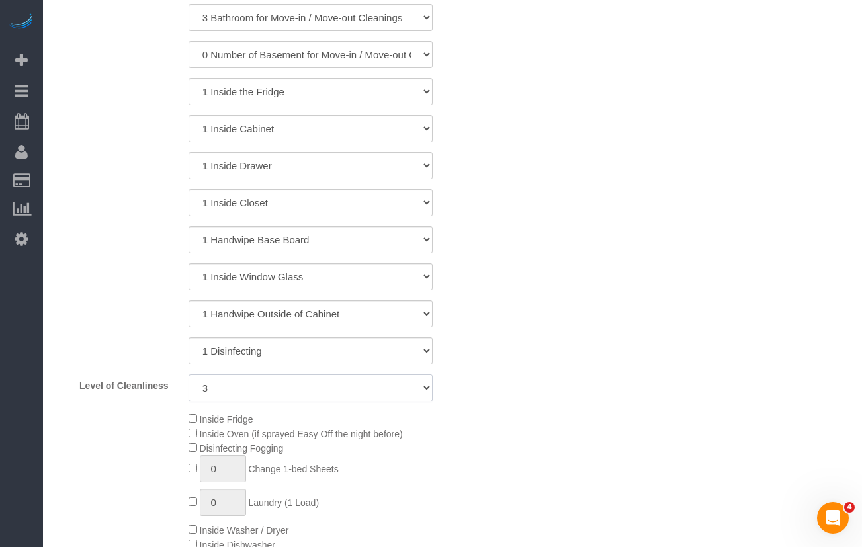
scroll to position [860, 0]
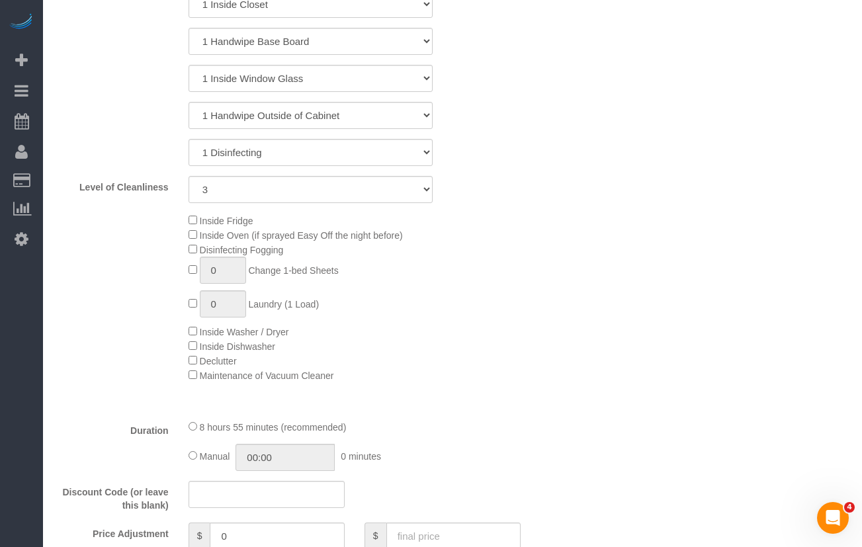
click at [232, 205] on div "Type of Service * General Cleaning Deep Cleaning Move-in / Move-out Cleaning CO…" at bounding box center [310, 70] width 509 height 678
click at [238, 193] on select "1 (Very Clean) 2 3 4 5 (Average Condition) 6 7 8 9 10 (Extremely Dirty)" at bounding box center [311, 189] width 244 height 27
click at [189, 176] on select "1 (Very Clean) 2 3 4 5 (Average Condition) 6 7 8 9 10 (Extremely Dirty)" at bounding box center [311, 189] width 244 height 27
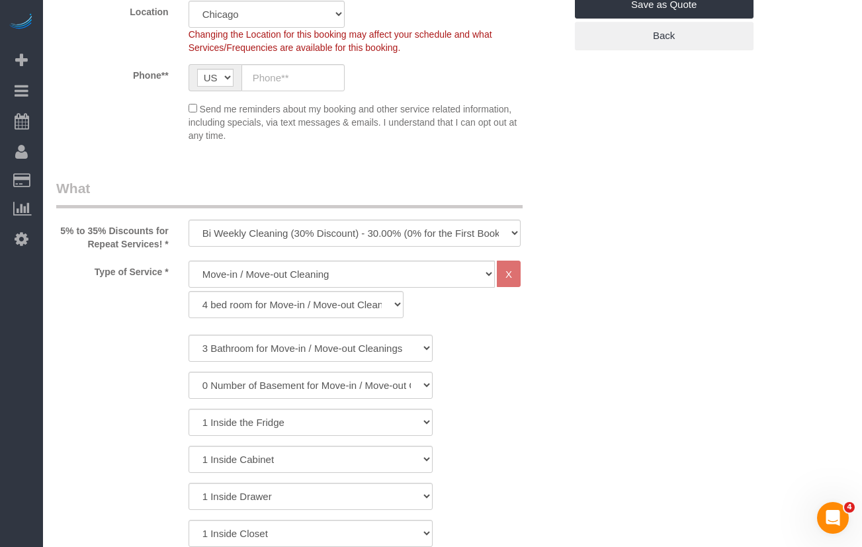
scroll to position [662, 0]
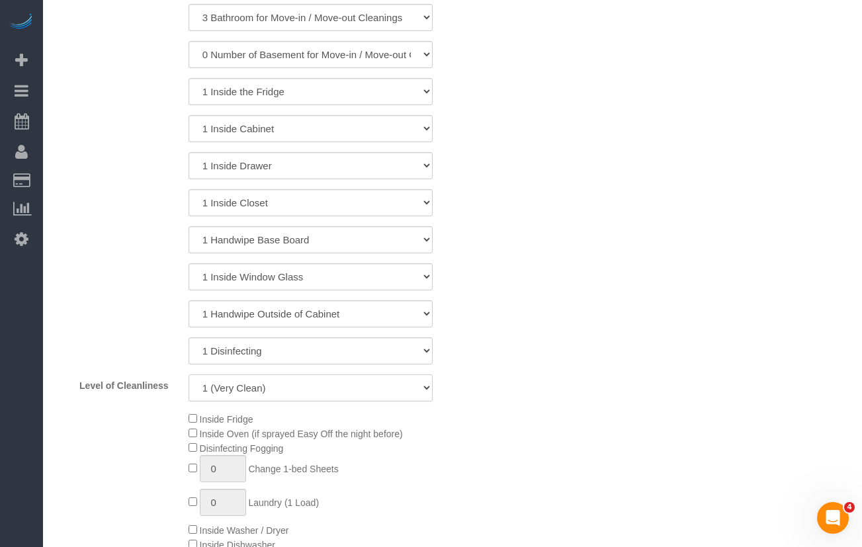
click at [385, 390] on select "1 (Very Clean) 2 3 4 5 (Average Condition) 6 7 8 9 10 (Extremely Dirty)" at bounding box center [311, 388] width 244 height 27
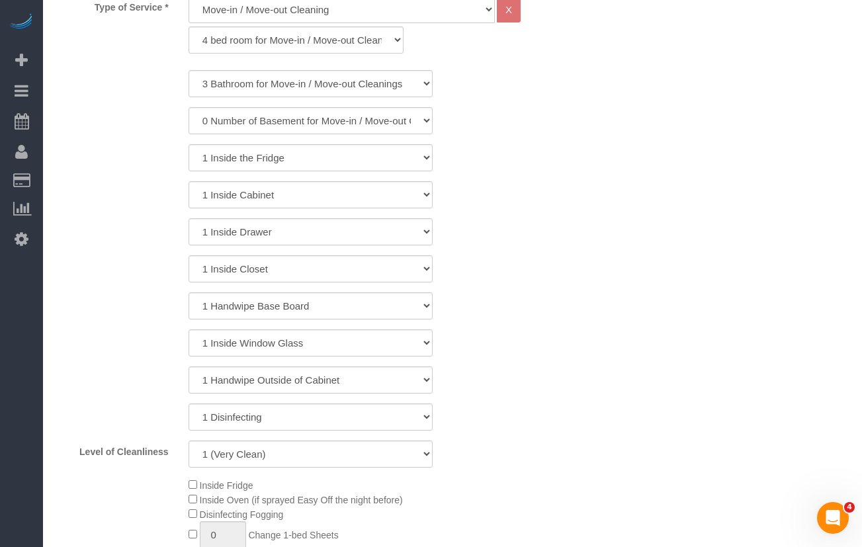
scroll to position [728, 0]
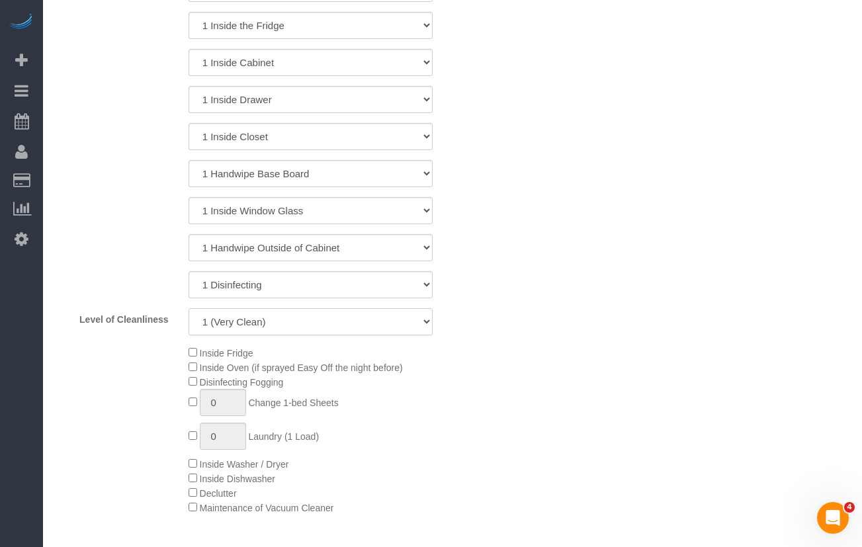
click at [324, 327] on select "1 (Very Clean) 2 3 4 5 (Average Condition) 6 7 8 9 10 (Extremely Dirty)" at bounding box center [311, 321] width 244 height 27
click at [303, 323] on select "1 (Very Clean) 2 3 4 5 (Average Condition) 6 7 8 9 10 (Extremely Dirty)" at bounding box center [311, 321] width 244 height 27
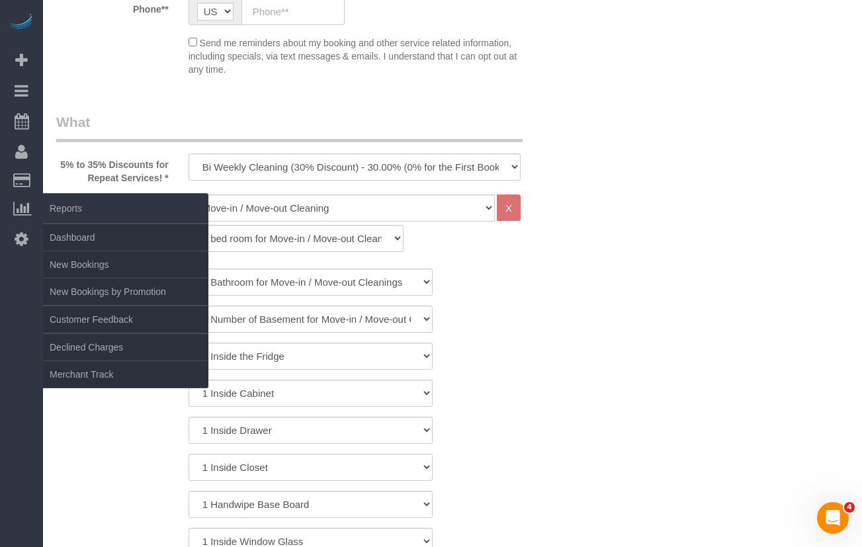
scroll to position [66, 0]
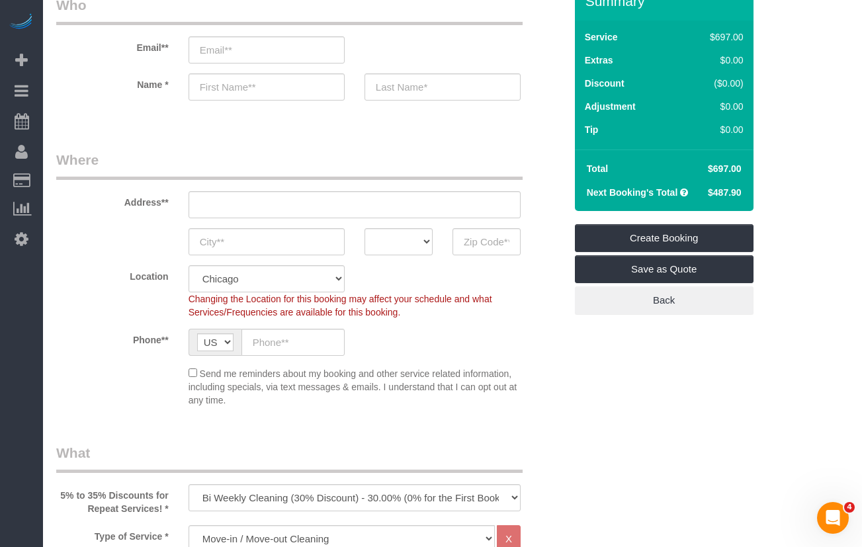
click at [409, 348] on div "Phone** AF AL DZ AD AO AI AQ AG AR AM AW AU AT AZ BS BH BD BB BY BE BZ BJ BM BT…" at bounding box center [310, 342] width 529 height 27
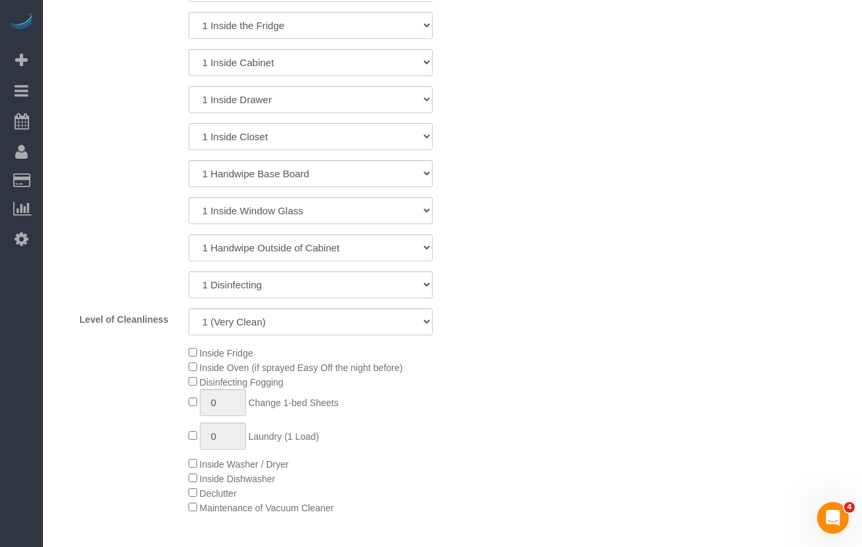
scroll to position [927, 0]
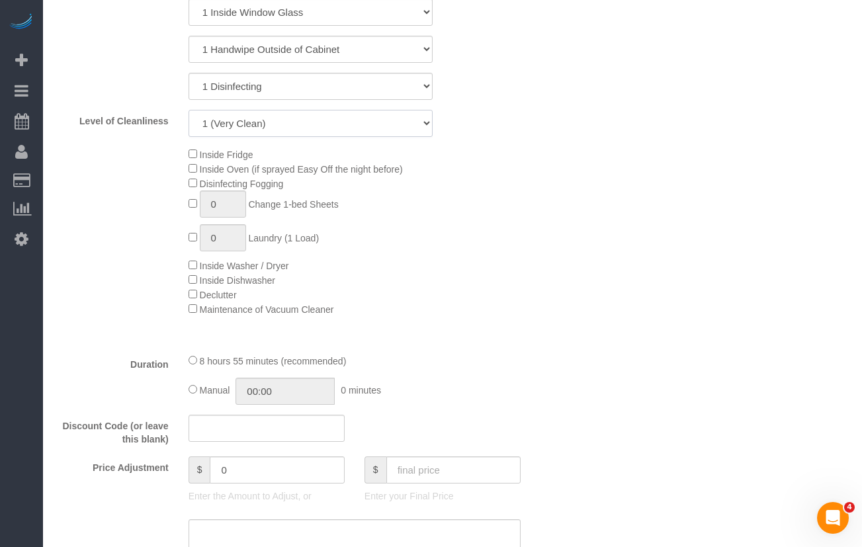
click at [289, 113] on select "1 (Very Clean) 2 3 4 5 (Average Condition) 6 7 8 9 10 (Extremely Dirty)" at bounding box center [311, 123] width 244 height 27
select select "5"
click at [189, 110] on select "1 (Very Clean) 2 3 4 5 (Average Condition) 6 7 8 9 10 (Extremely Dirty)" at bounding box center [311, 123] width 244 height 27
click at [571, 200] on div "Inside Fridge Inside Oven (if sprayed Easy Off the night before) Disinfecting F…" at bounding box center [377, 231] width 396 height 169
